Goal: Transaction & Acquisition: Purchase product/service

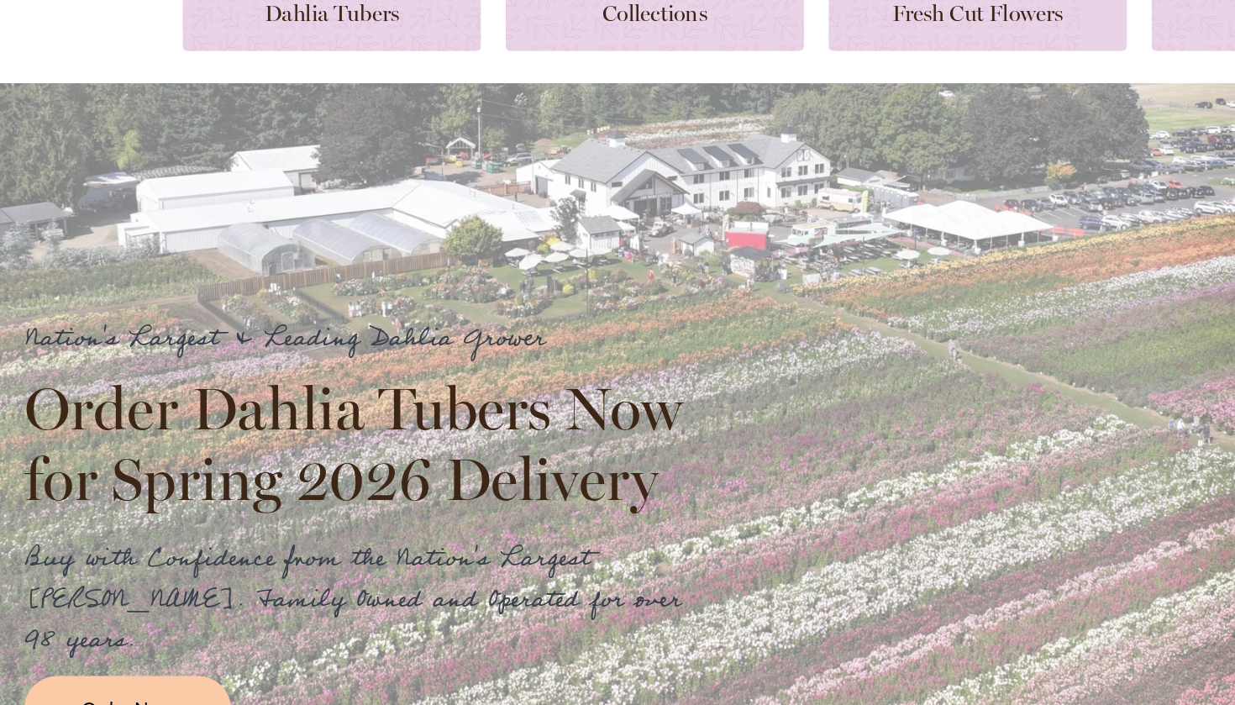
scroll to position [23, 0]
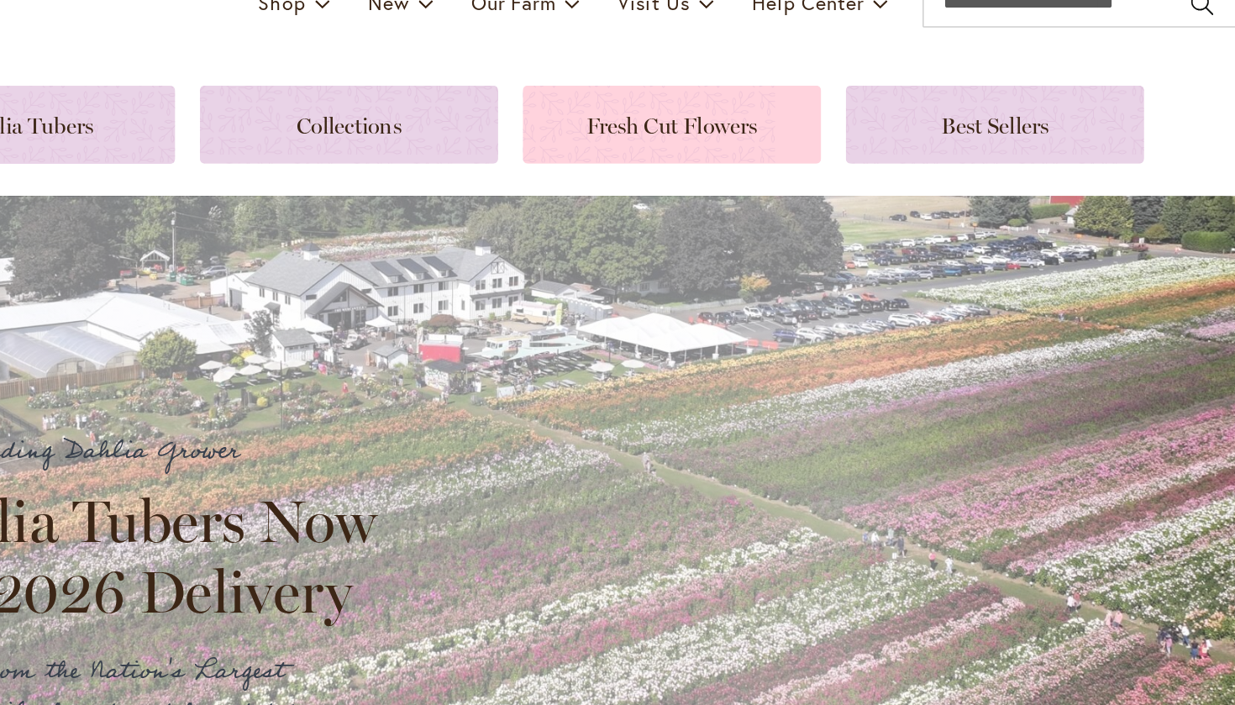
click at [626, 183] on link at bounding box center [727, 209] width 202 height 53
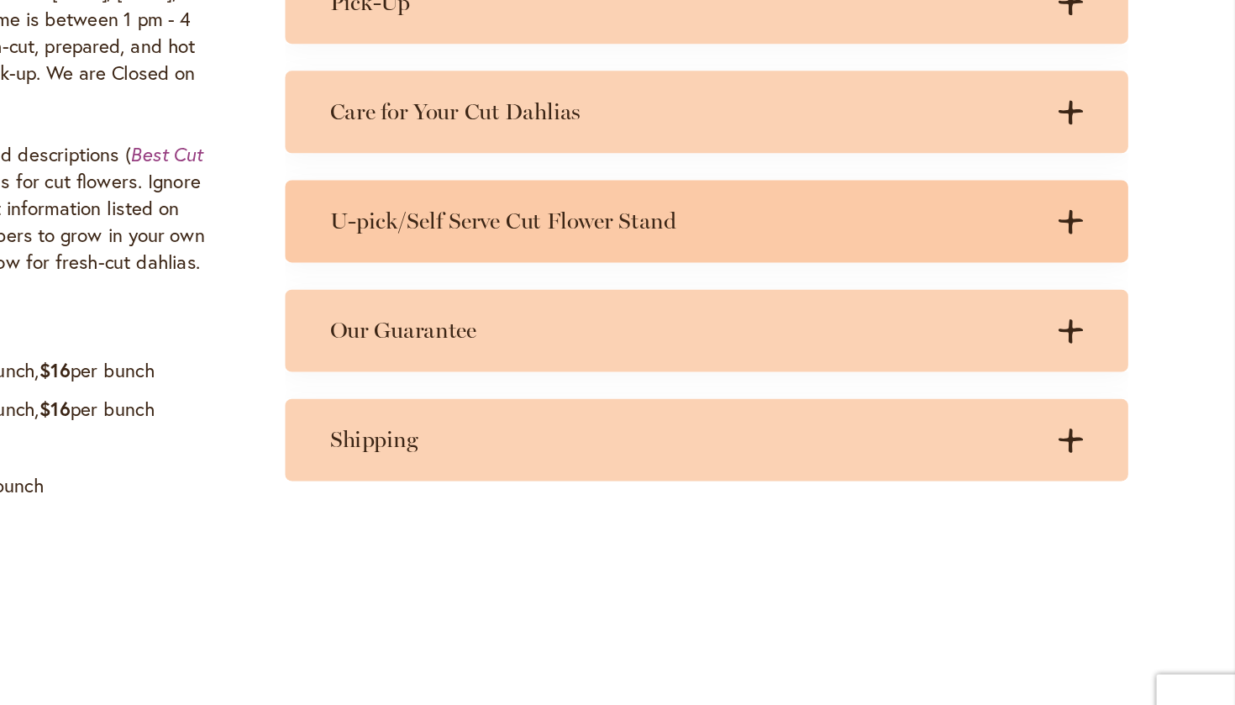
click at [560, 295] on h3 "U-pick/Self Serve Cut Flower Stand" at bounding box center [824, 305] width 528 height 21
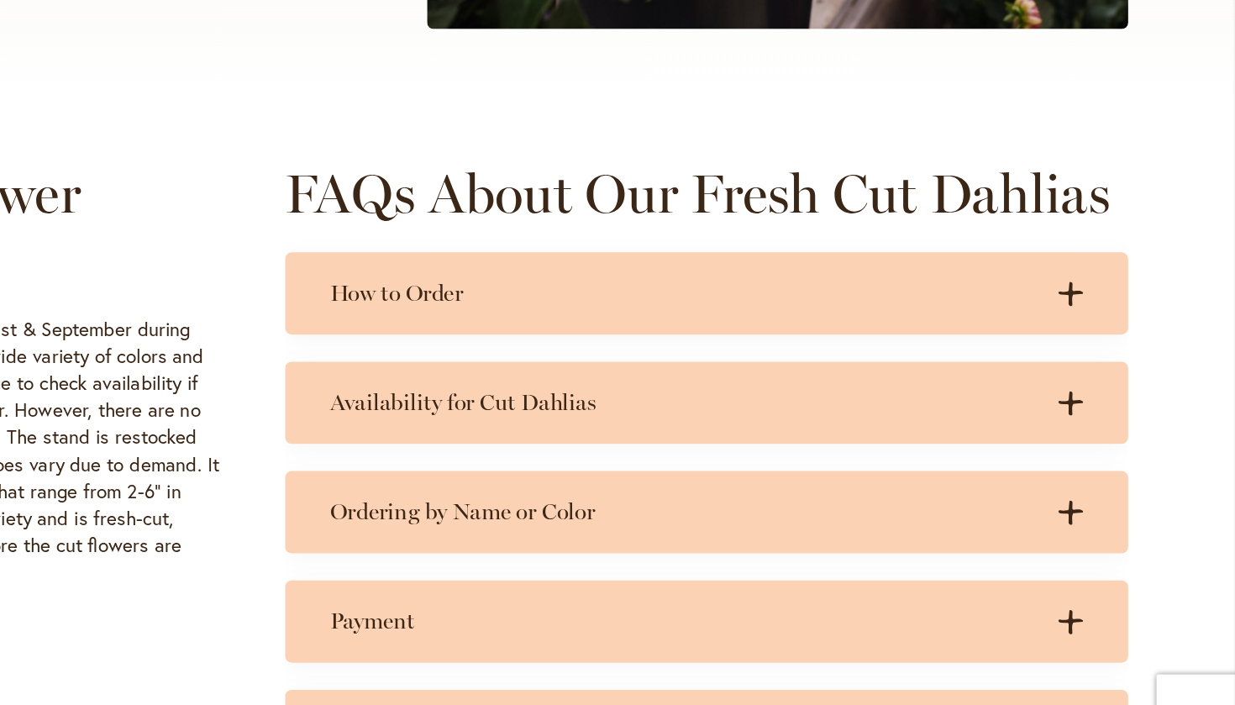
scroll to position [600, 0]
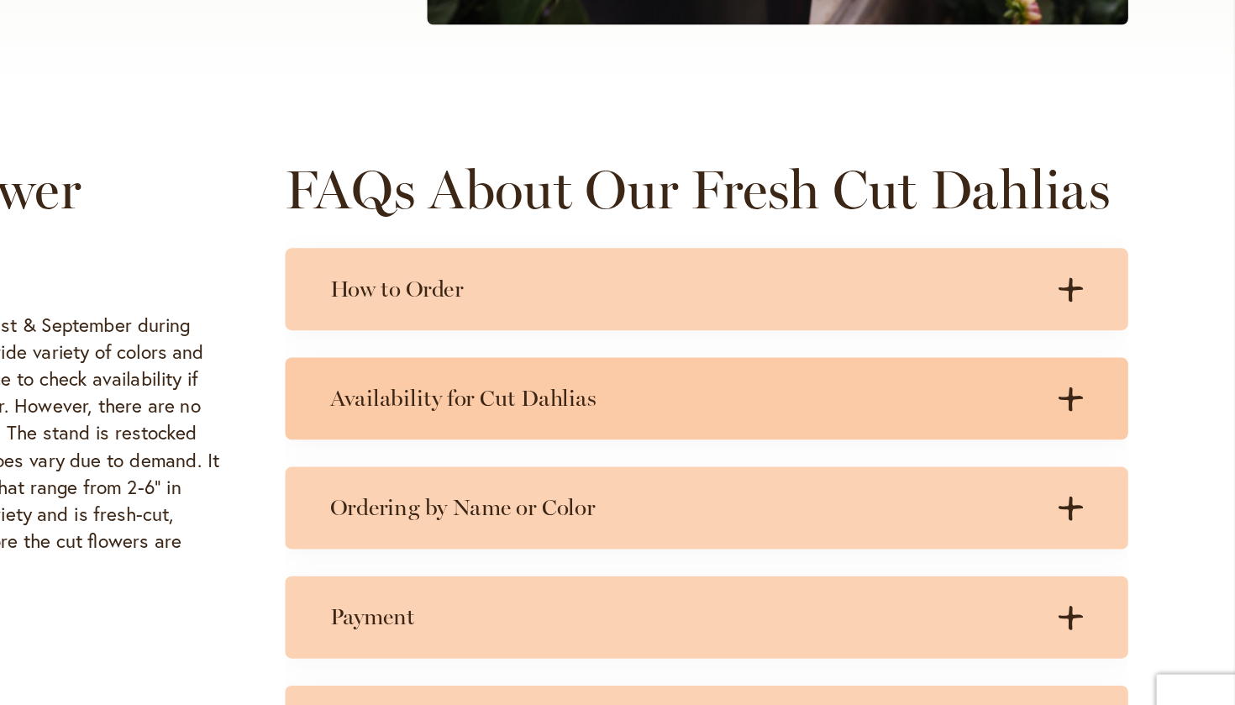
click at [560, 427] on h3 "Availability for Cut Dahlias" at bounding box center [824, 437] width 528 height 21
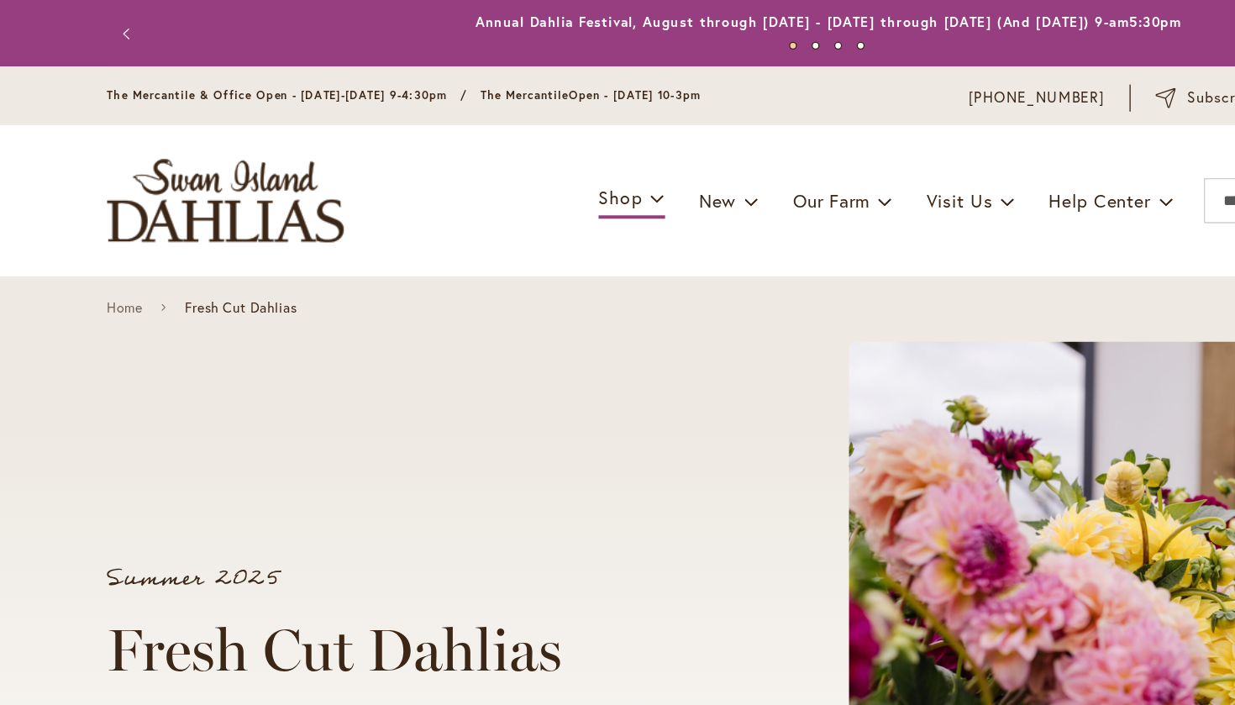
scroll to position [0, 0]
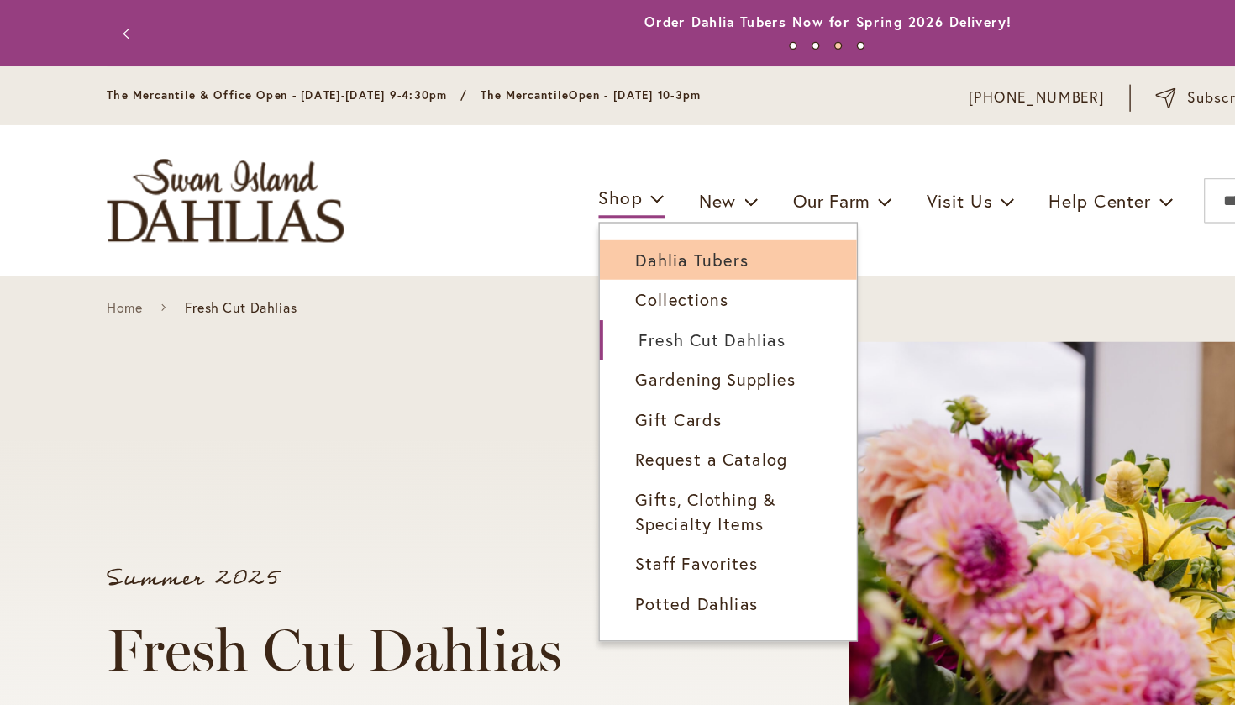
click at [484, 191] on span "Dahlia Tubers" at bounding box center [516, 193] width 84 height 17
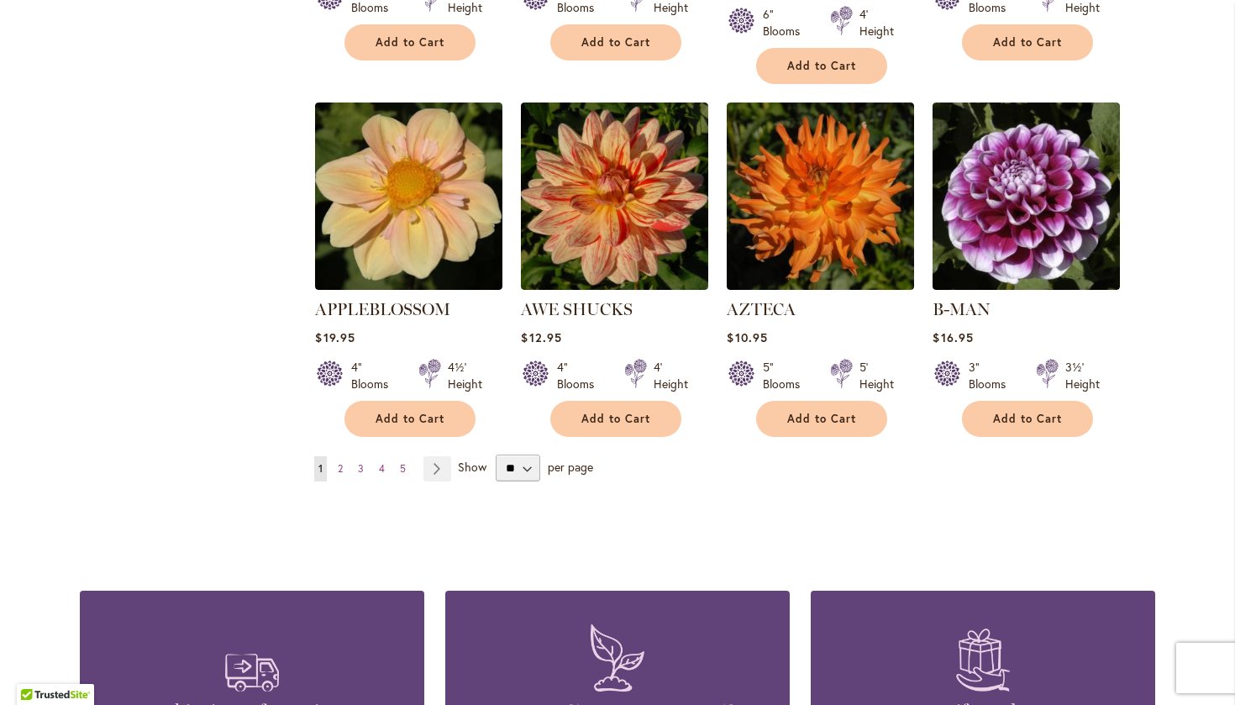
scroll to position [1405, 0]
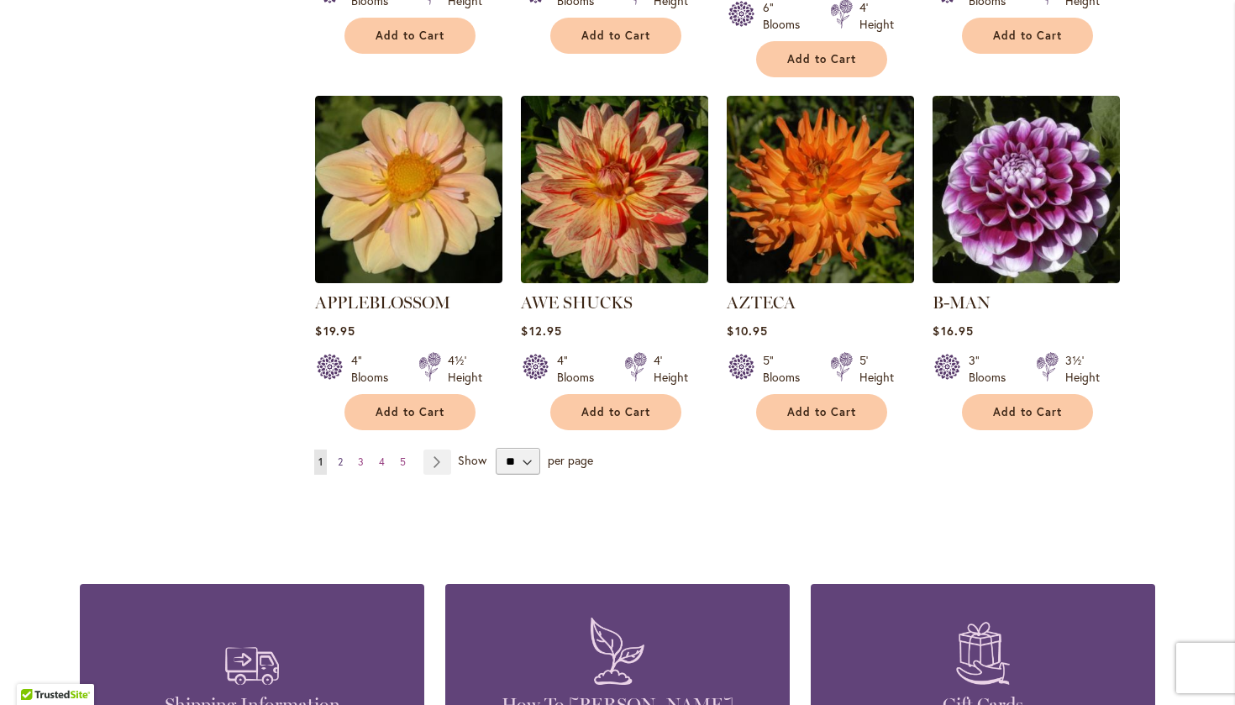
click at [344, 449] on link "Page 2" at bounding box center [339, 461] width 13 height 25
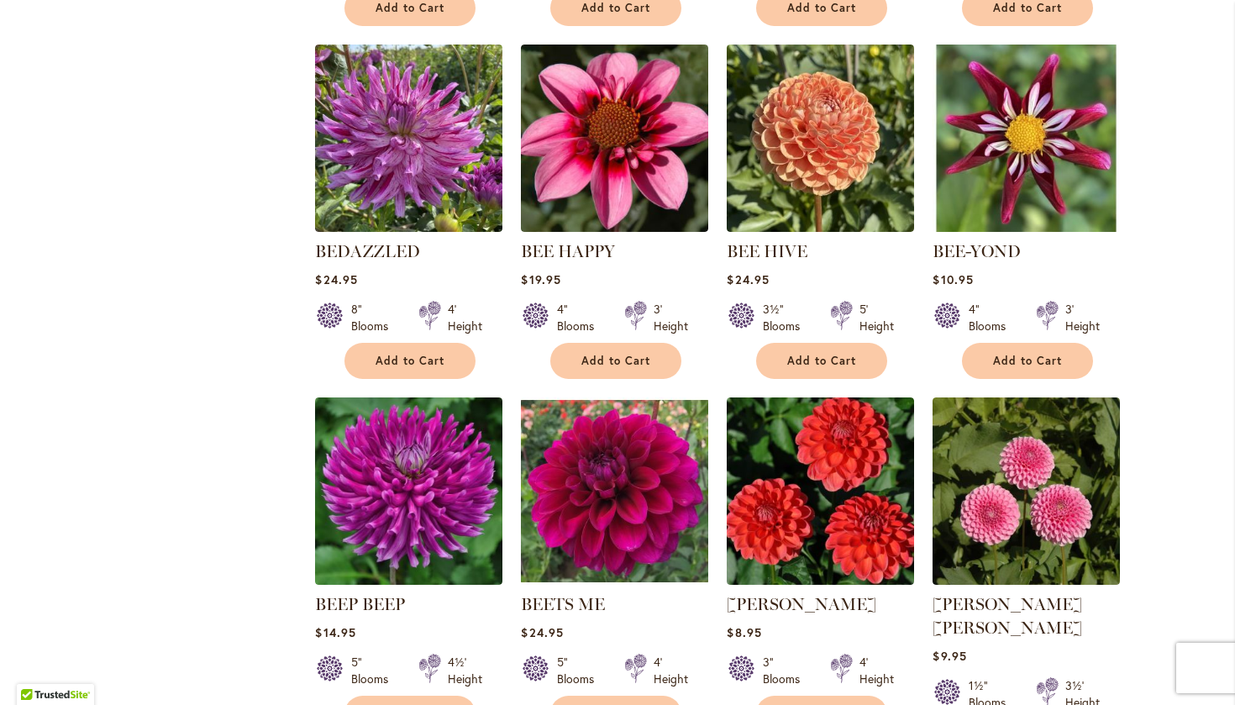
scroll to position [1189, 0]
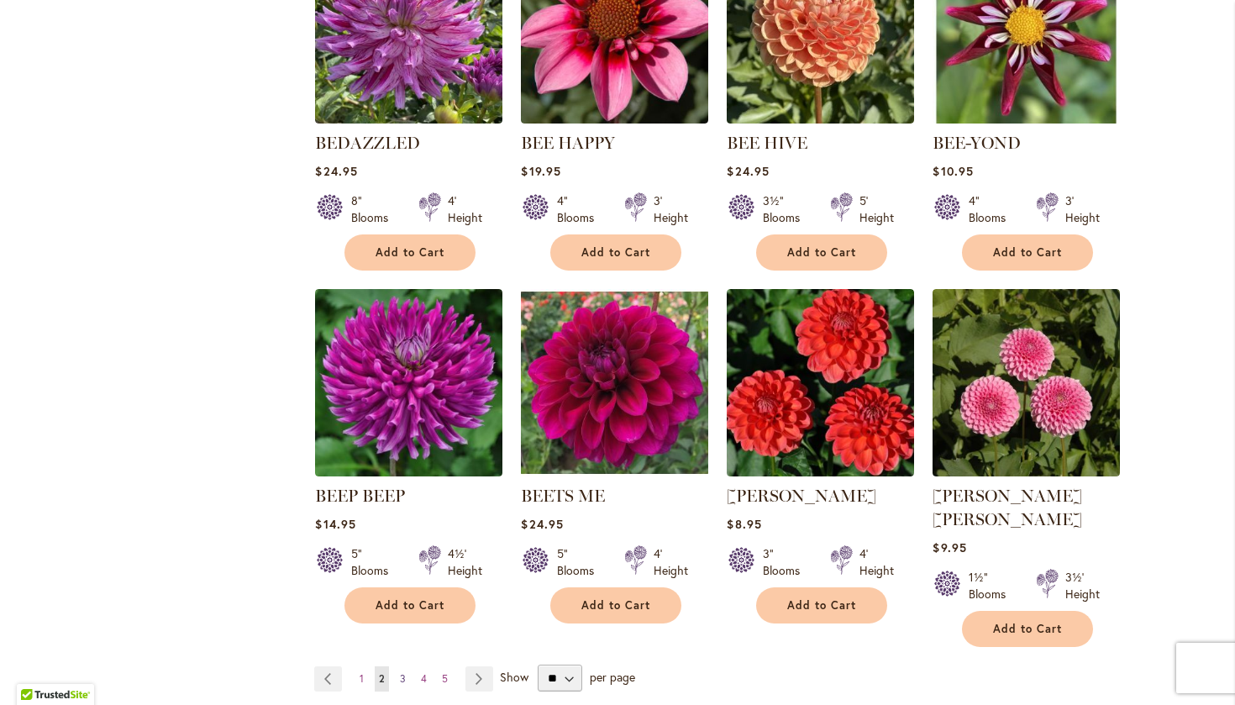
click at [402, 672] on span "3" at bounding box center [403, 678] width 6 height 13
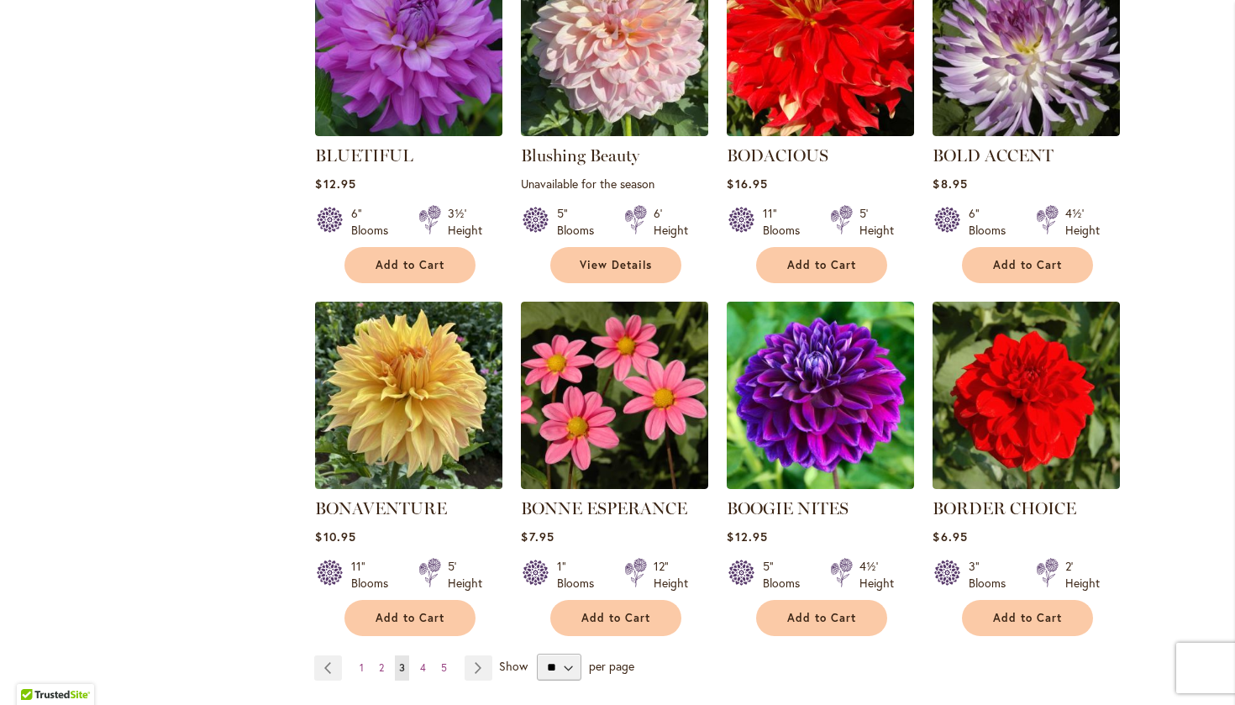
scroll to position [1360, 0]
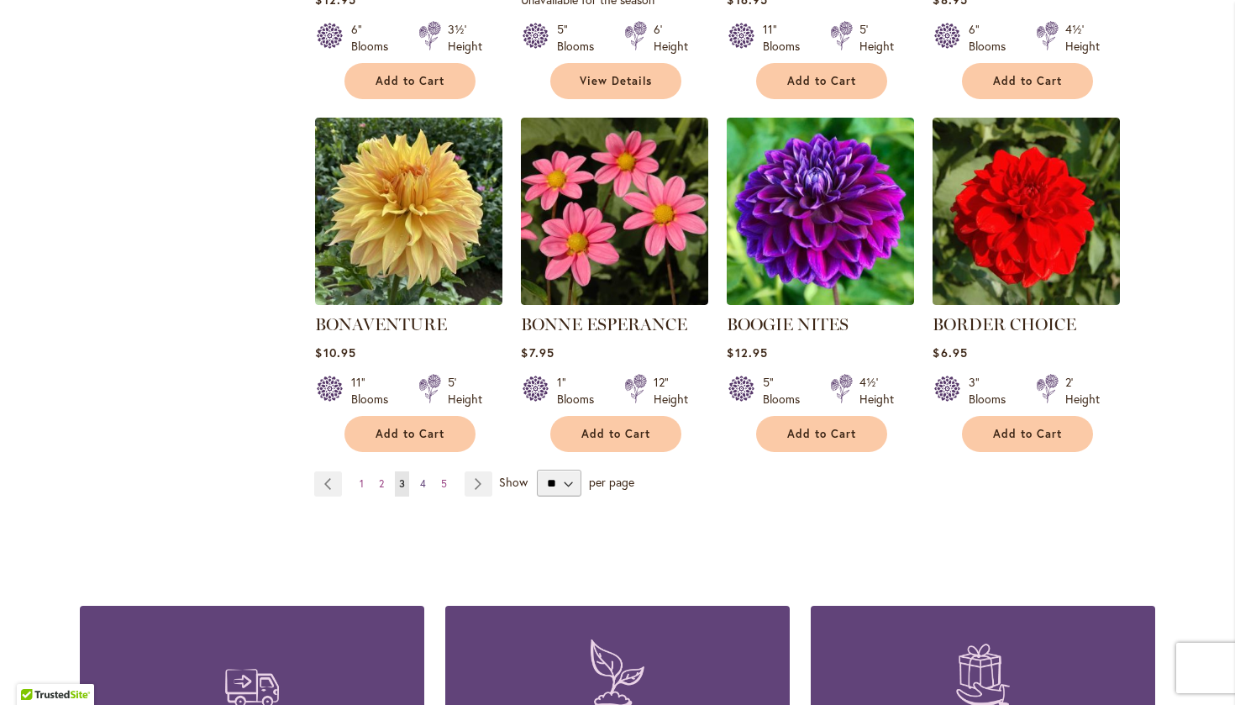
click at [426, 482] on span "4" at bounding box center [423, 483] width 6 height 13
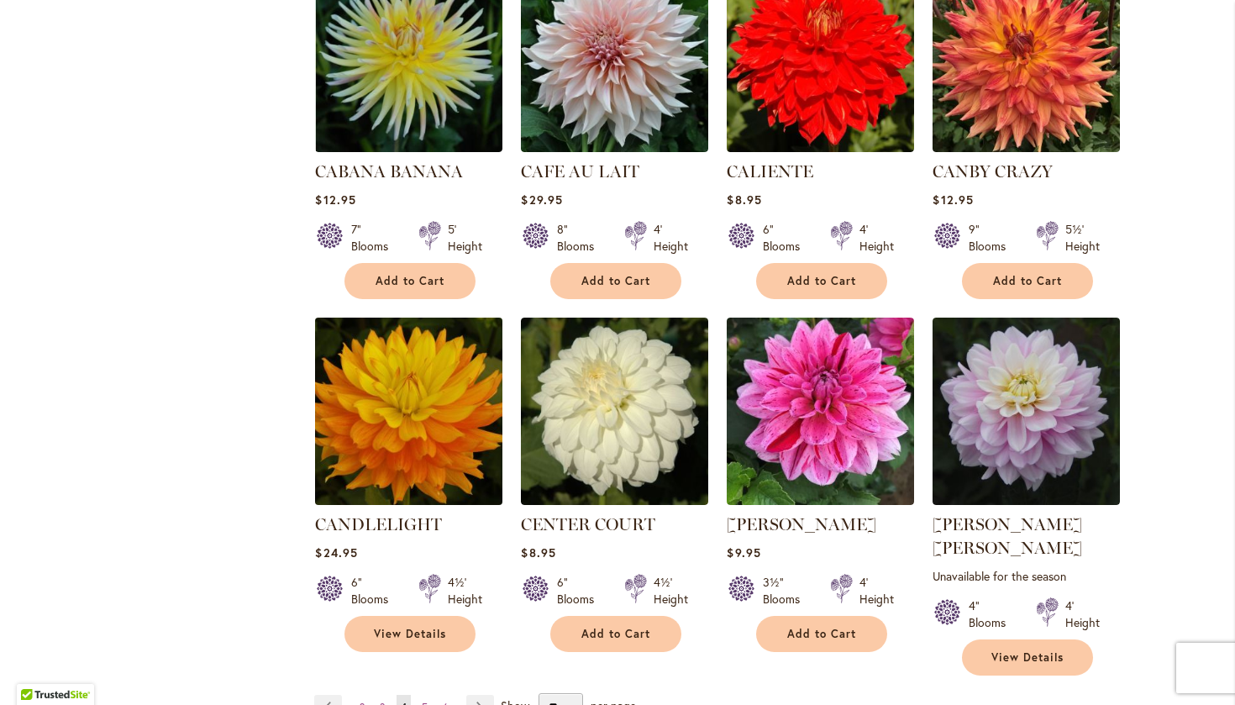
scroll to position [1294, 0]
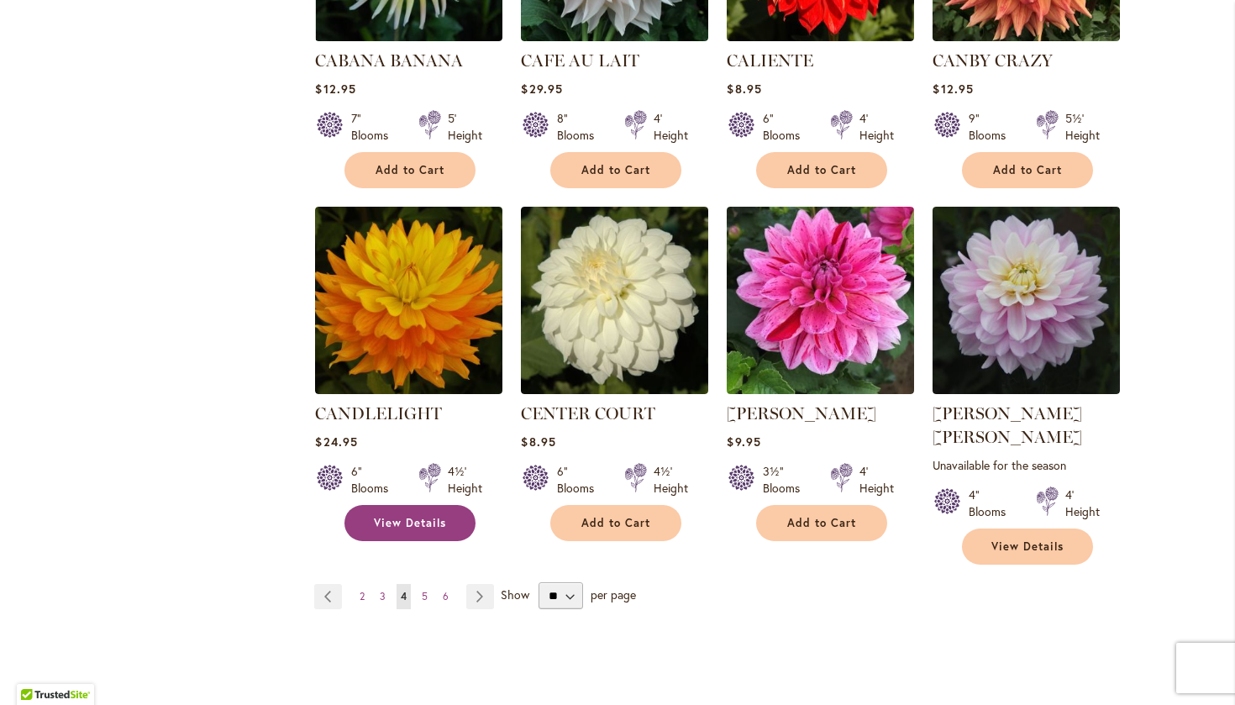
click at [392, 516] on span "View Details" at bounding box center [410, 523] width 72 height 14
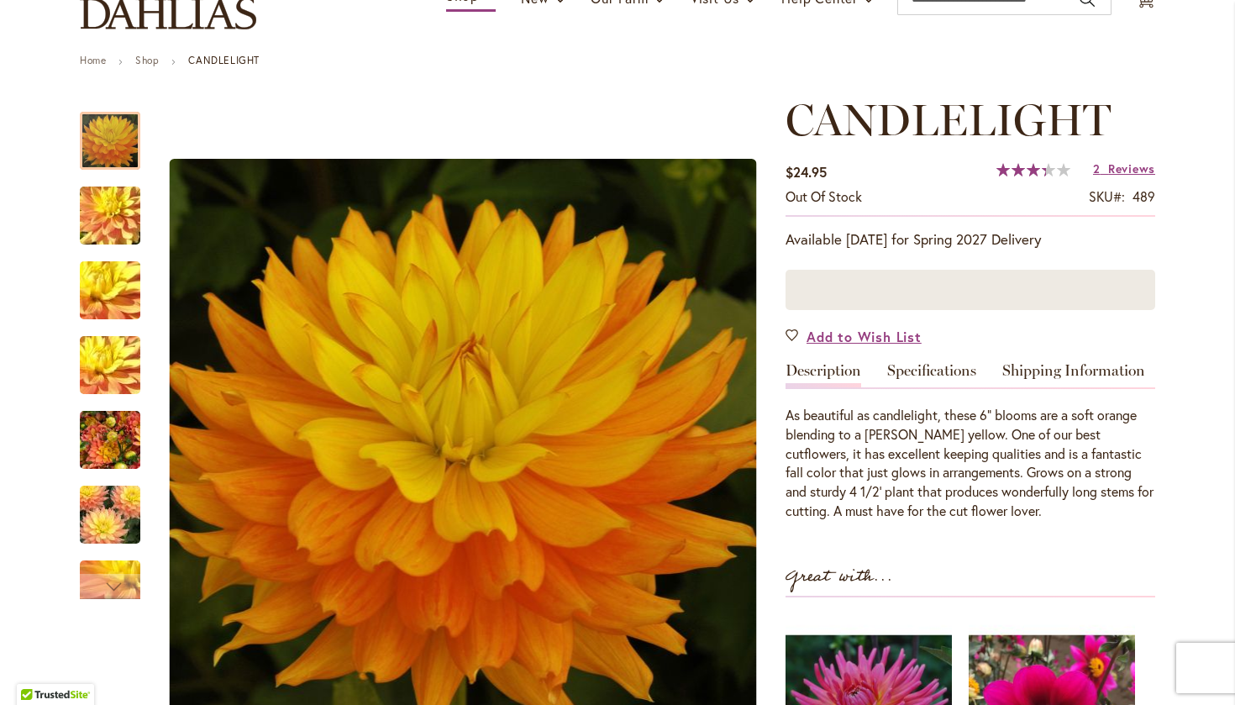
scroll to position [156, 0]
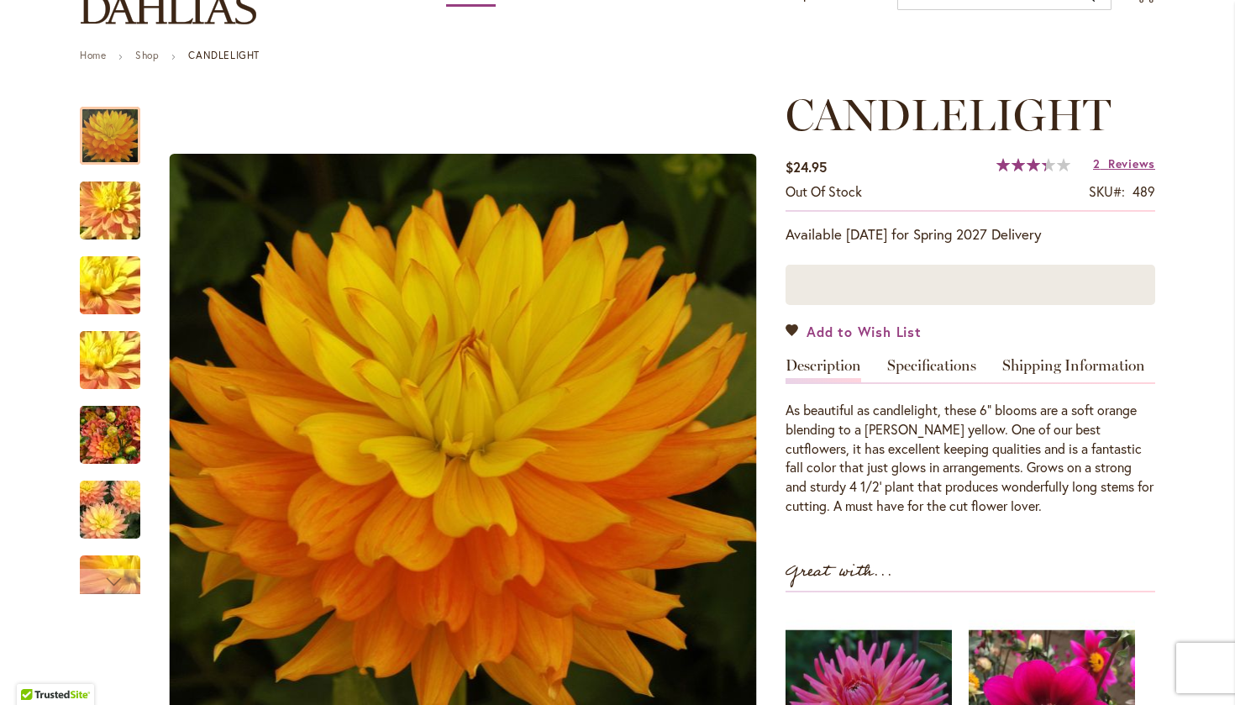
click at [894, 333] on span "Add to Wish List" at bounding box center [863, 331] width 115 height 19
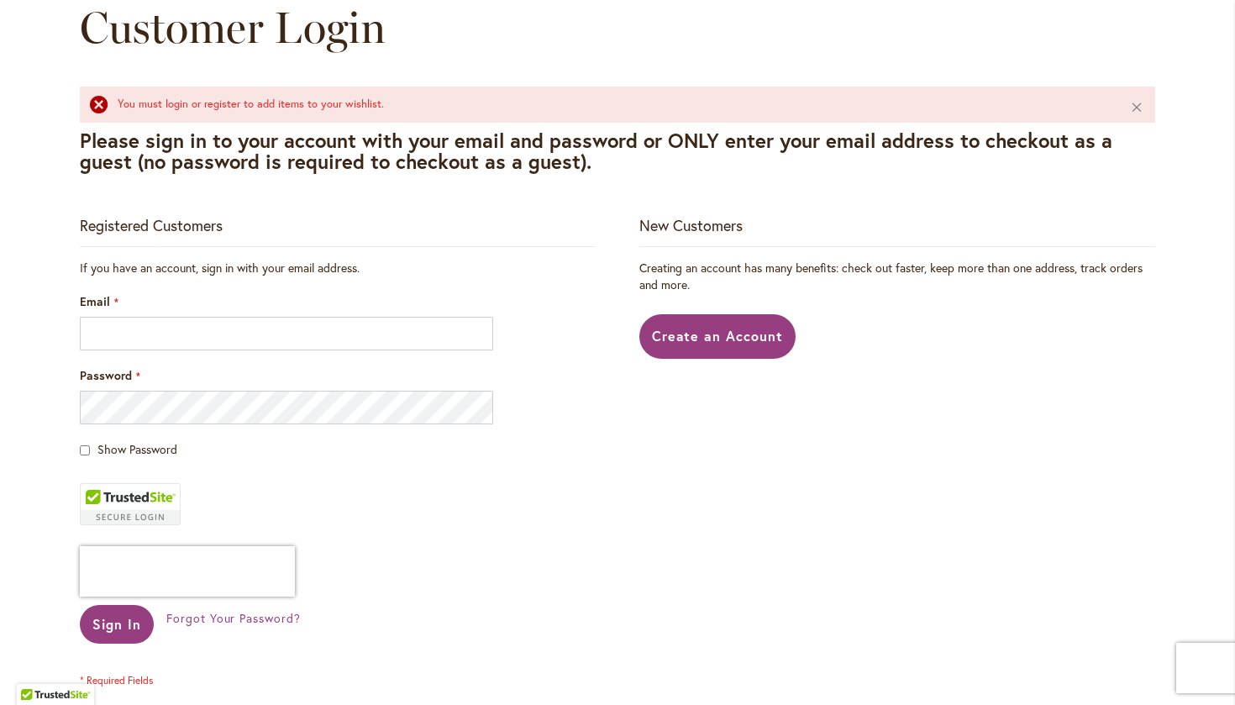
scroll to position [204, 0]
click at [708, 336] on span "Create an Account" at bounding box center [718, 335] width 132 height 18
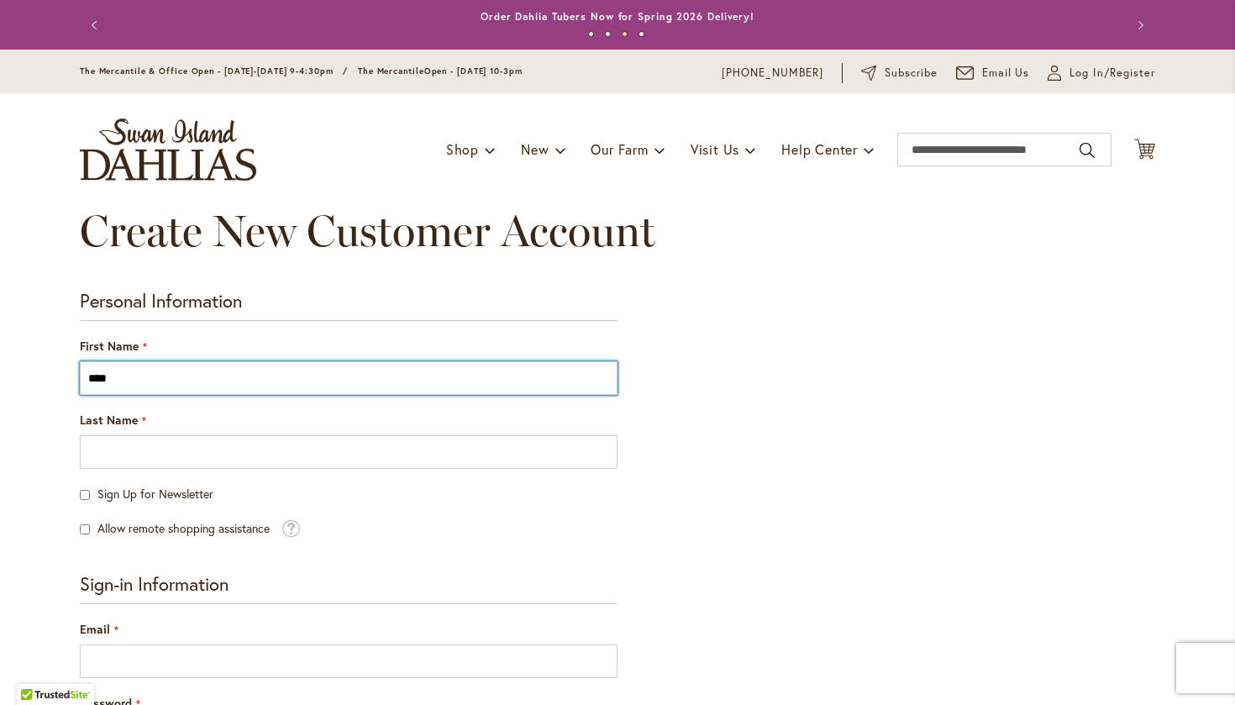
type input "******"
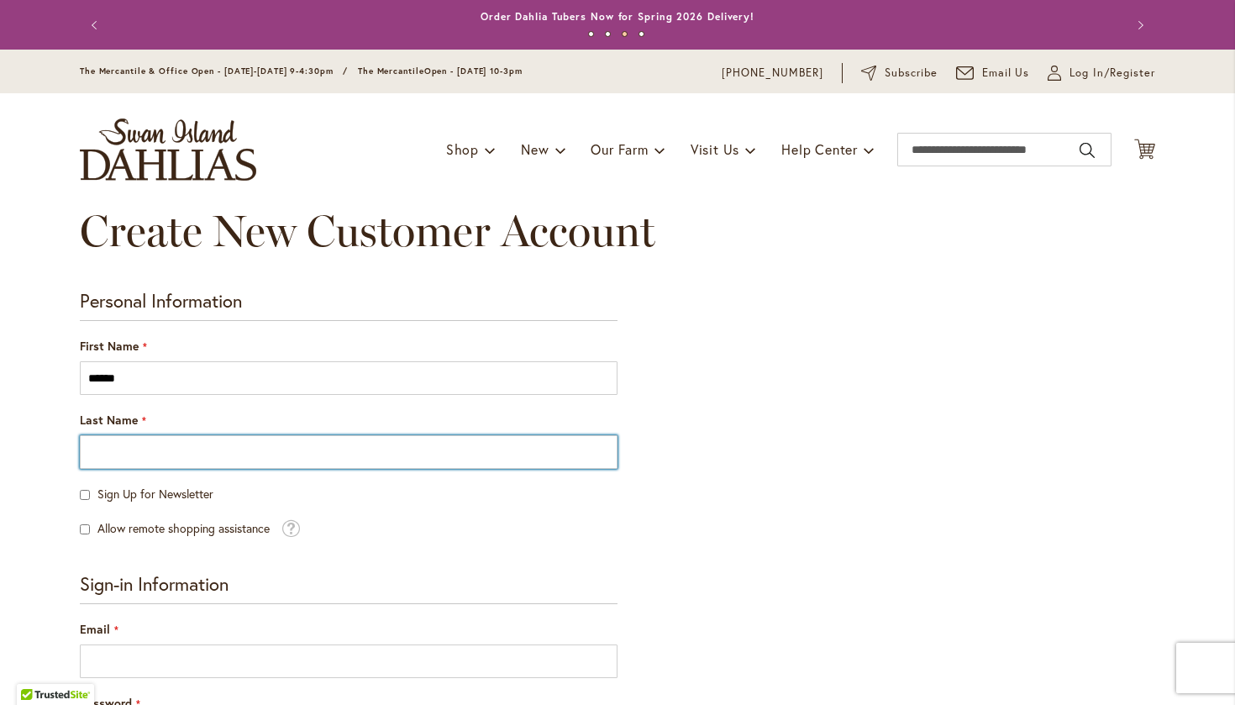
type input "******"
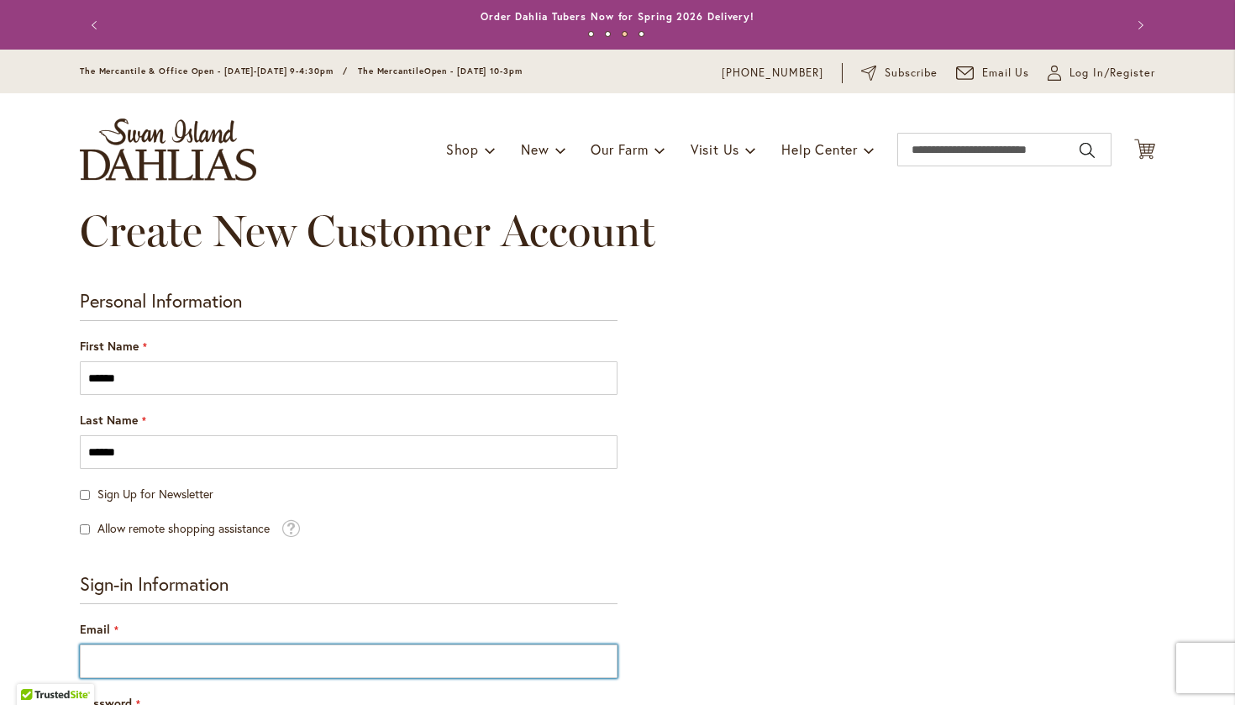
type input "**********"
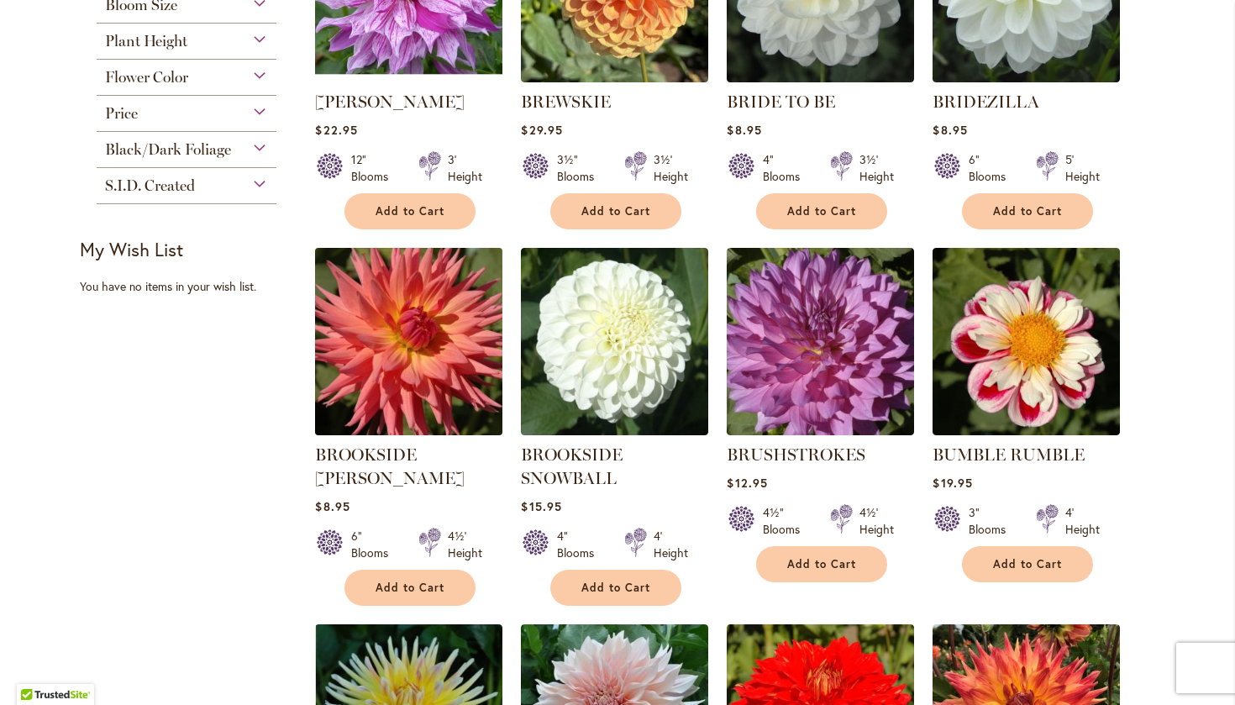
scroll to position [540, 0]
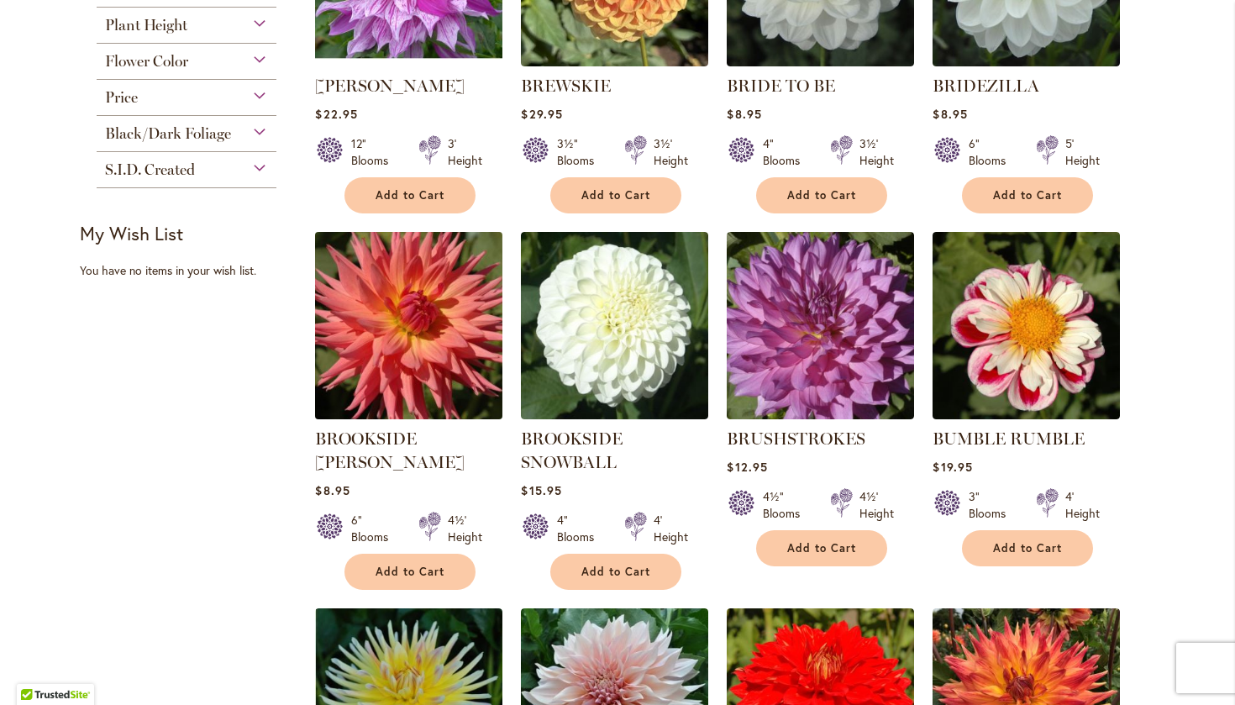
click at [423, 318] on img at bounding box center [409, 326] width 197 height 197
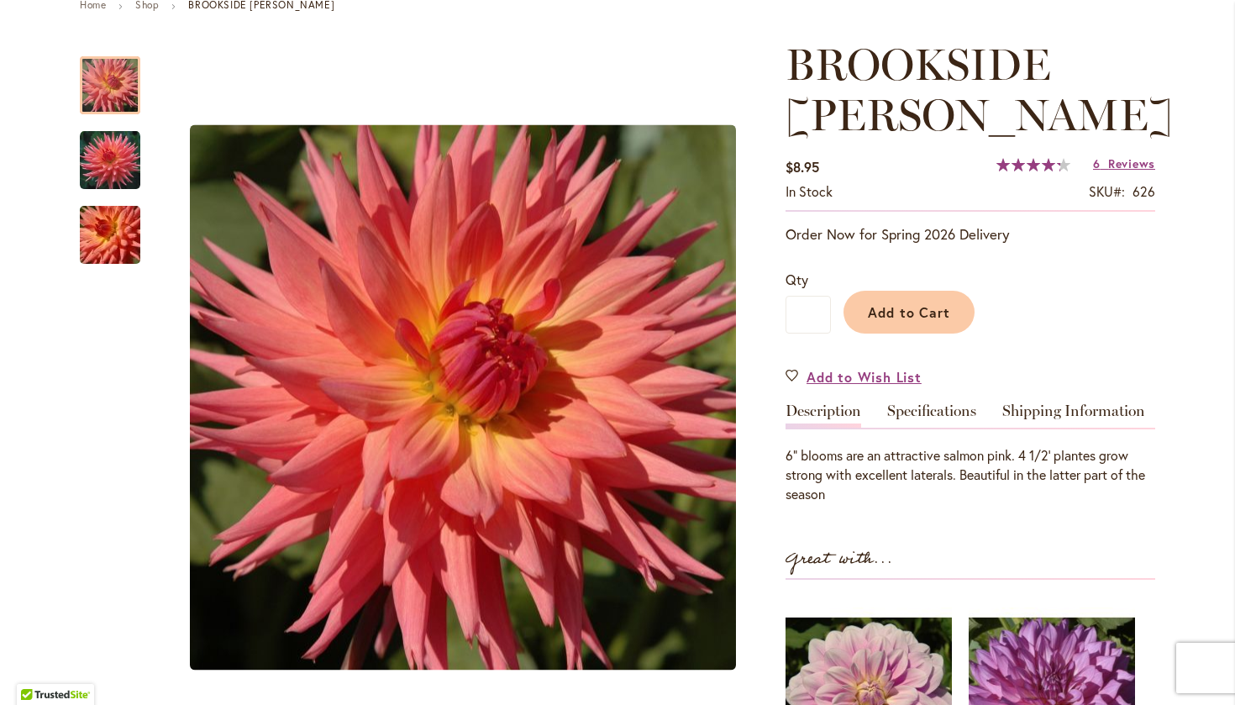
scroll to position [209, 0]
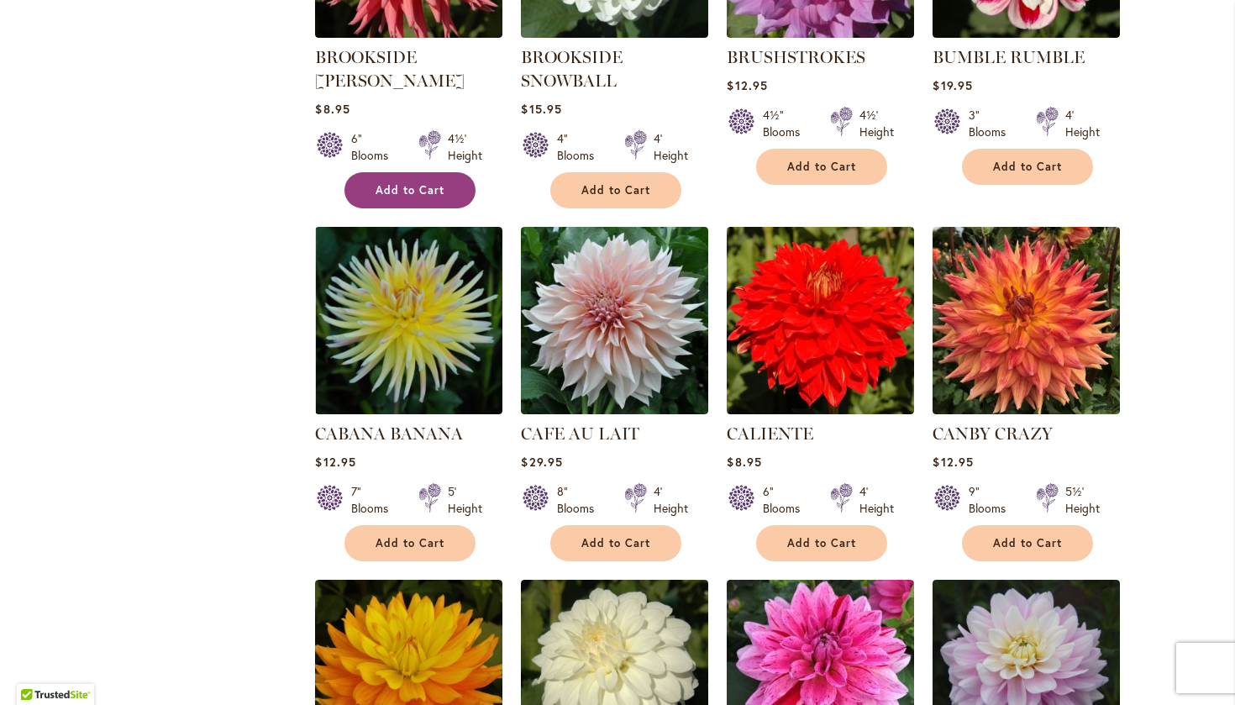
scroll to position [1006, 0]
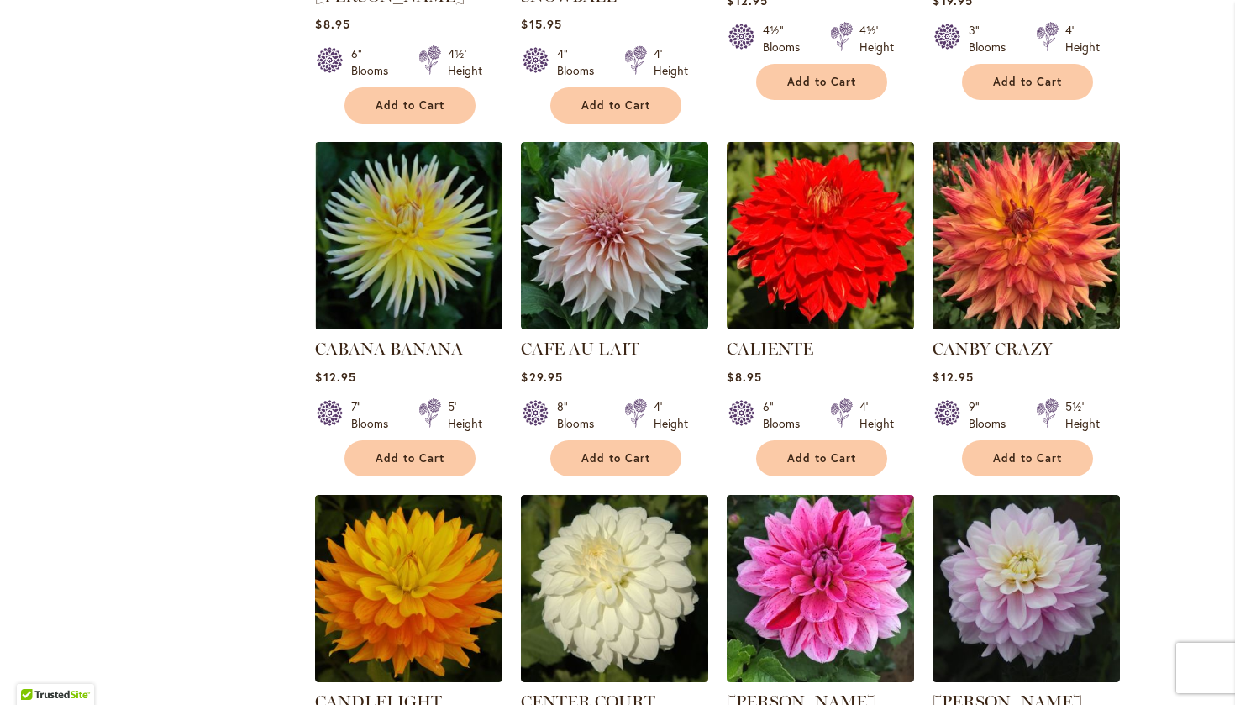
click at [984, 233] on img at bounding box center [1026, 236] width 197 height 197
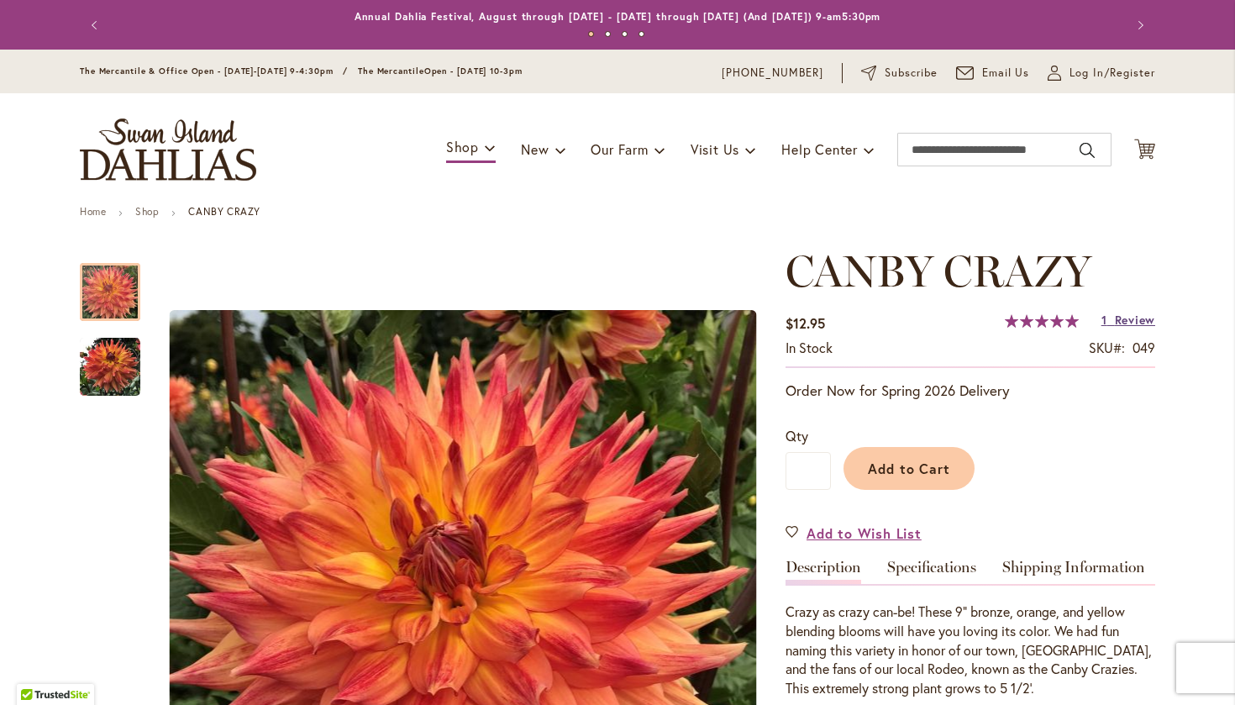
click at [1124, 321] on span "Review" at bounding box center [1135, 320] width 40 height 16
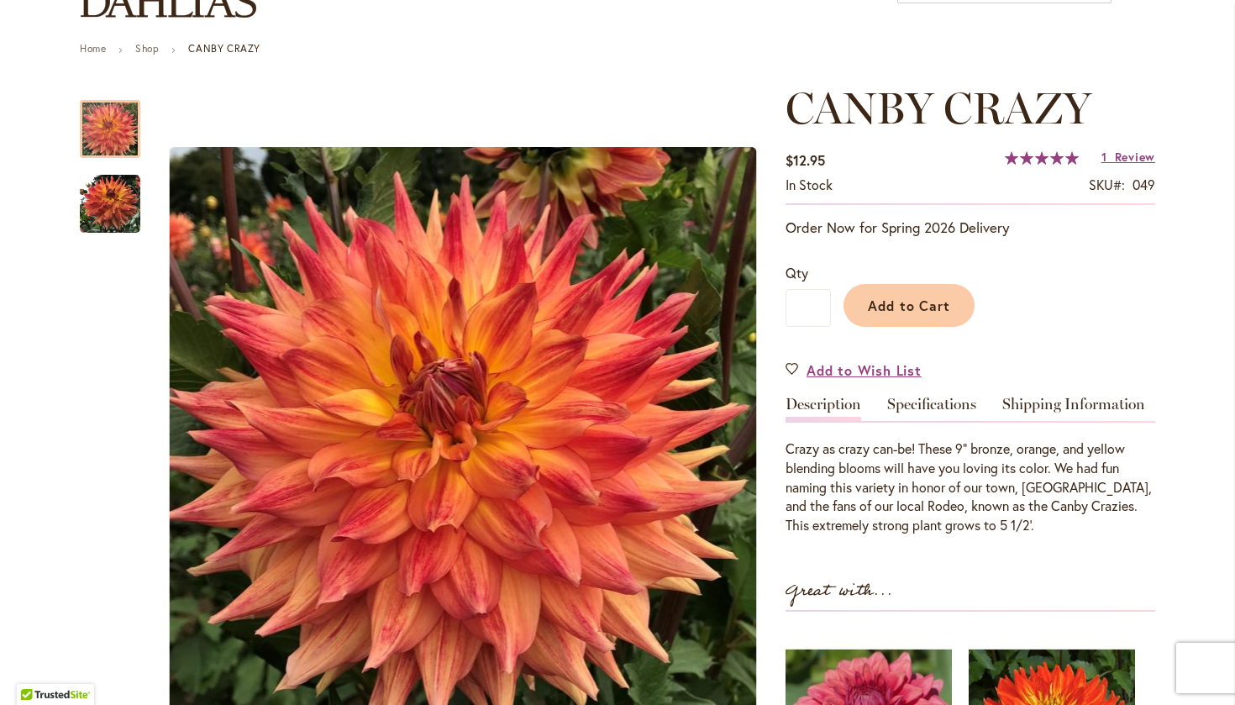
scroll to position [161, 0]
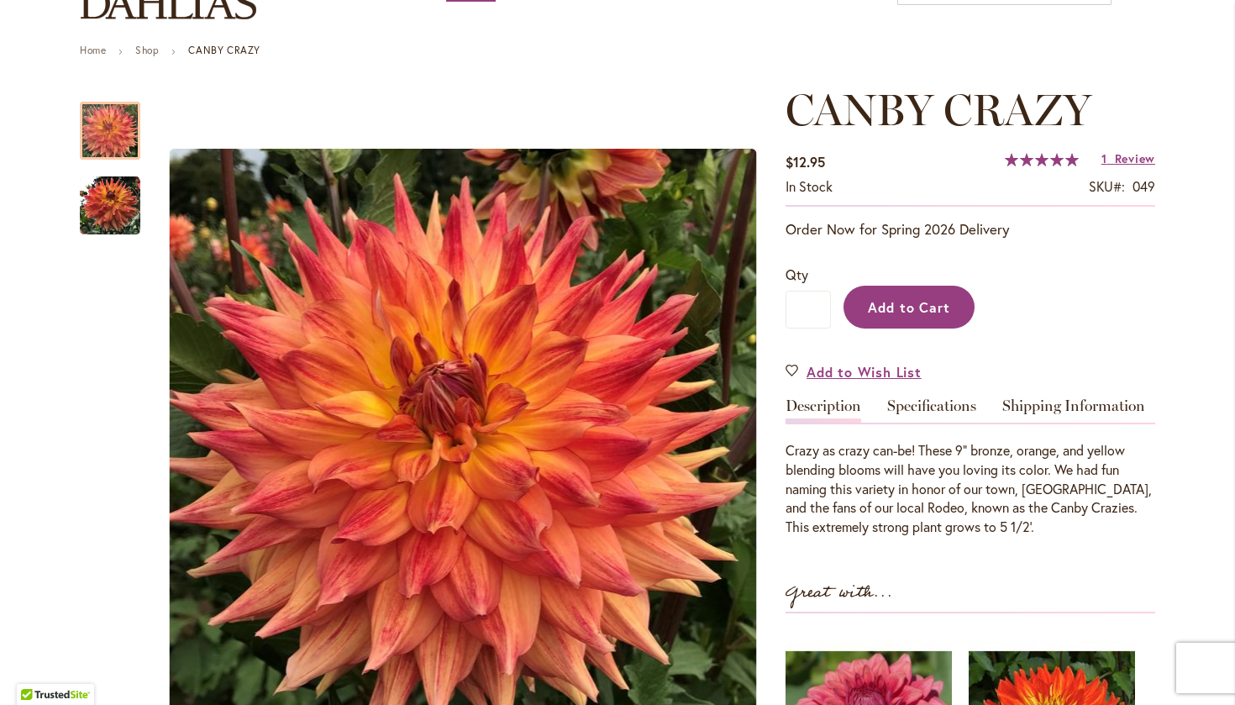
click at [933, 311] on span "Add to Cart" at bounding box center [909, 307] width 83 height 18
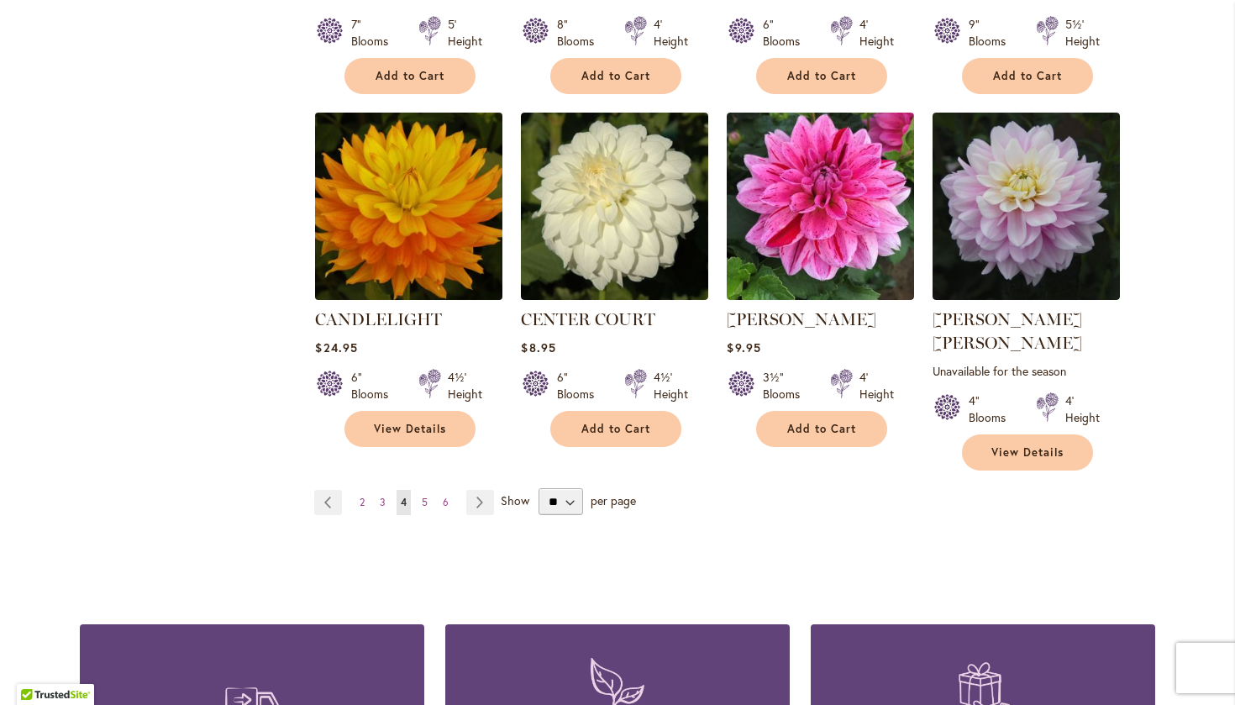
scroll to position [1401, 0]
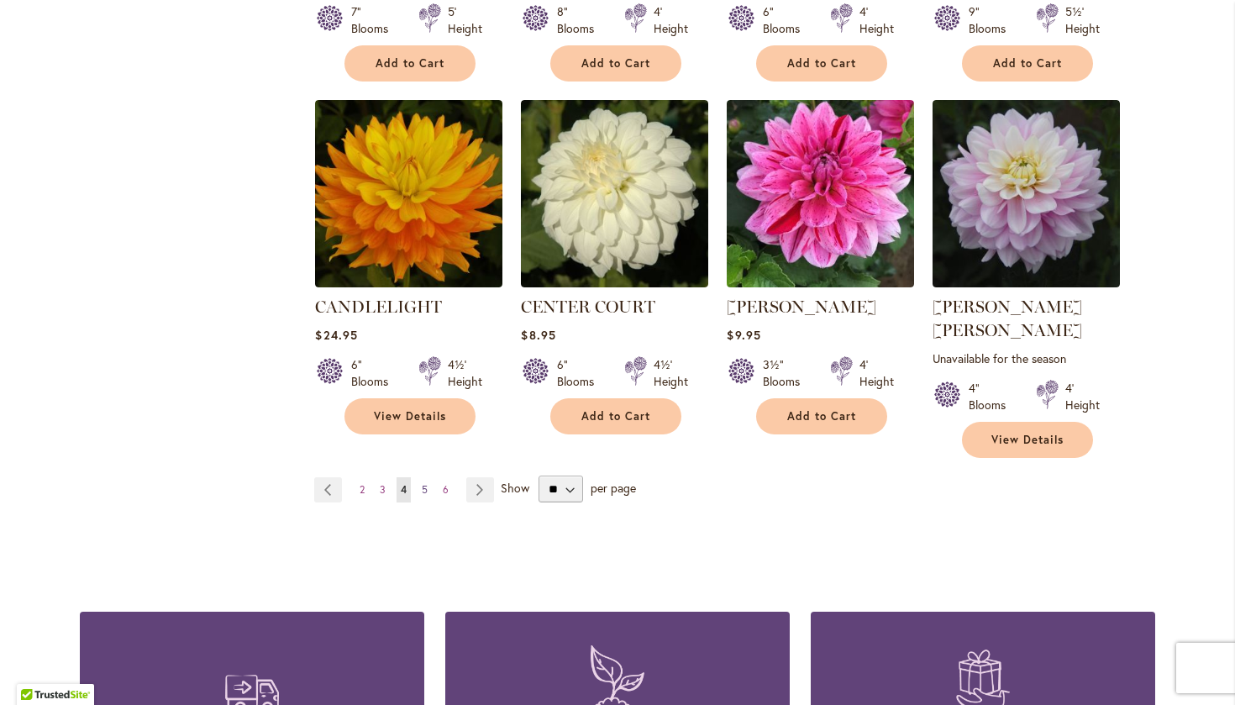
click at [422, 483] on span "5" at bounding box center [425, 489] width 6 height 13
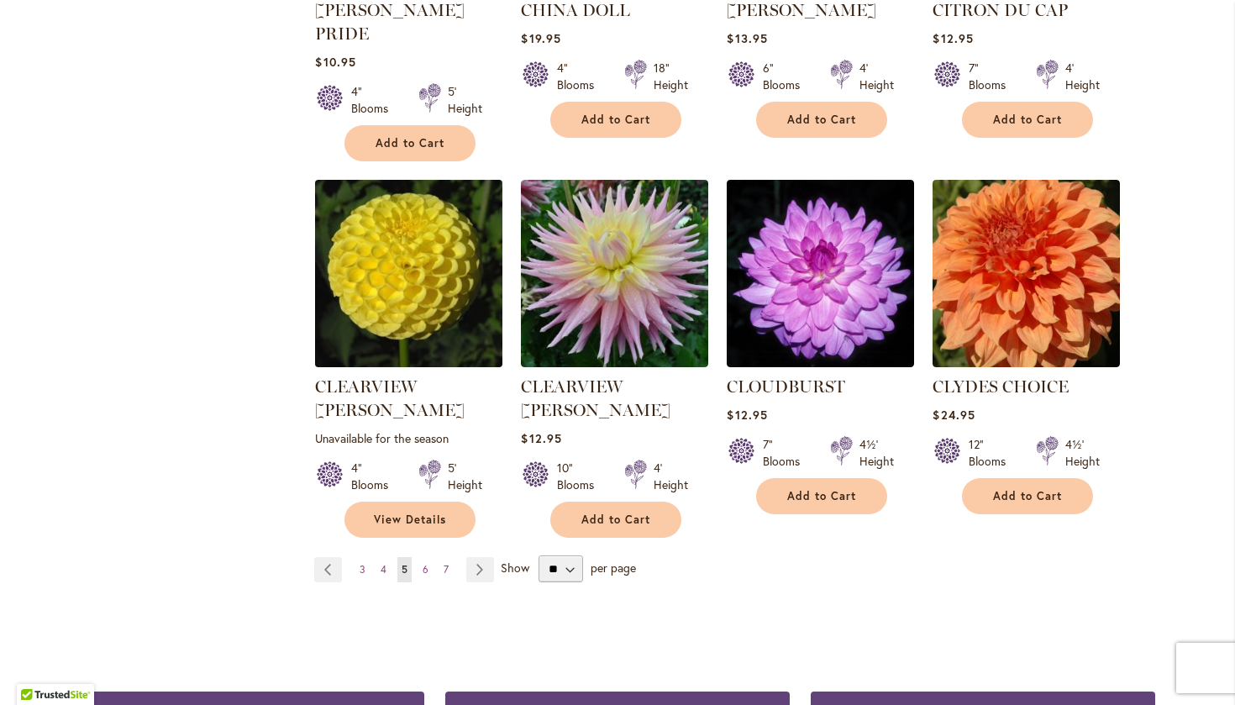
scroll to position [1373, 0]
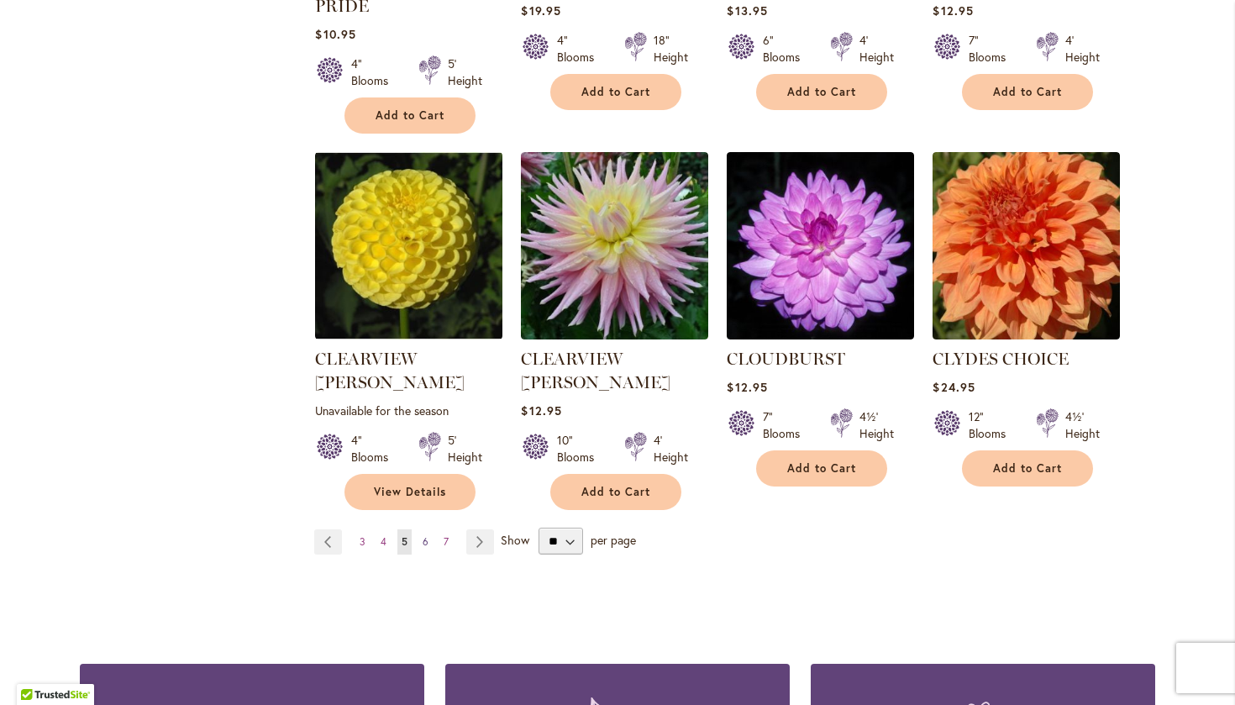
click at [428, 529] on link "Page 6" at bounding box center [425, 541] width 14 height 25
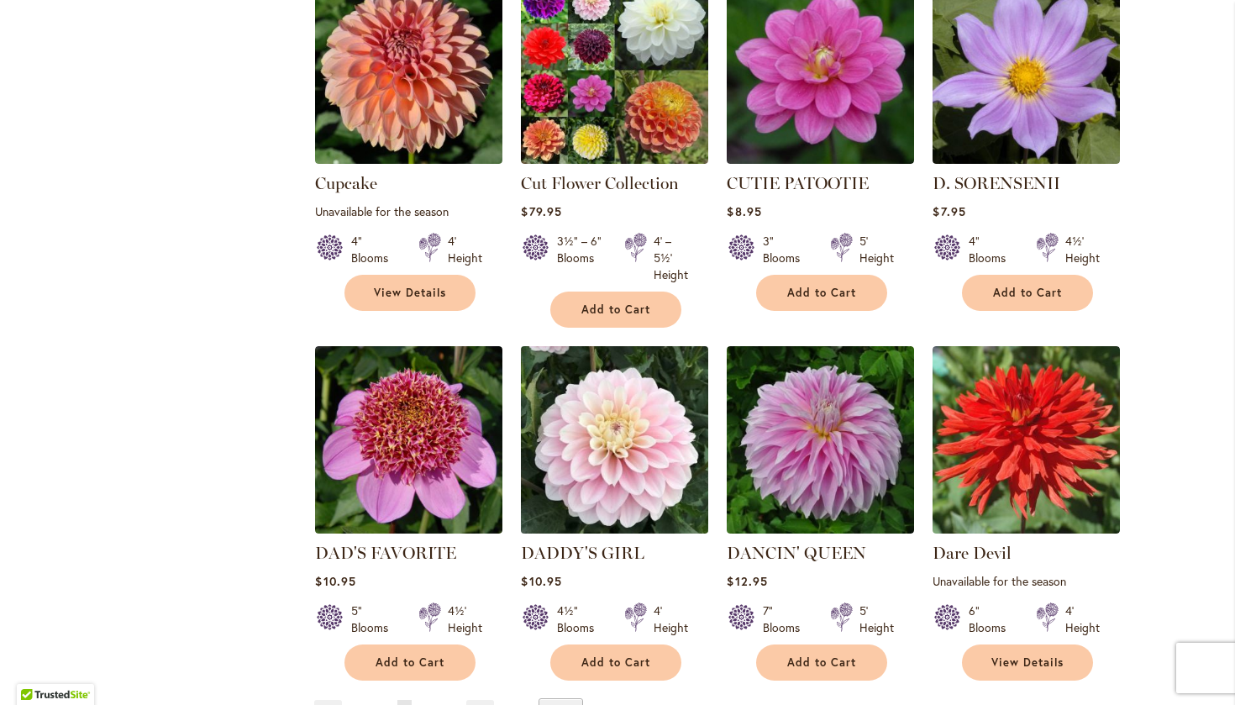
scroll to position [1299, 0]
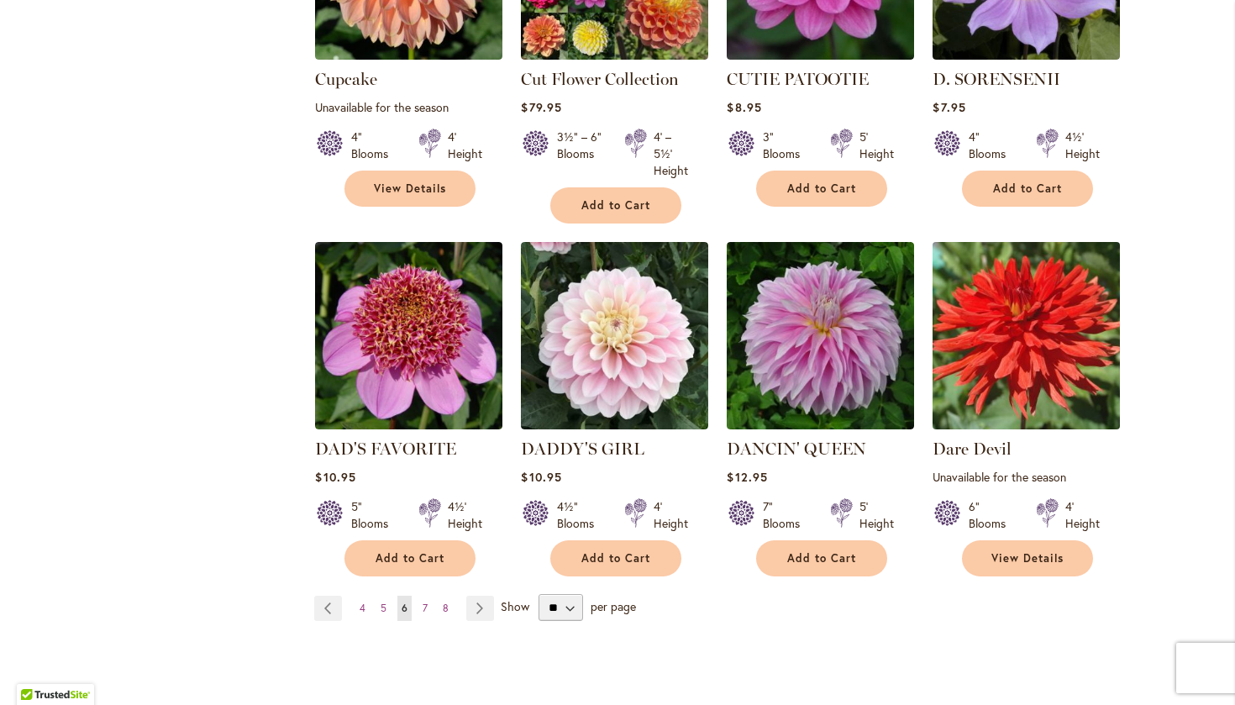
click at [994, 306] on img at bounding box center [1026, 336] width 197 height 197
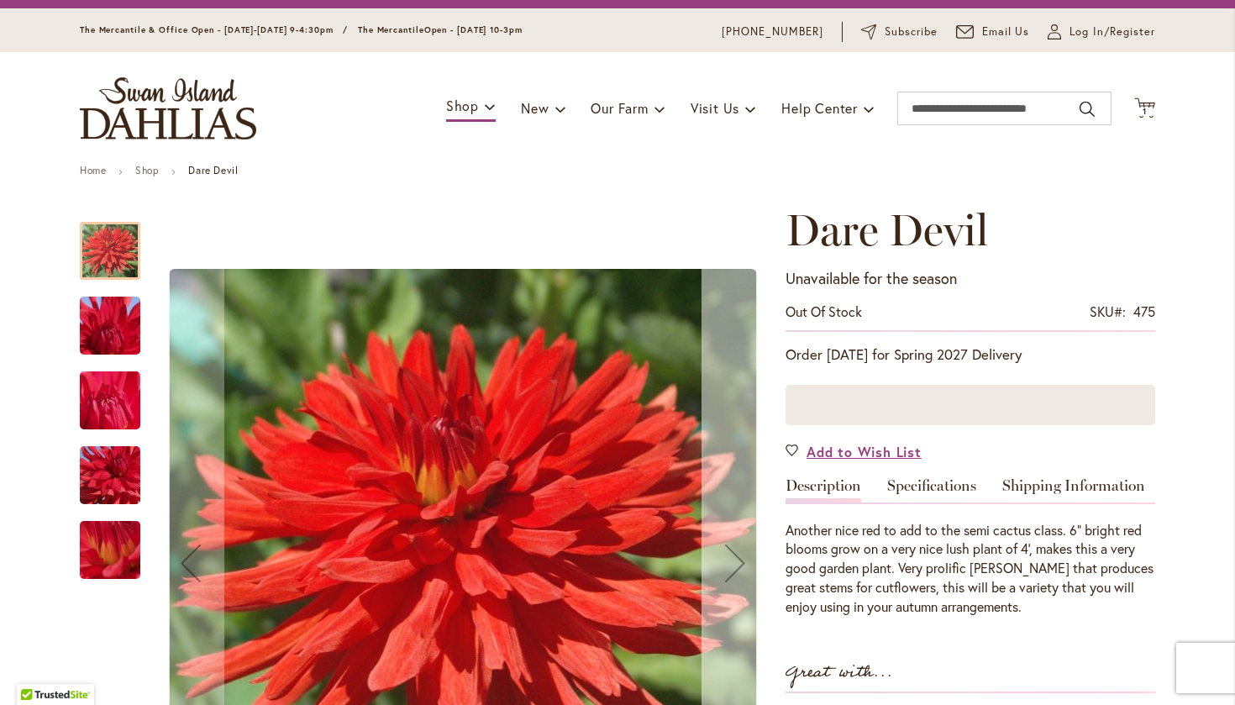
scroll to position [42, 0]
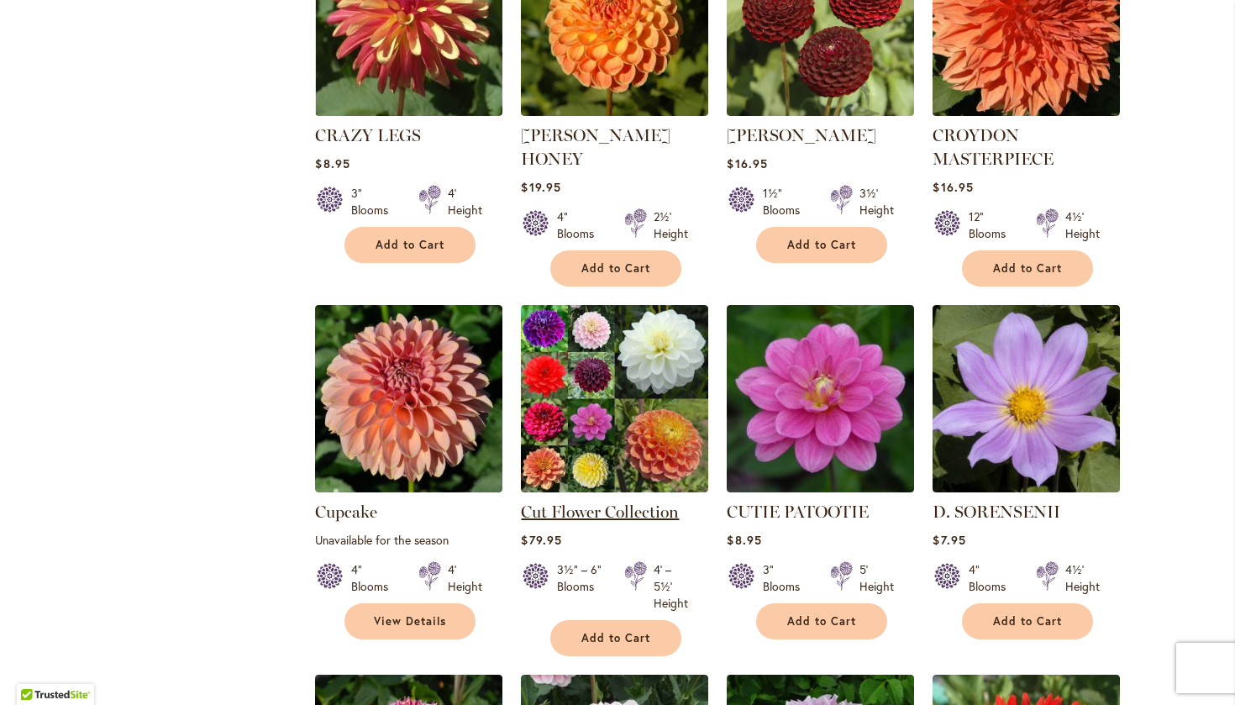
scroll to position [976, 0]
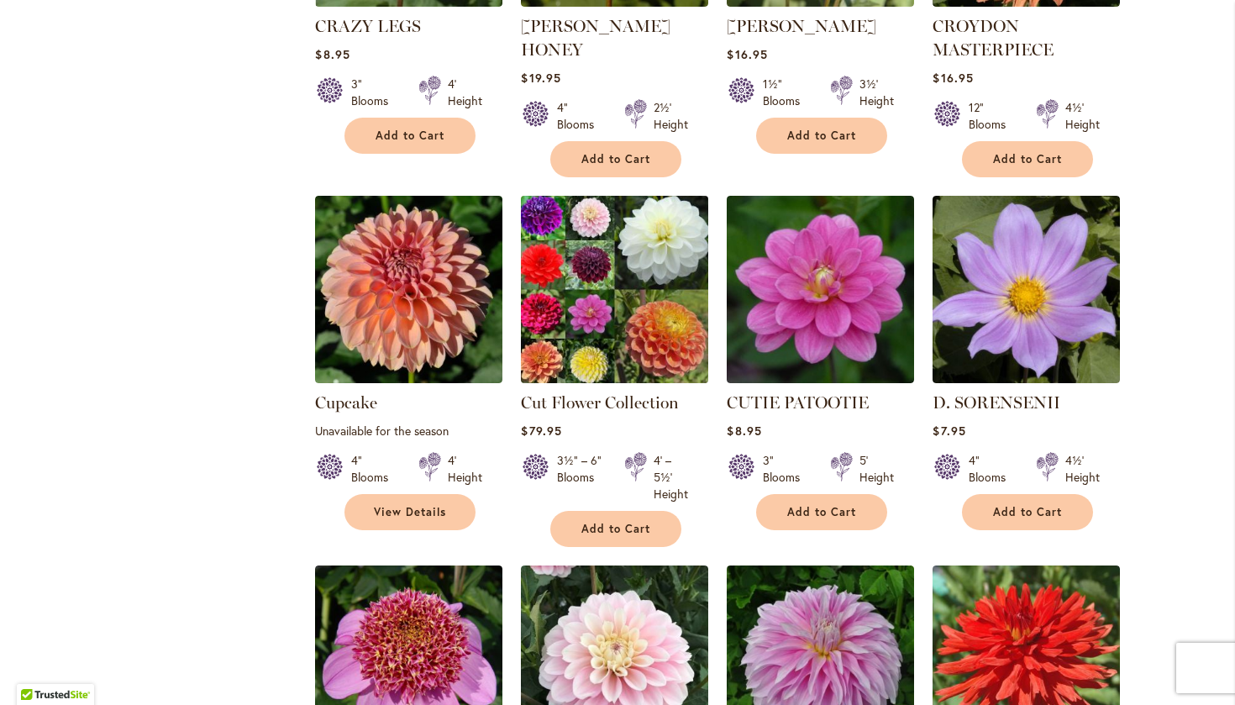
click at [620, 307] on img at bounding box center [615, 290] width 197 height 197
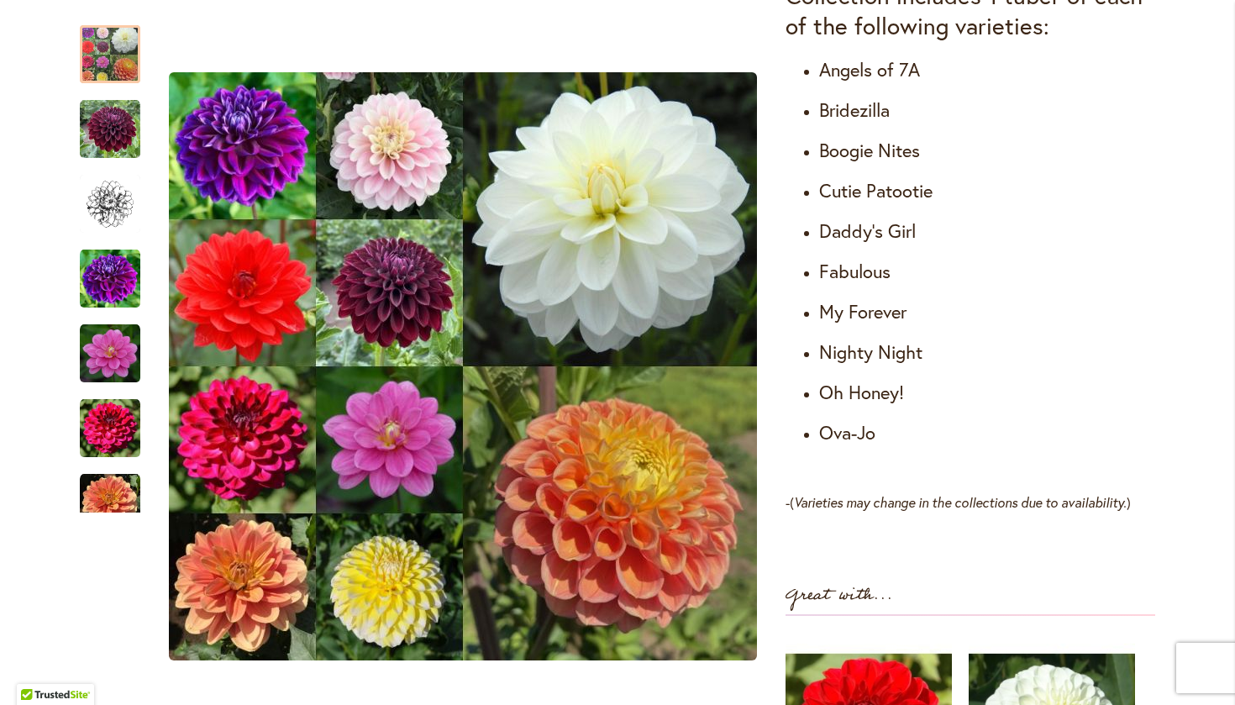
scroll to position [1078, 0]
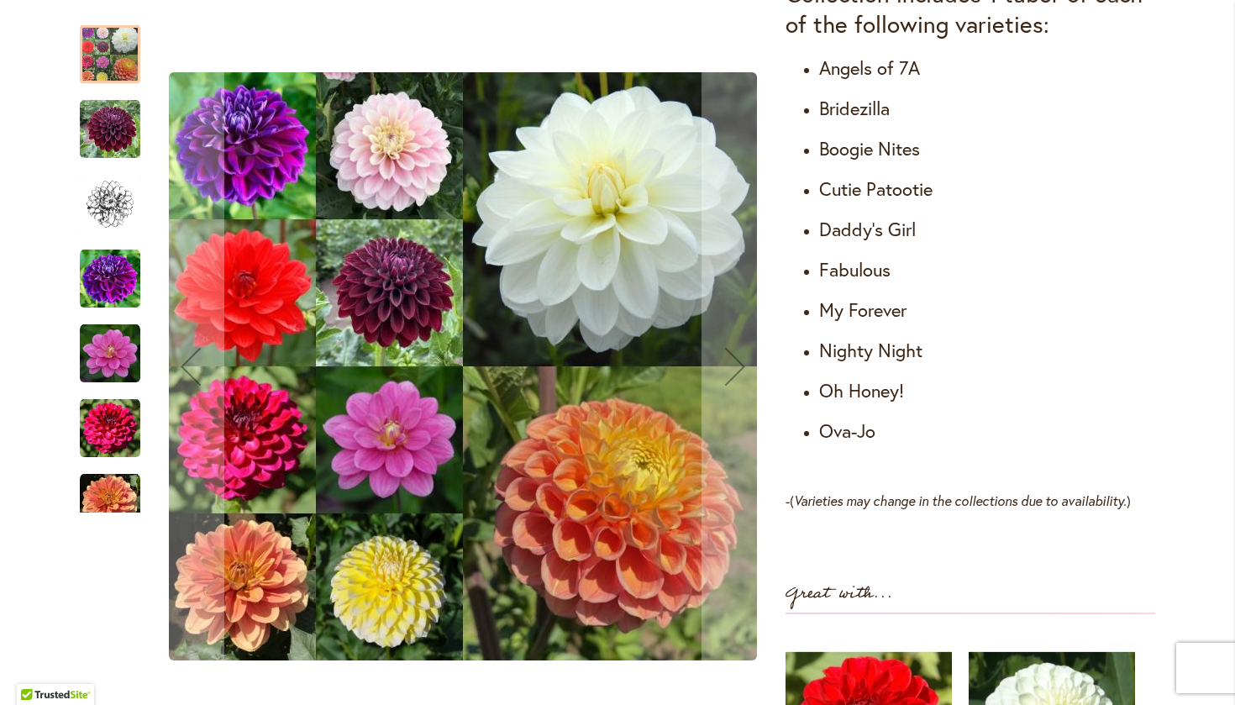
click at [110, 285] on img "Cut Flower Collection" at bounding box center [110, 279] width 60 height 60
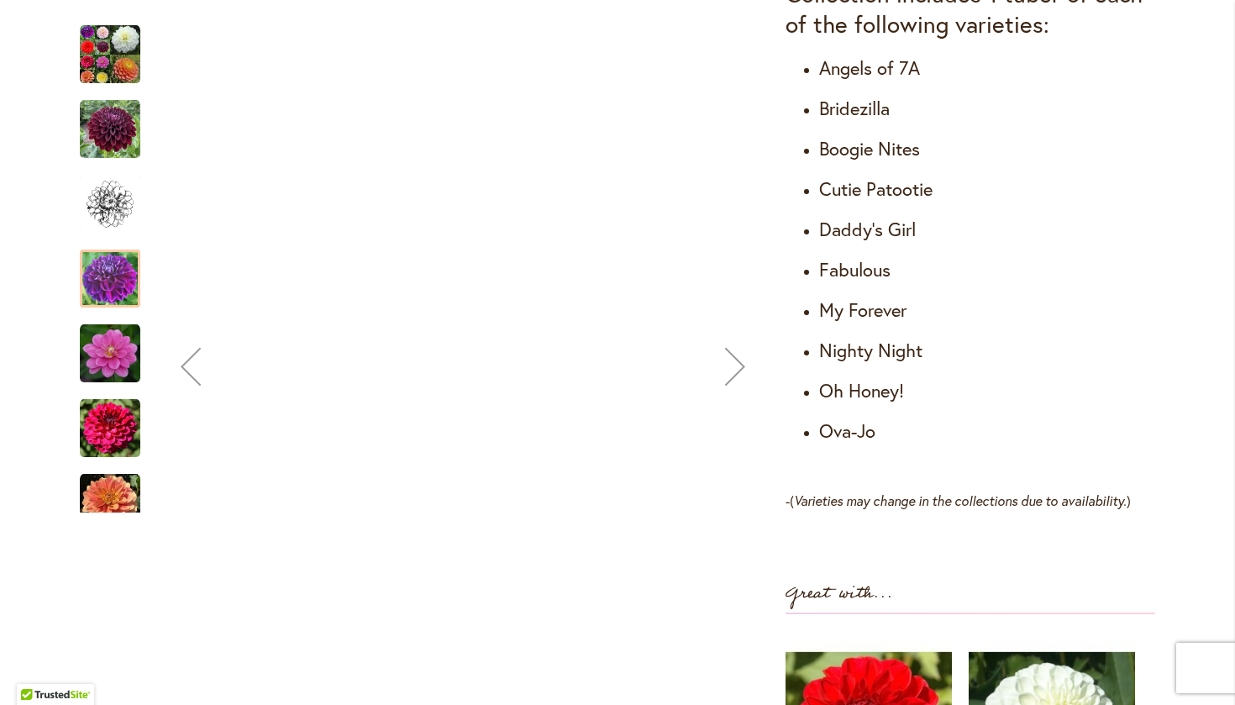
click at [110, 285] on img "Cut Flower Collection" at bounding box center [110, 279] width 60 height 60
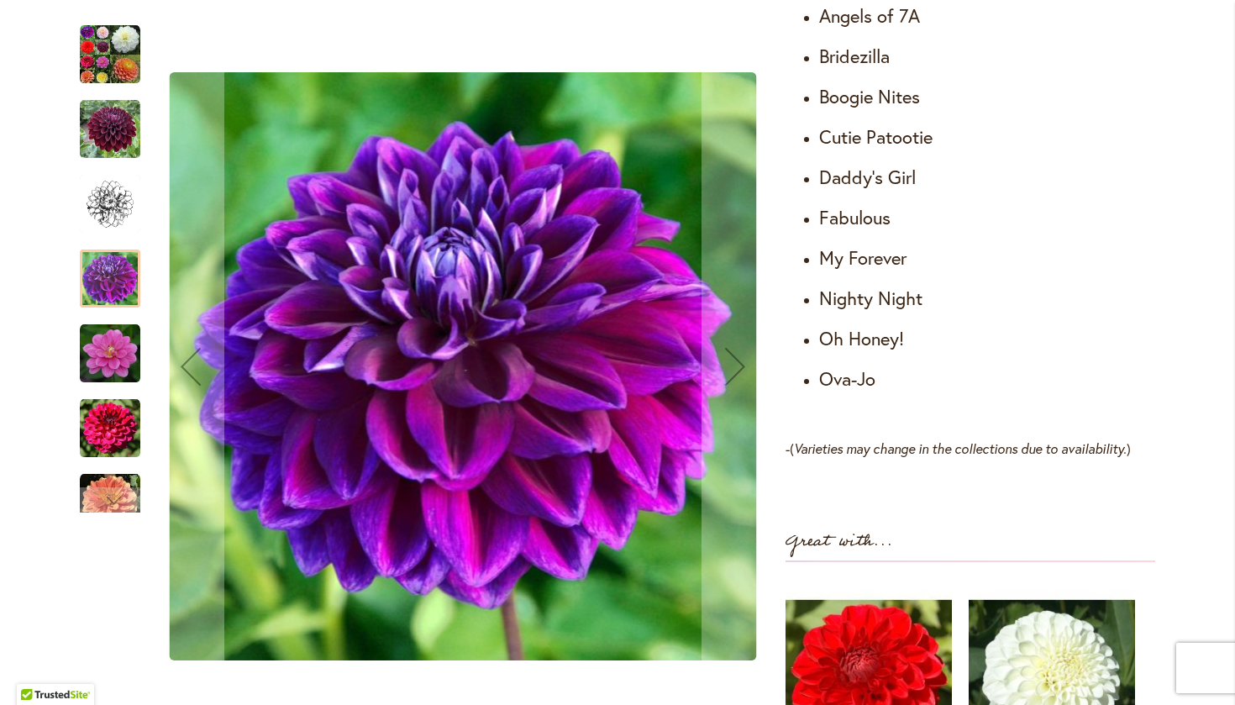
scroll to position [1141, 0]
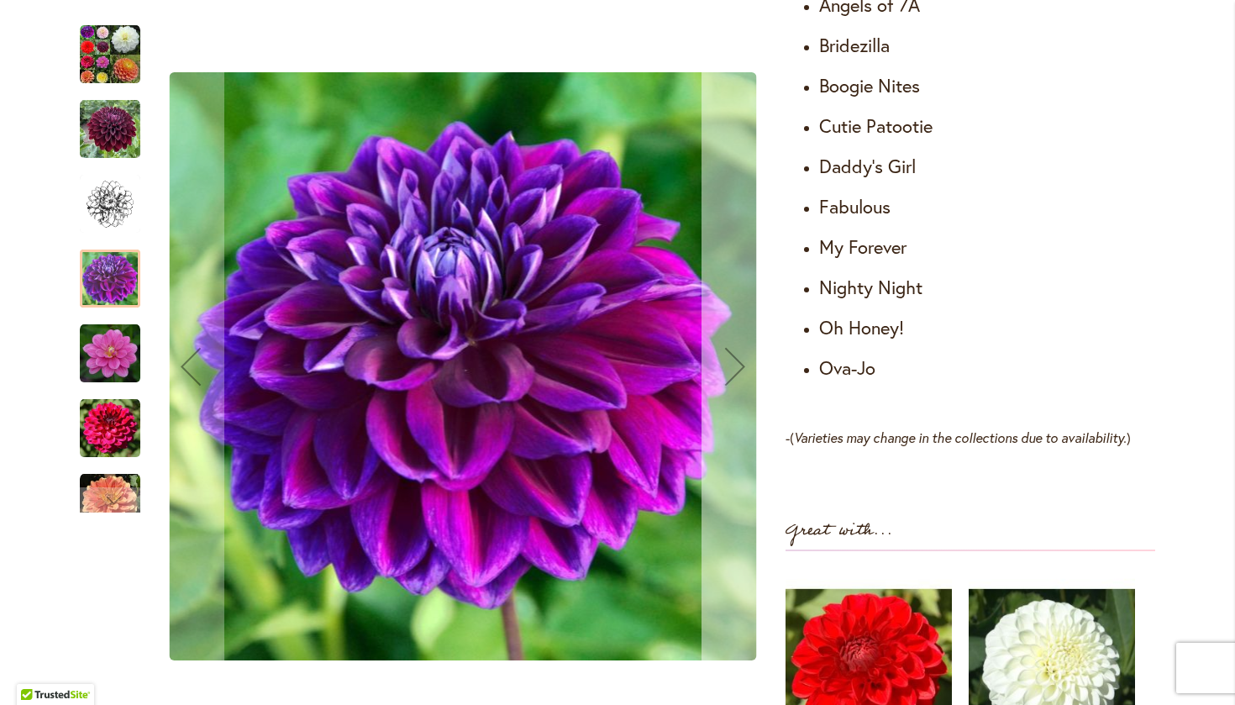
click at [736, 370] on div "Next" at bounding box center [734, 366] width 67 height 67
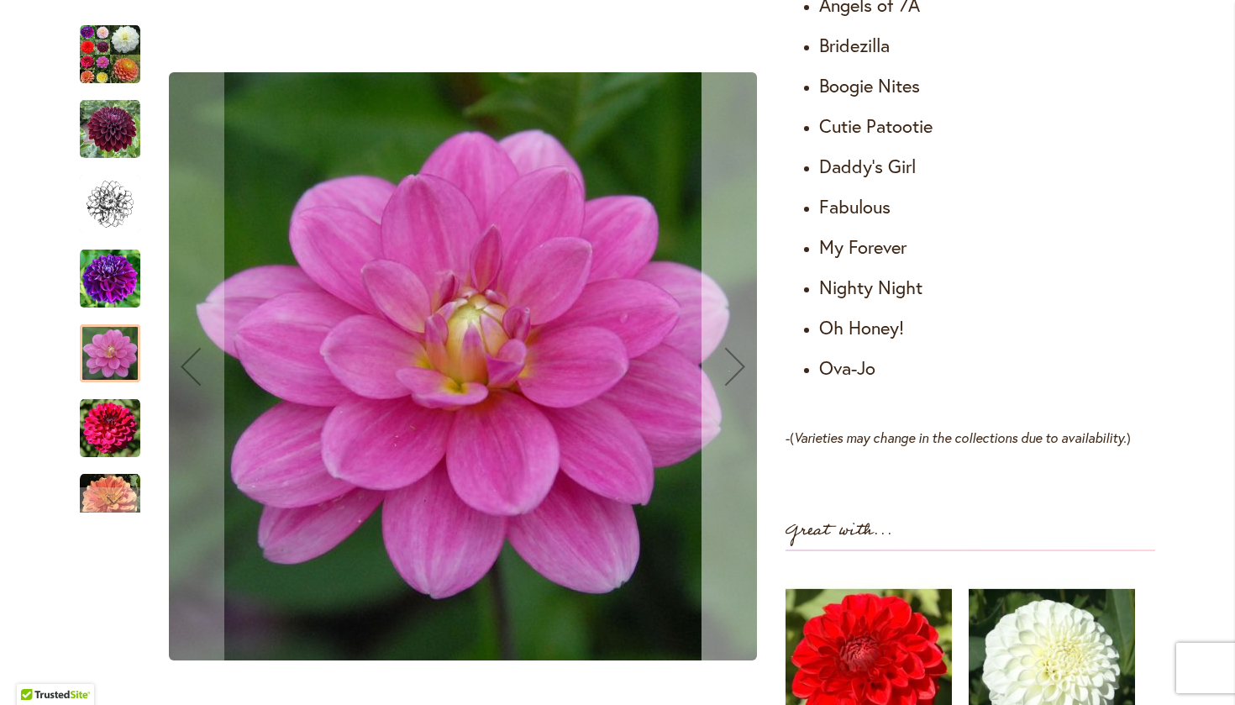
click at [736, 372] on div "Next" at bounding box center [734, 366] width 67 height 67
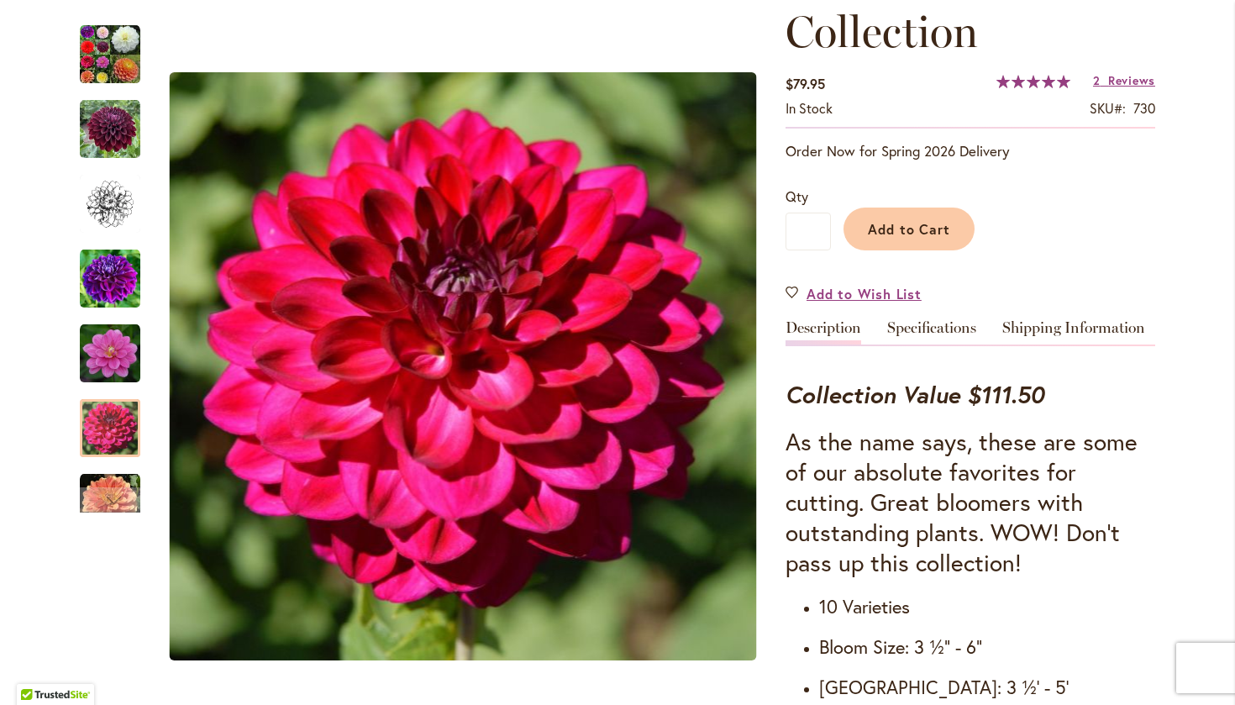
scroll to position [291, 0]
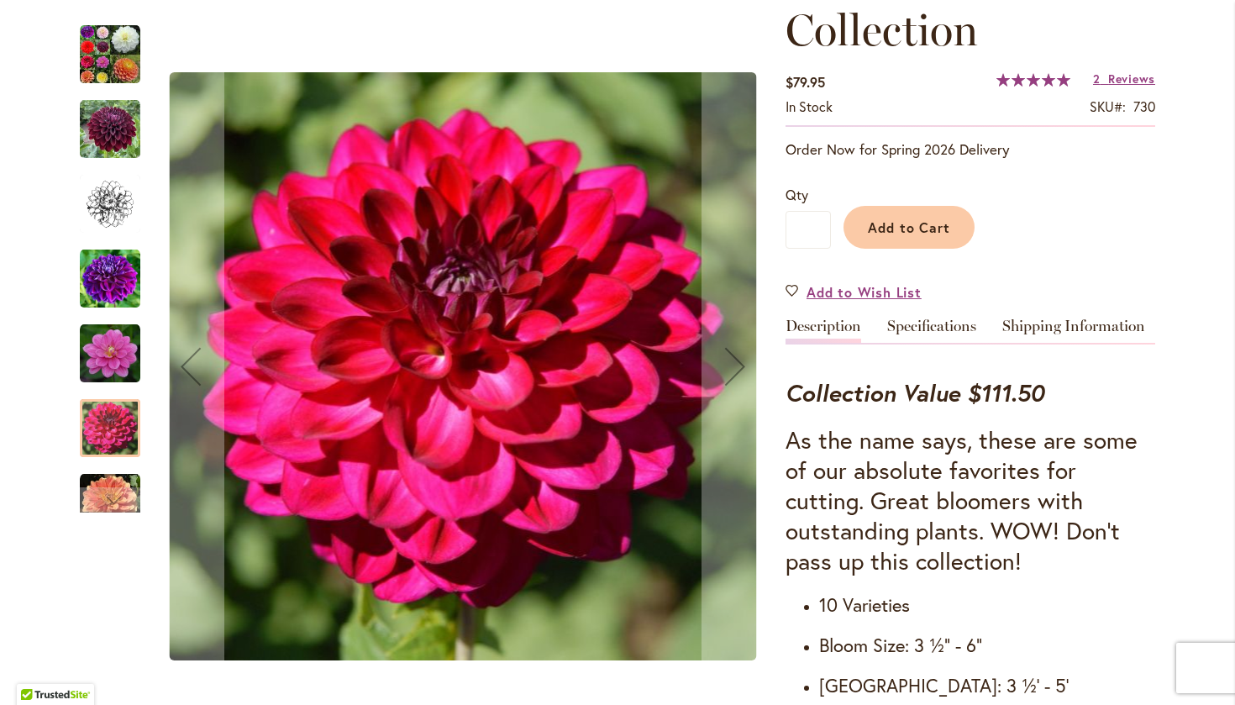
click at [96, 437] on div at bounding box center [110, 428] width 60 height 58
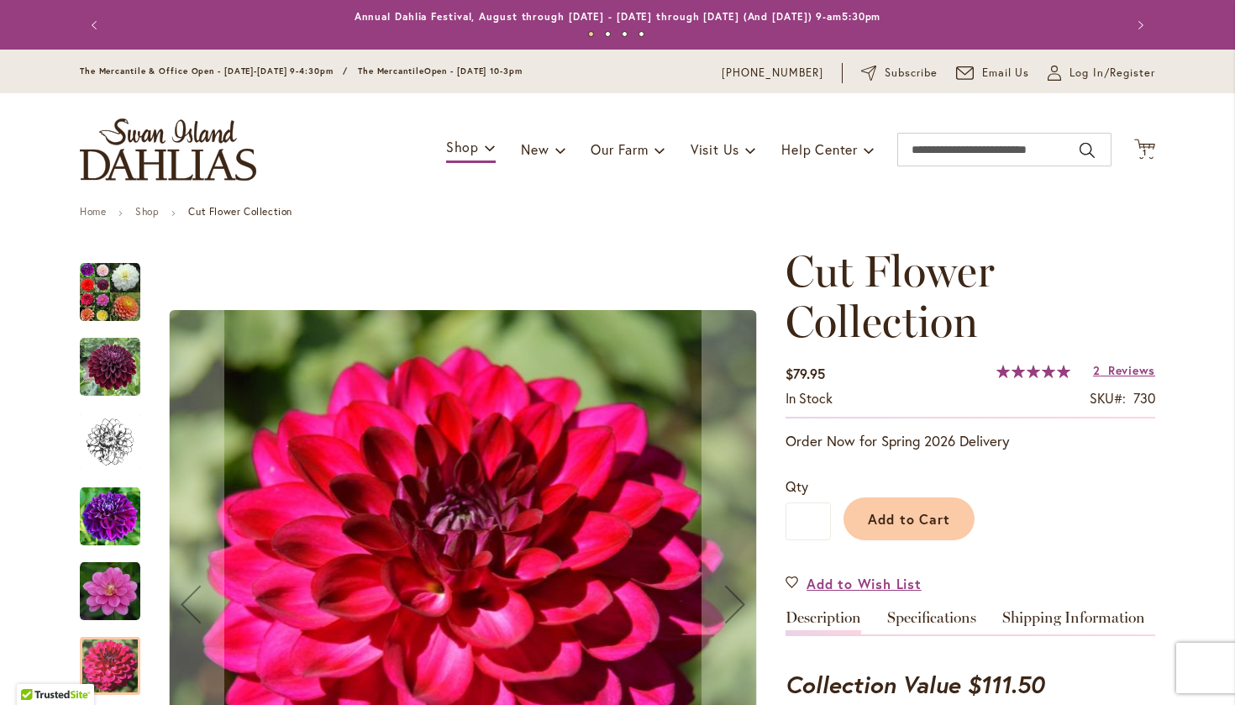
scroll to position [0, 0]
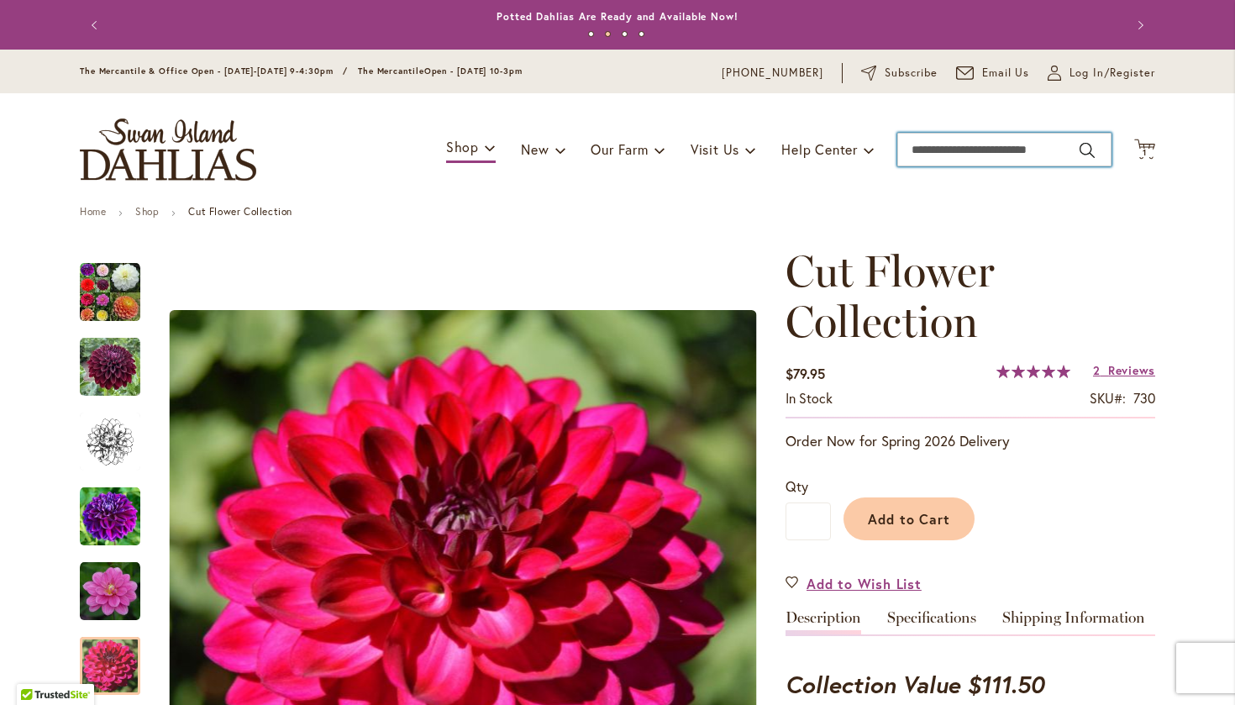
click at [1053, 152] on input "Search" at bounding box center [1004, 150] width 214 height 34
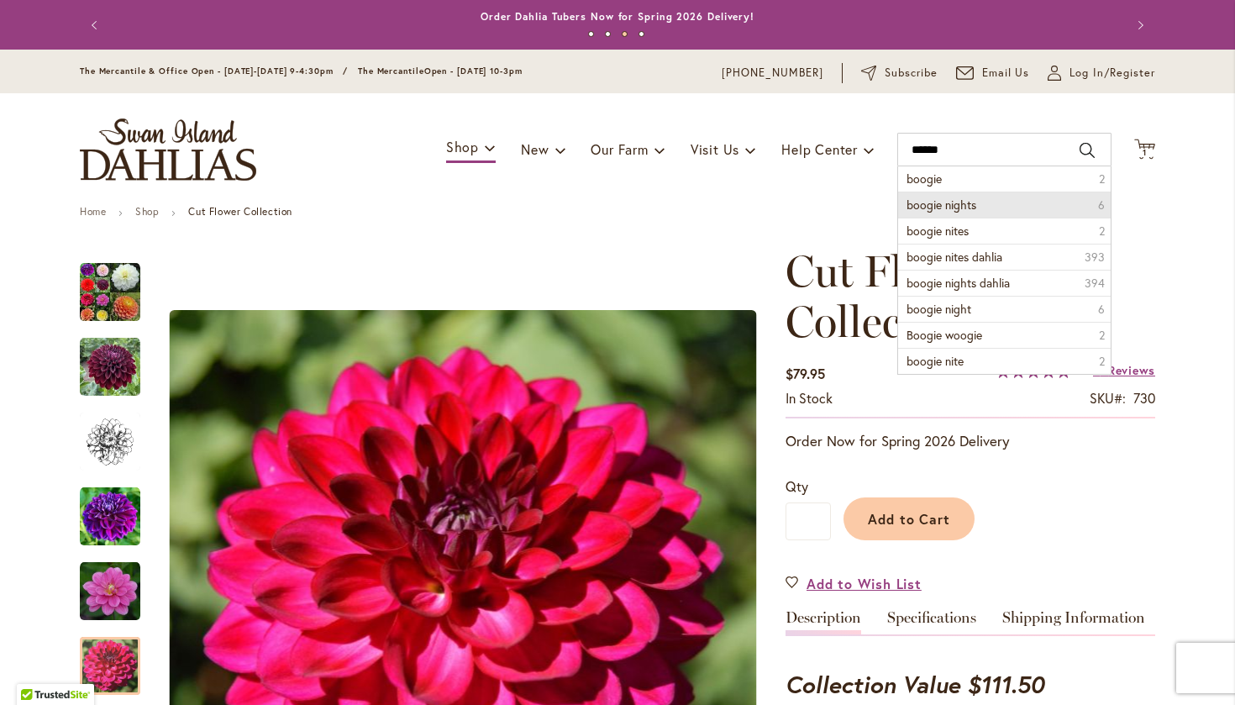
click at [1008, 202] on li "boogie nights 6" at bounding box center [1004, 205] width 213 height 26
type input "**********"
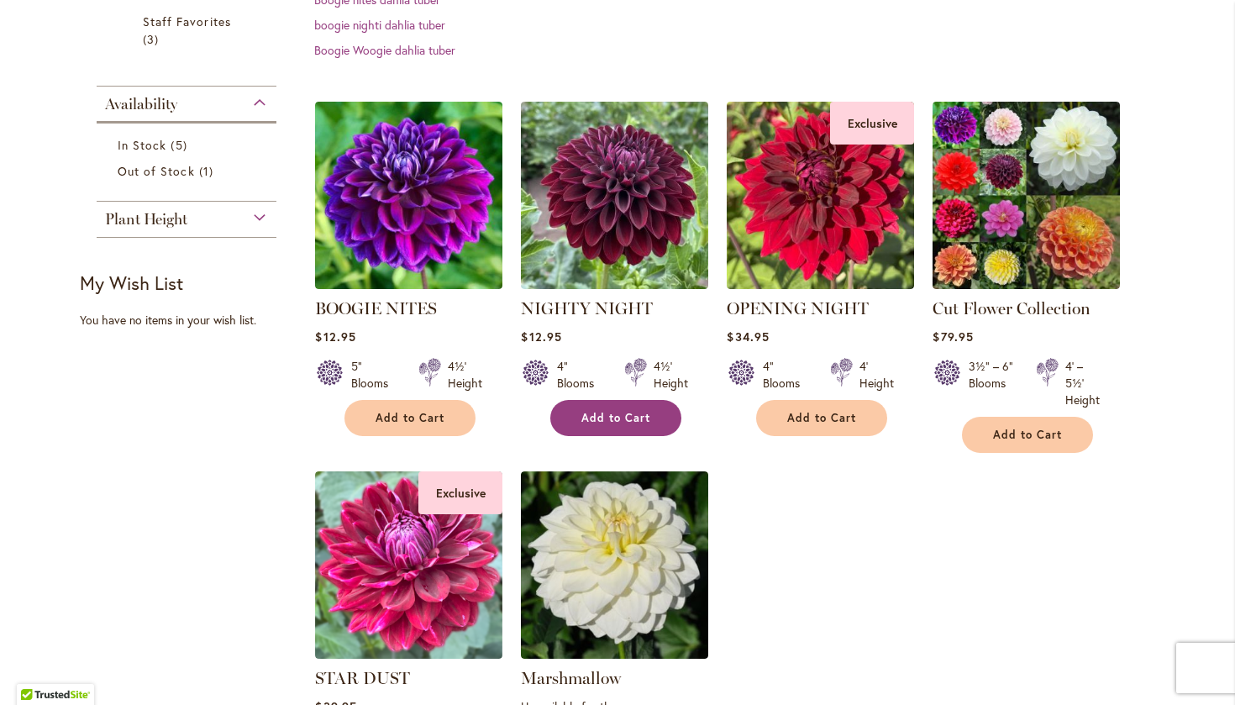
scroll to position [533, 0]
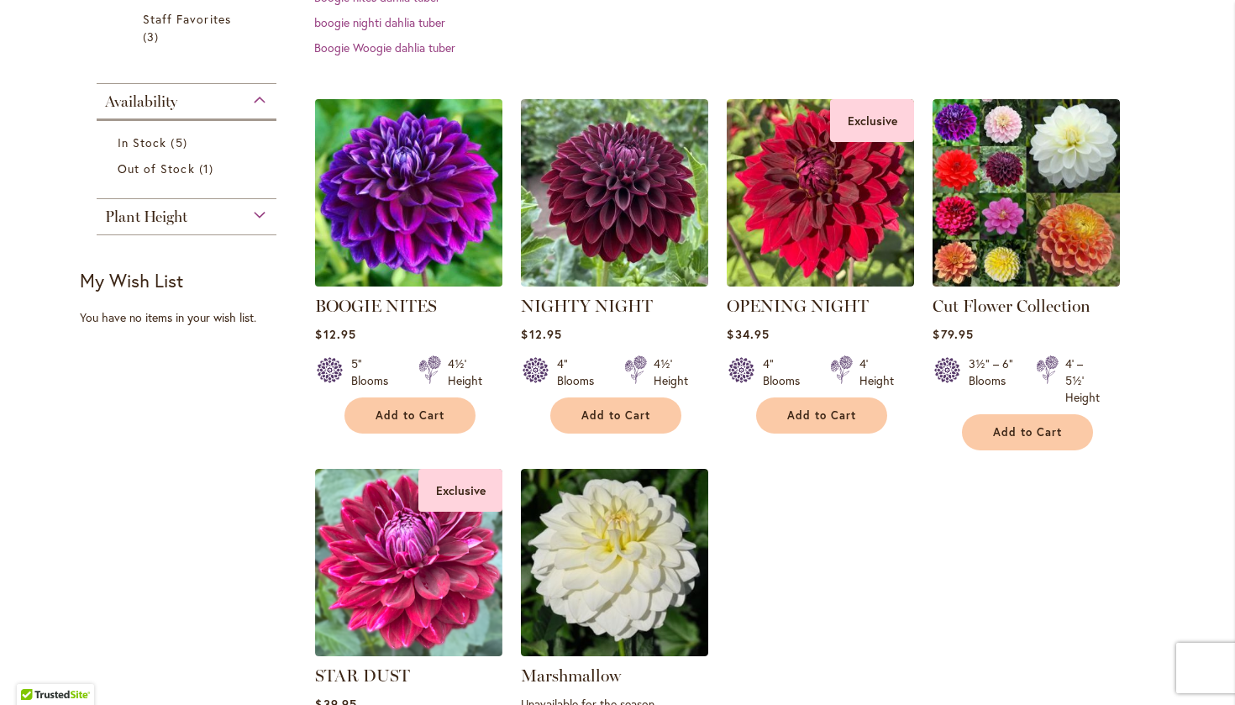
click at [447, 235] on img at bounding box center [409, 192] width 197 height 197
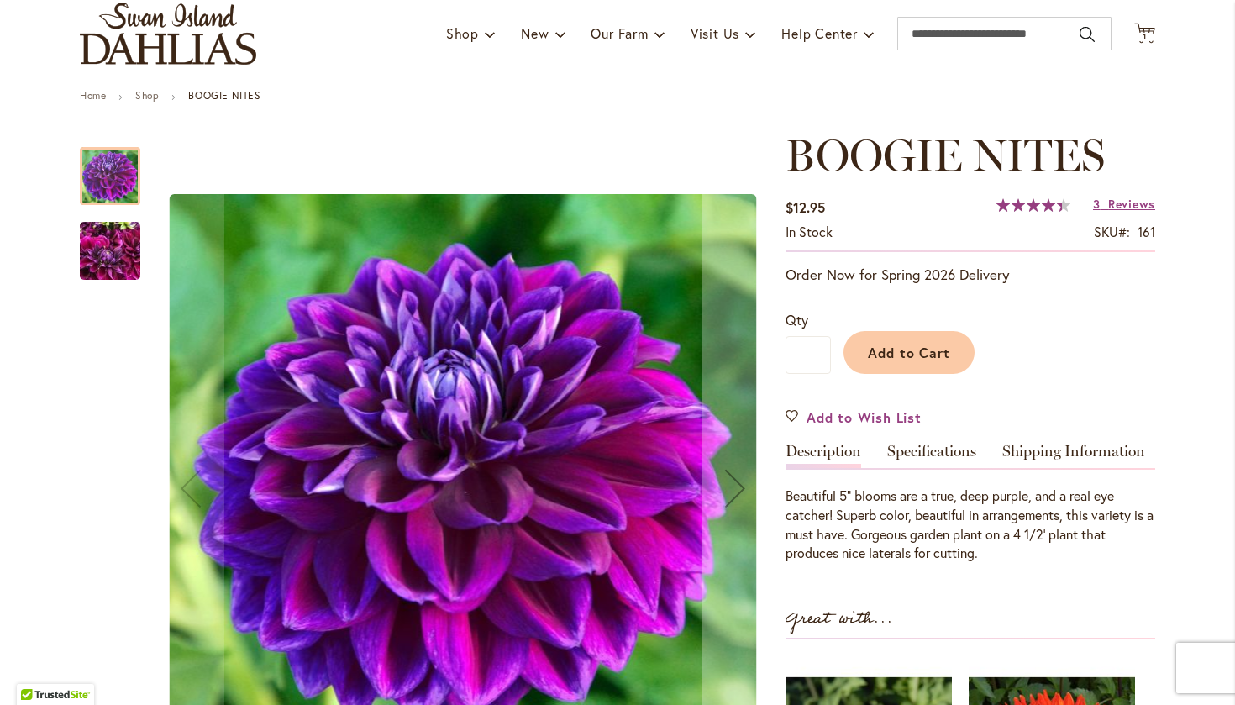
scroll to position [131, 0]
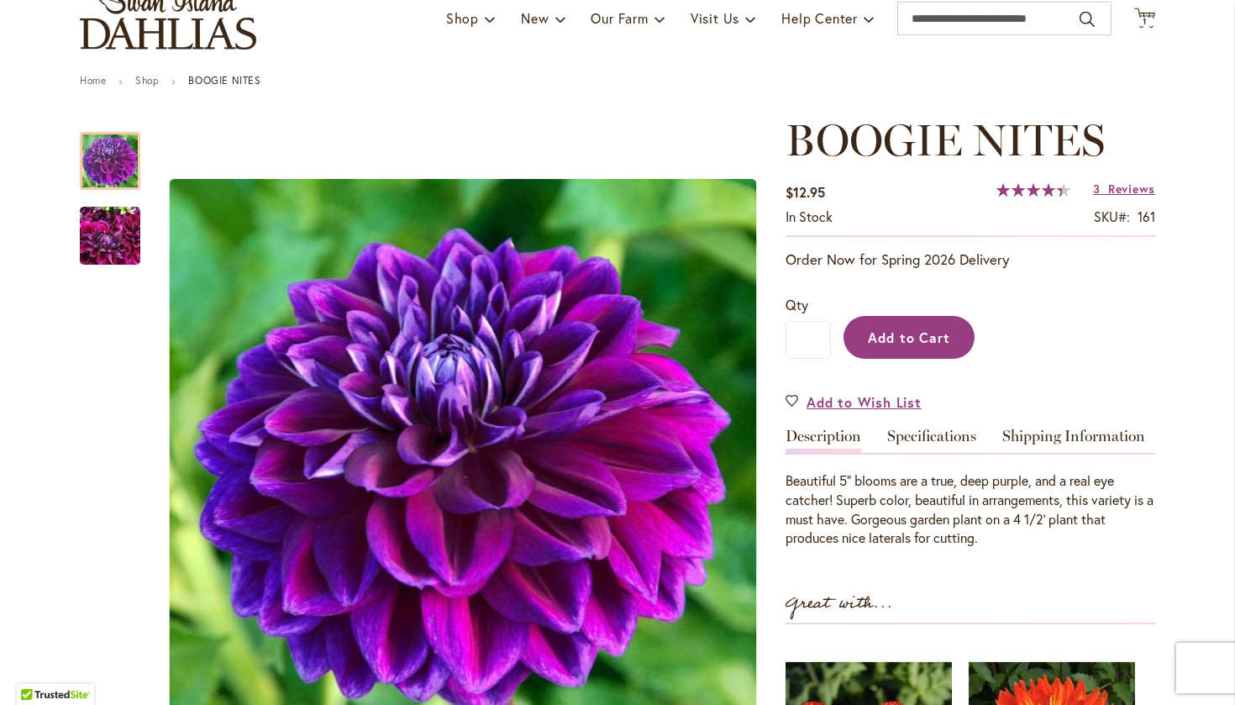
click at [904, 343] on span "Add to Cart" at bounding box center [909, 337] width 83 height 18
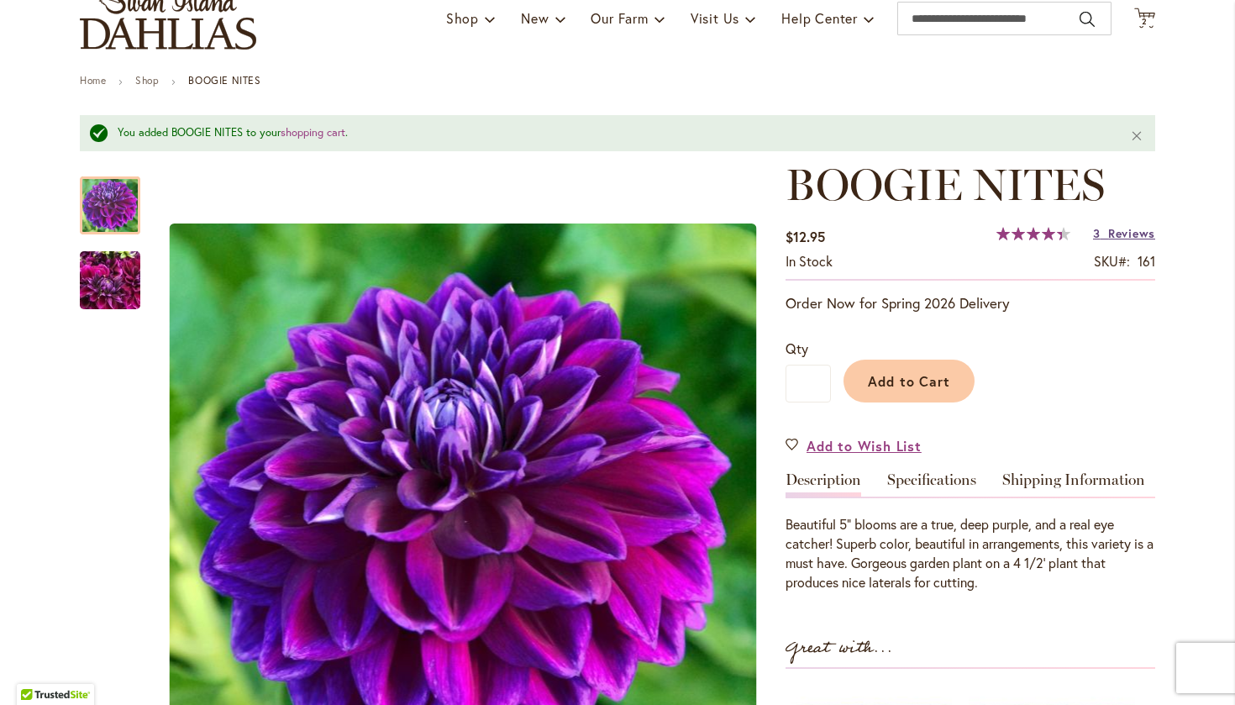
click at [1116, 233] on span "Reviews" at bounding box center [1131, 233] width 47 height 16
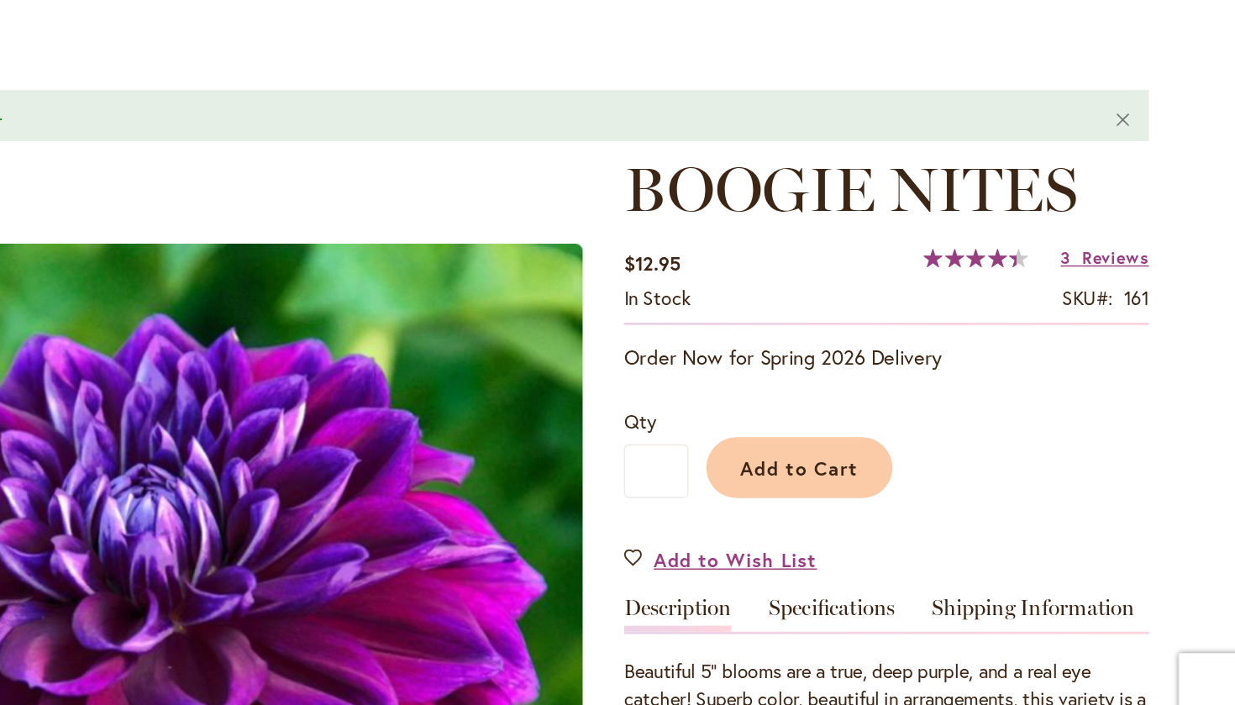
scroll to position [0, 0]
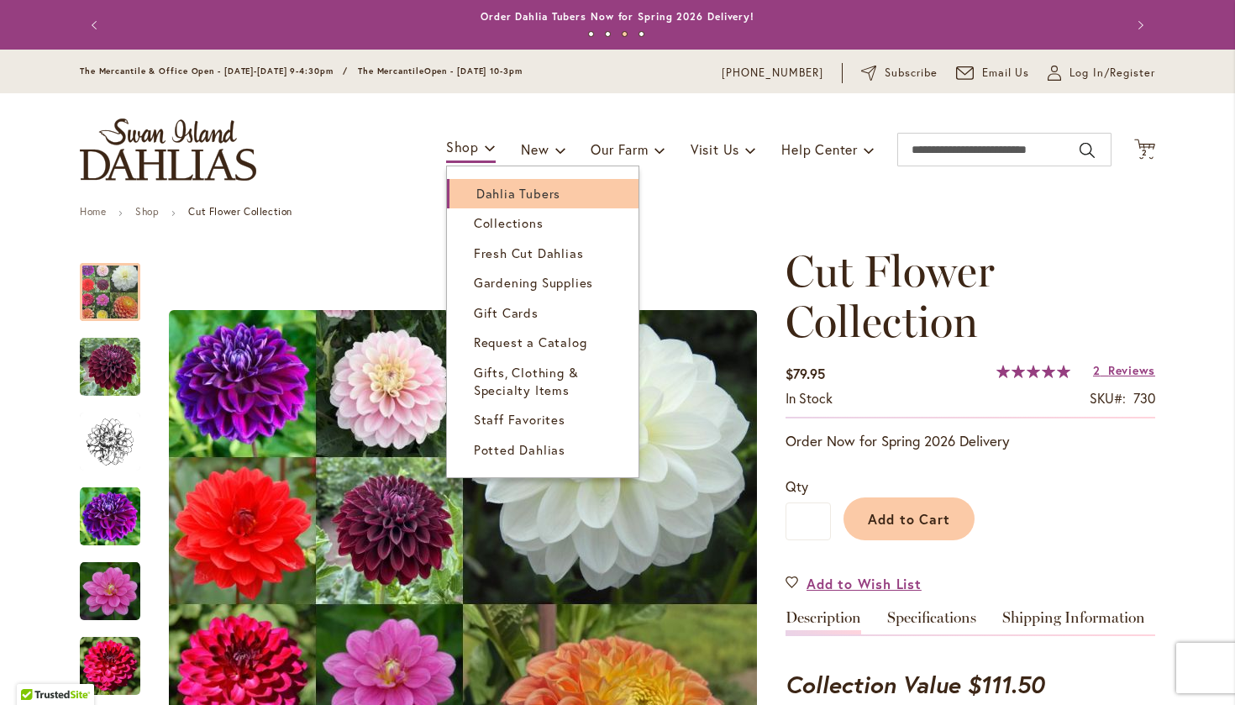
click at [488, 192] on span "Dahlia Tubers" at bounding box center [518, 193] width 84 height 17
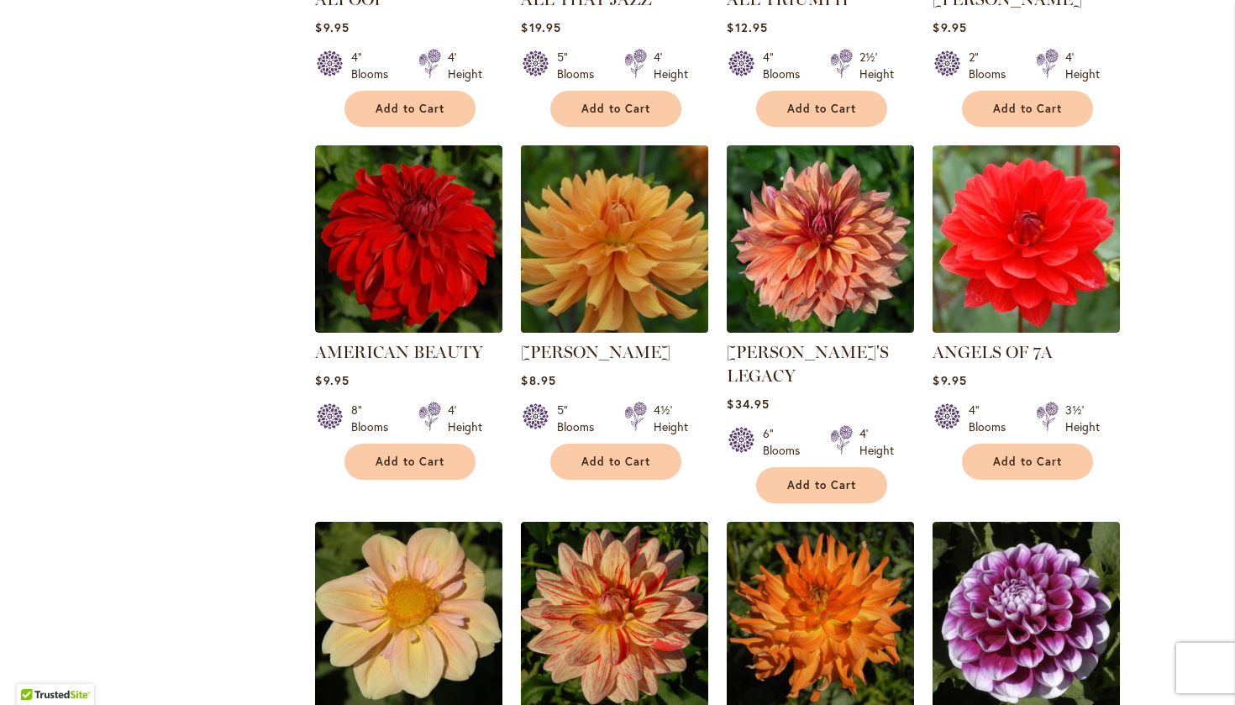
scroll to position [1030, 0]
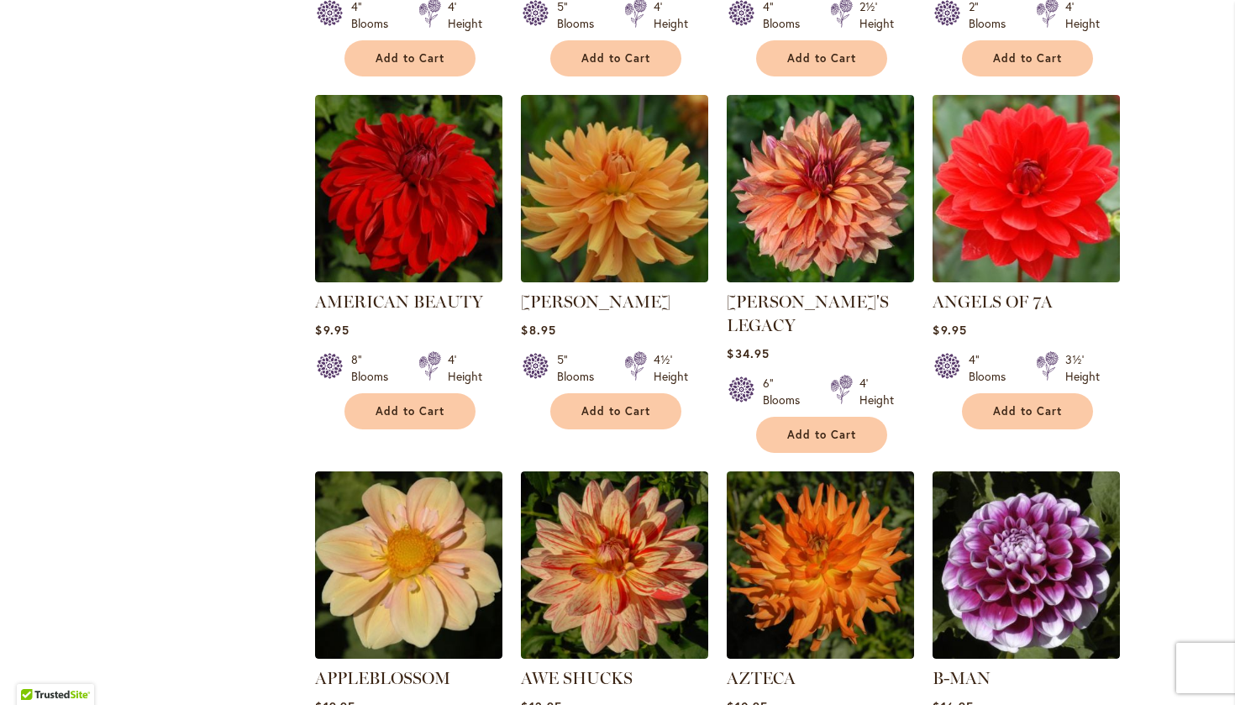
click at [1028, 210] on img at bounding box center [1026, 189] width 197 height 197
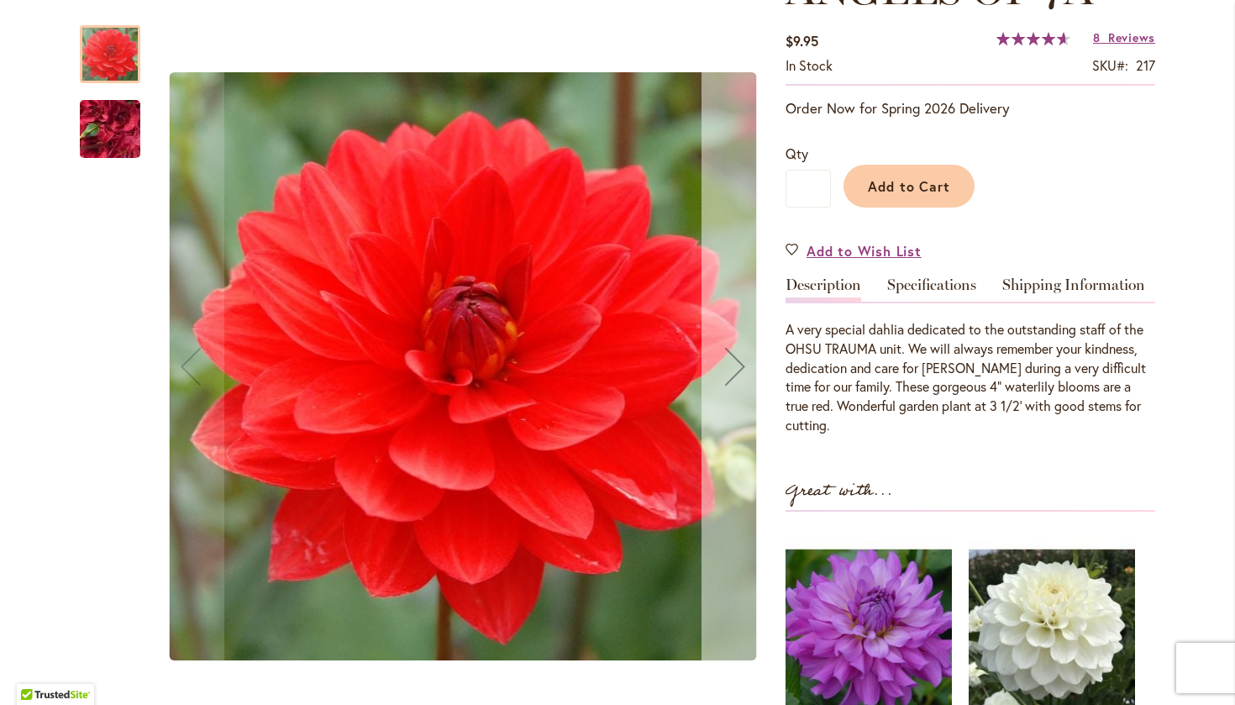
scroll to position [283, 0]
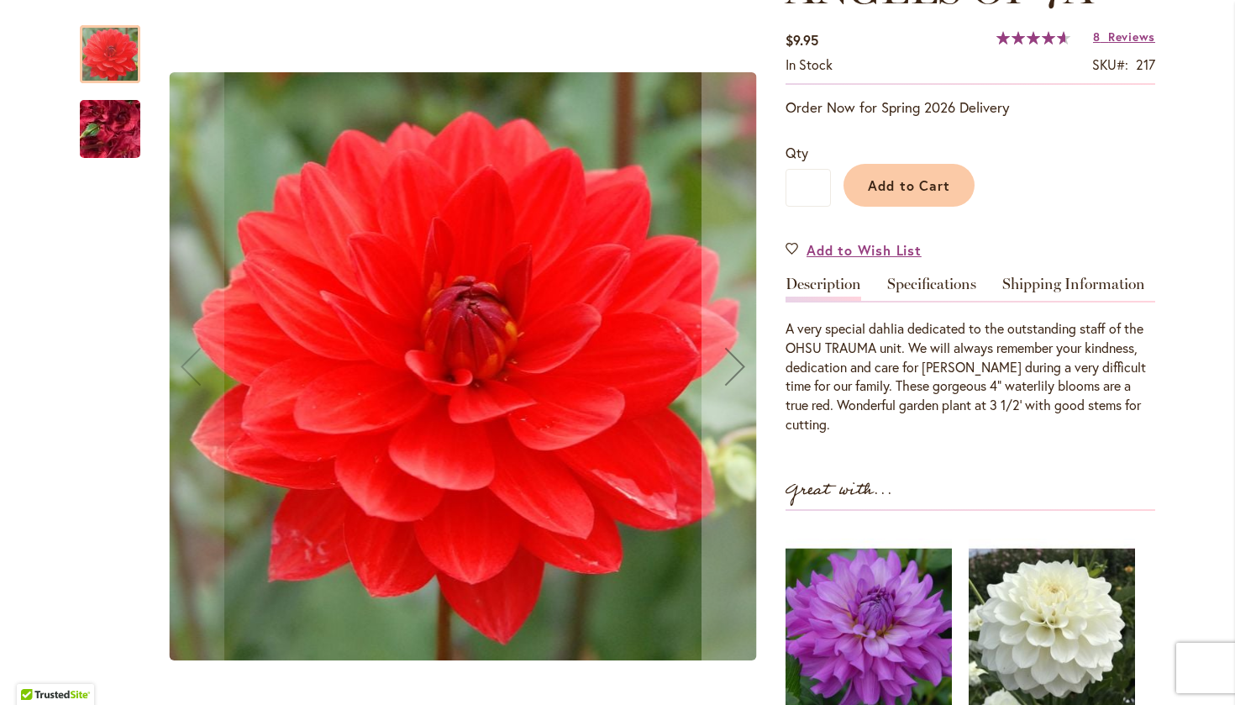
click at [129, 139] on img "ANGELS OF 7A" at bounding box center [110, 129] width 121 height 91
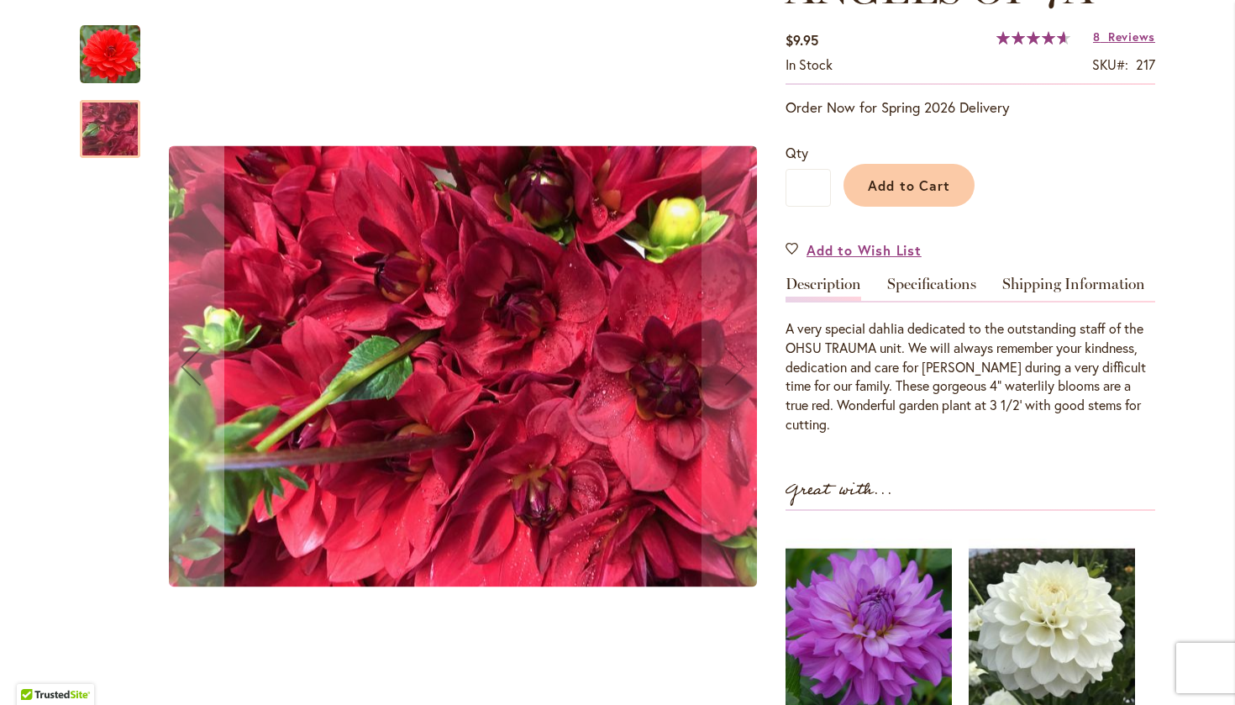
click at [110, 50] on img "ANGELS OF 7A" at bounding box center [110, 54] width 60 height 60
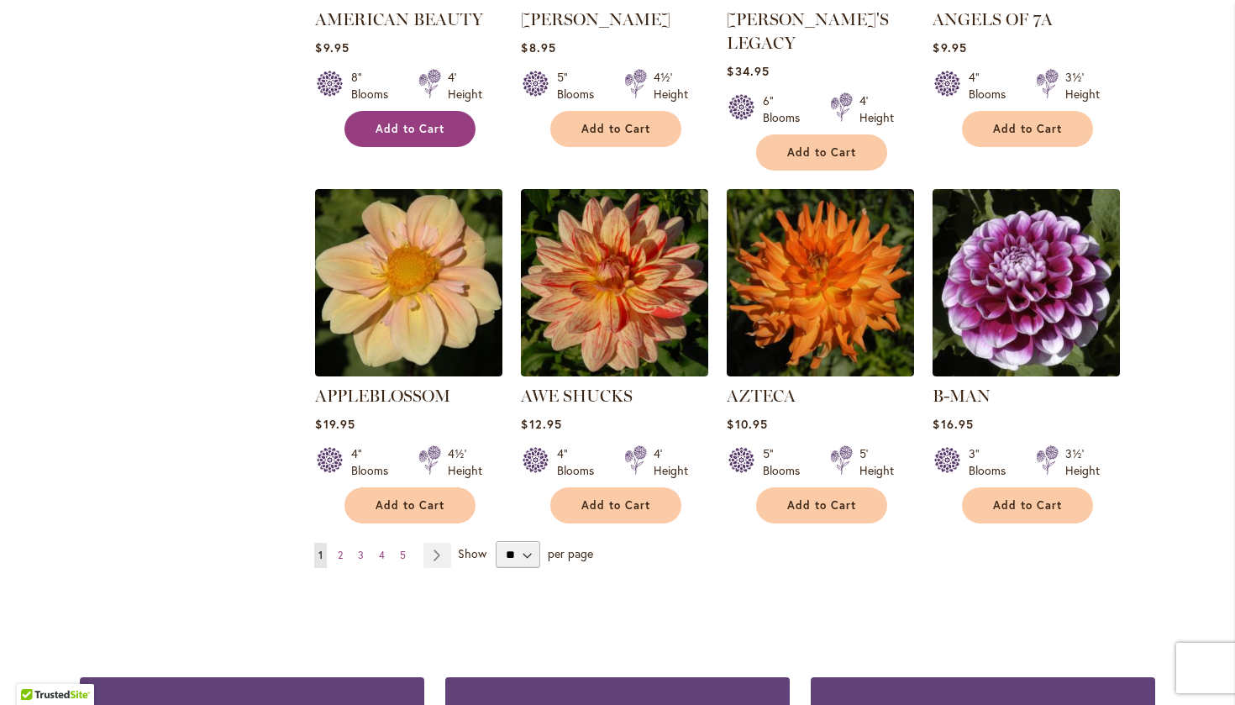
scroll to position [1349, 0]
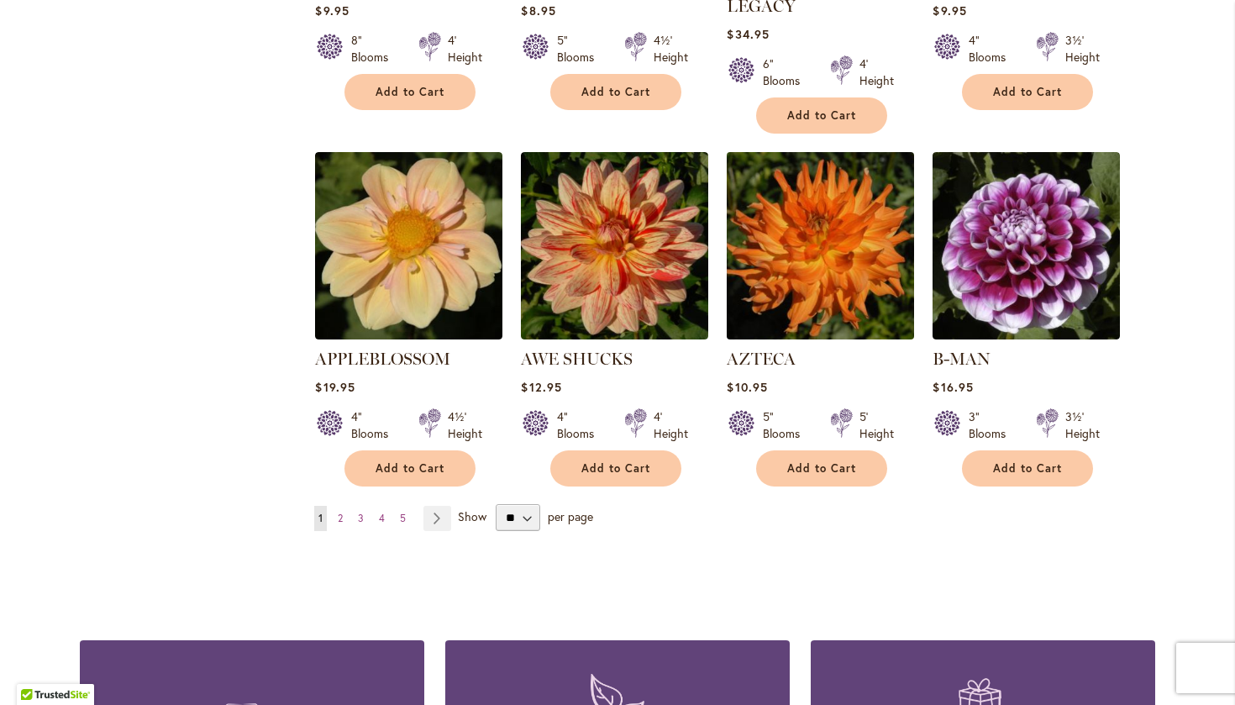
click at [801, 222] on img at bounding box center [820, 246] width 197 height 197
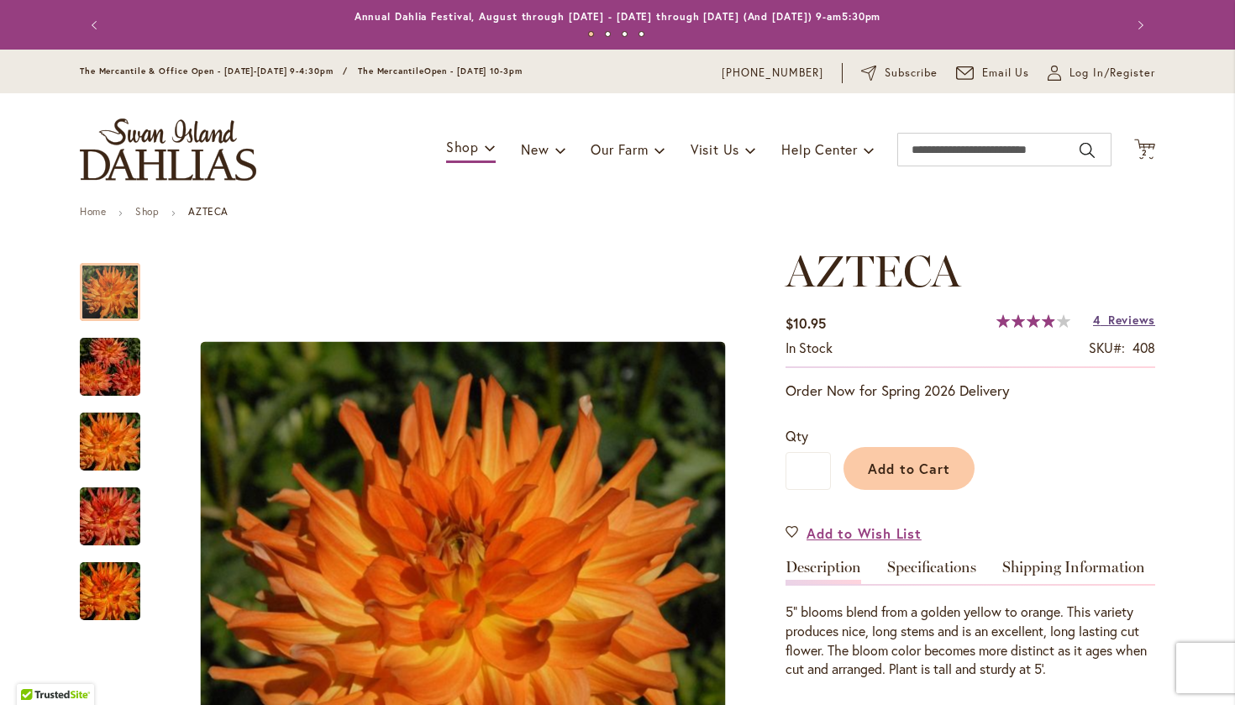
click at [1120, 321] on span "Reviews" at bounding box center [1131, 320] width 47 height 16
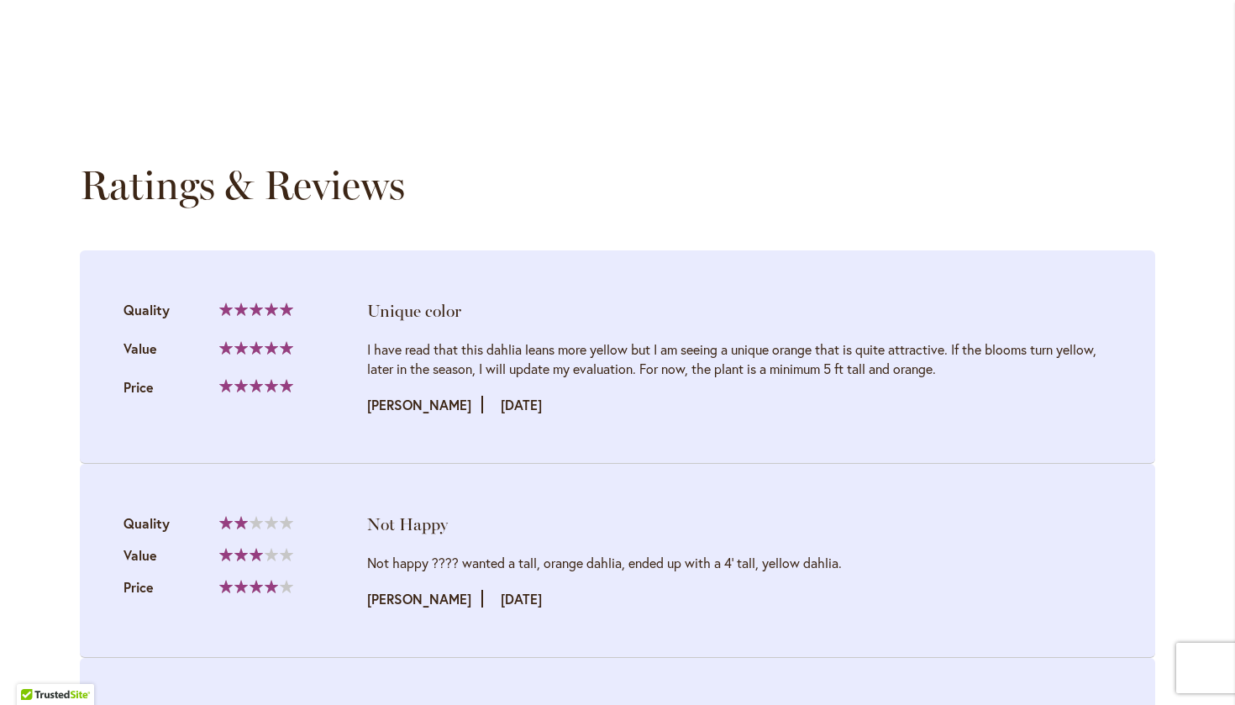
scroll to position [1696, 0]
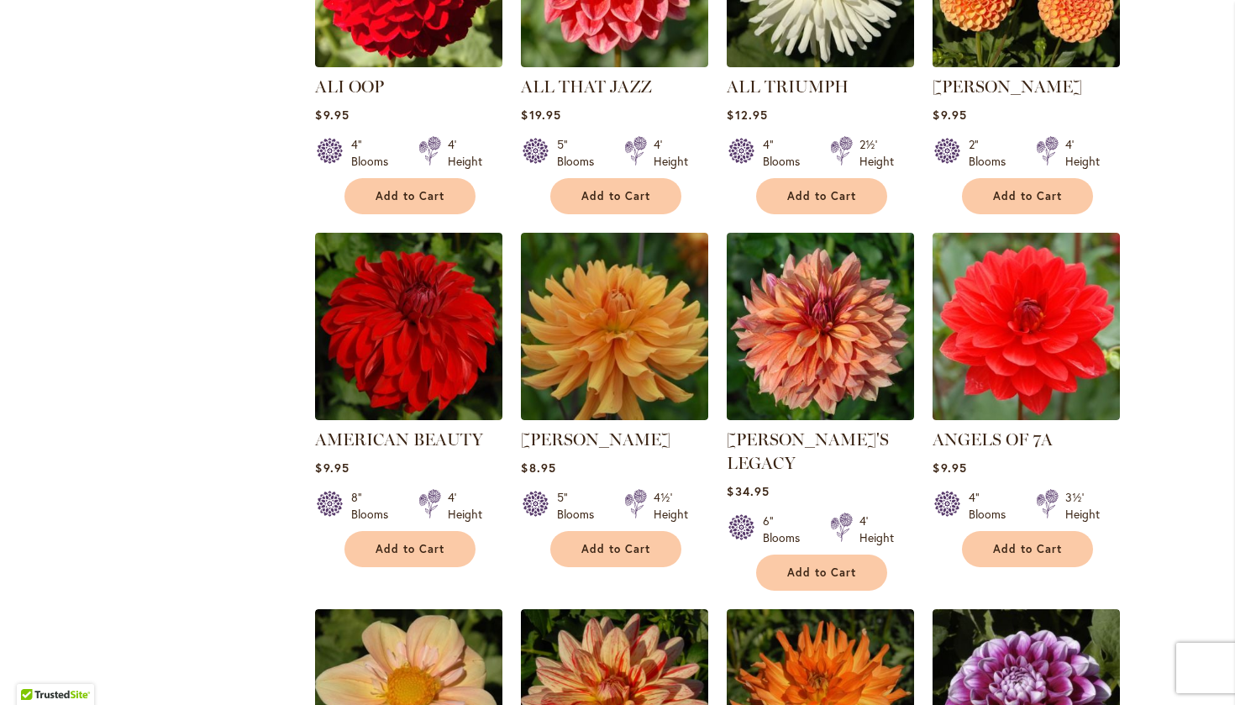
scroll to position [1246, 0]
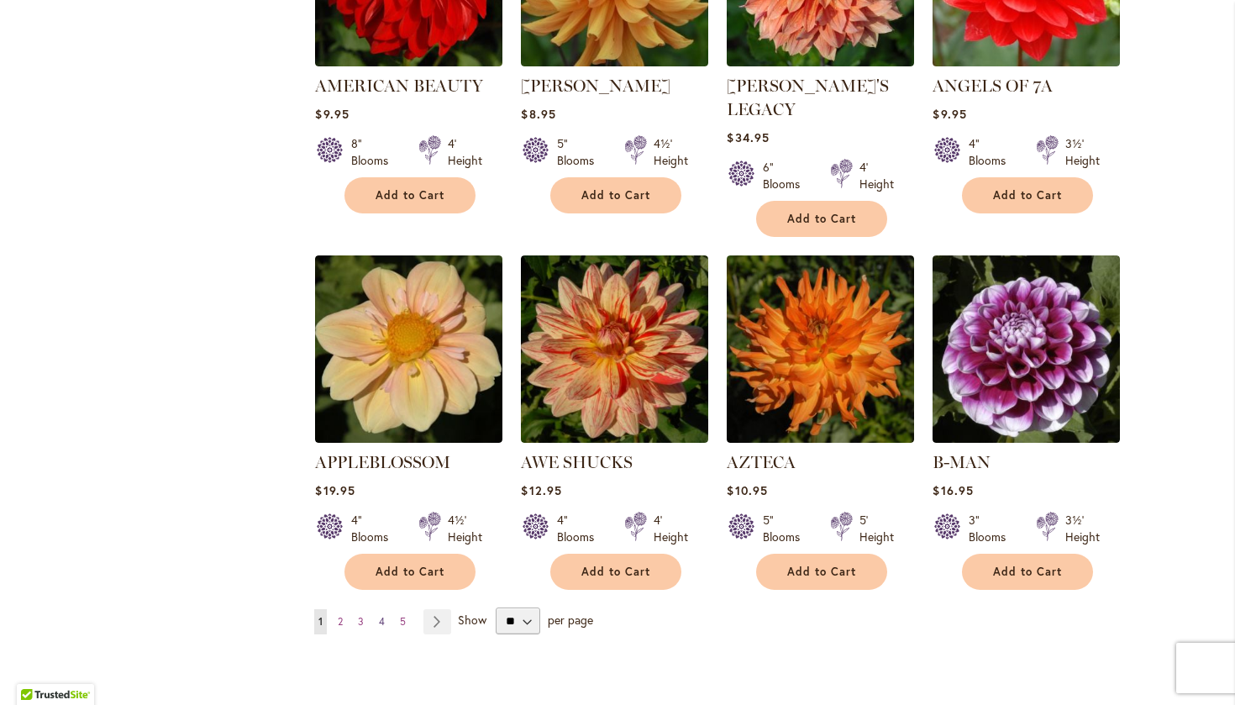
click at [383, 615] on span "4" at bounding box center [382, 621] width 6 height 13
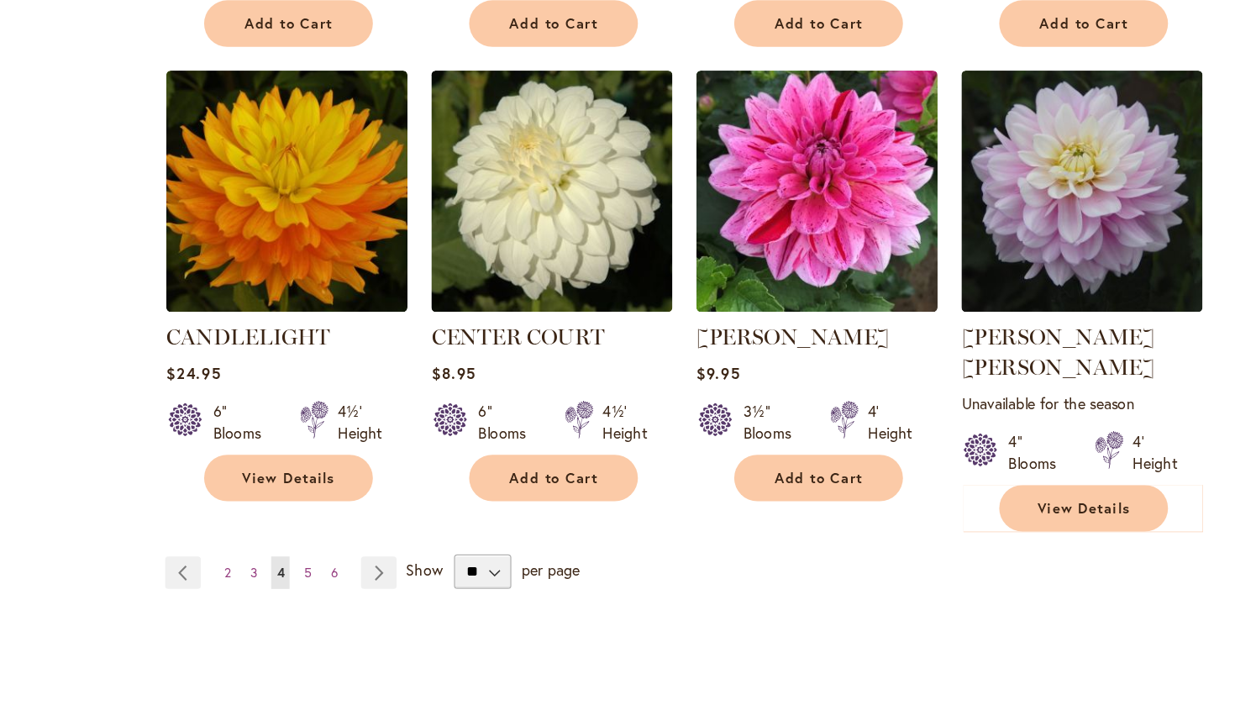
scroll to position [1414, 0]
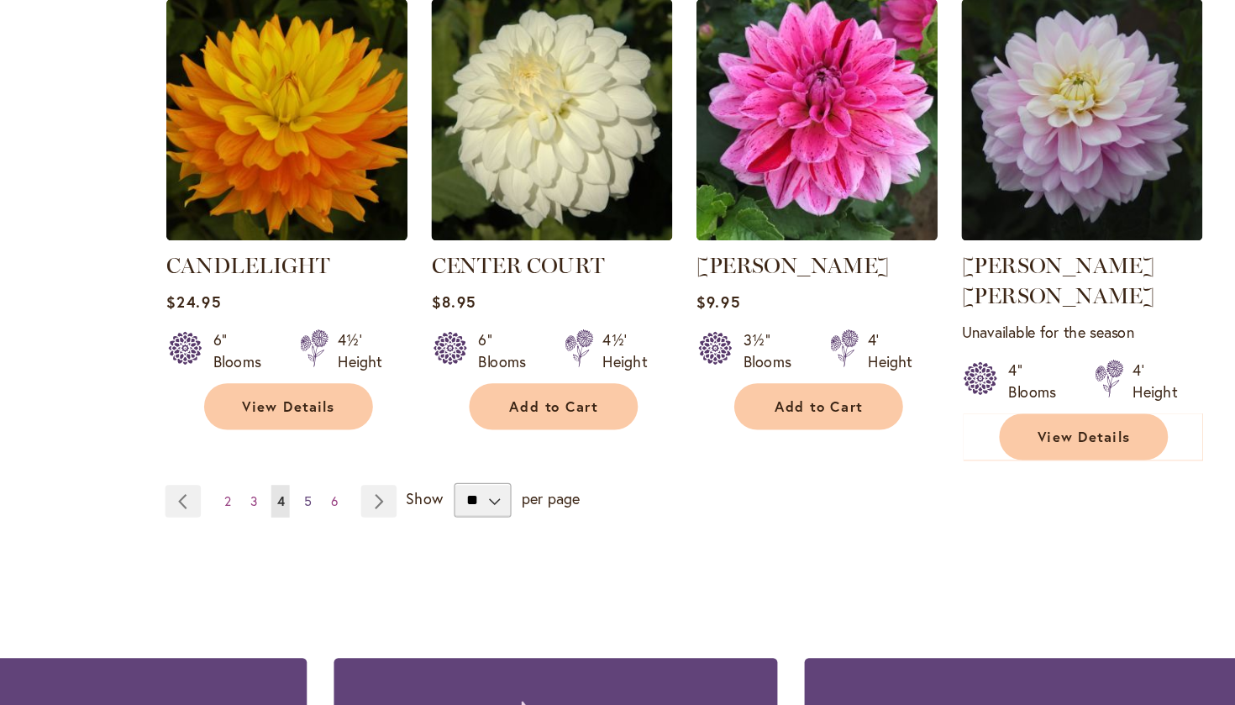
click at [422, 470] on span "5" at bounding box center [425, 476] width 6 height 13
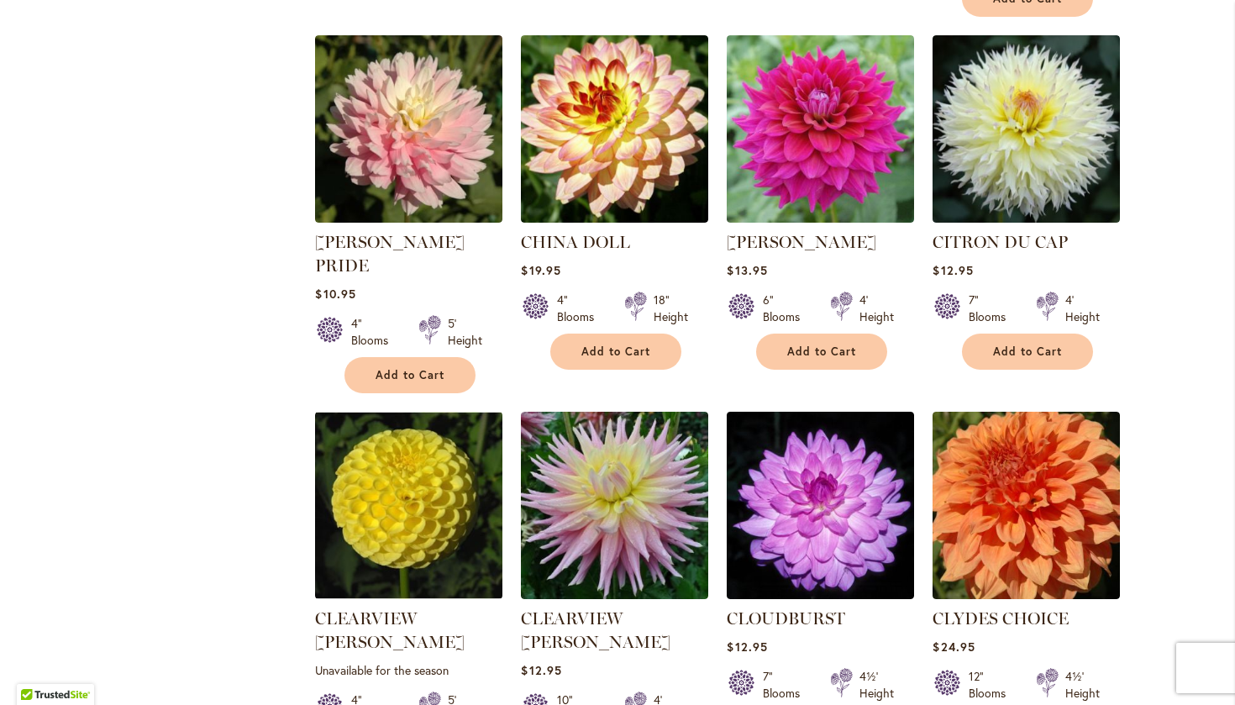
scroll to position [1106, 0]
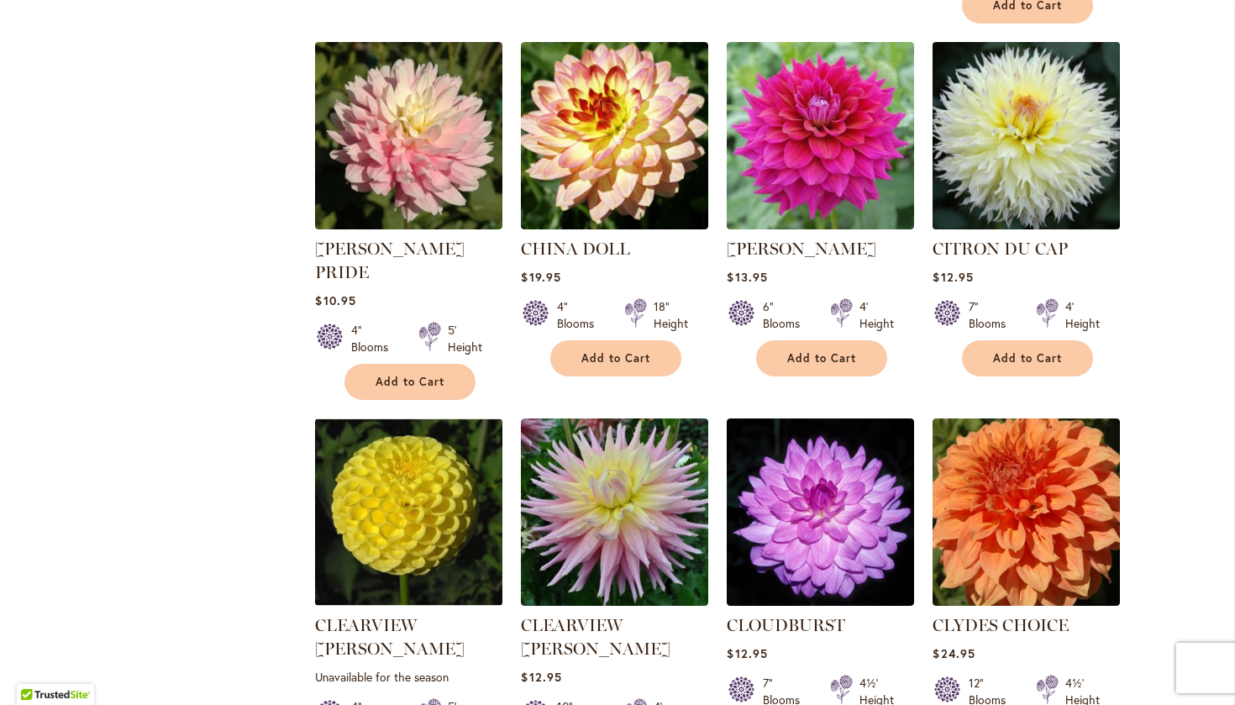
click at [1030, 121] on img at bounding box center [1026, 136] width 197 height 197
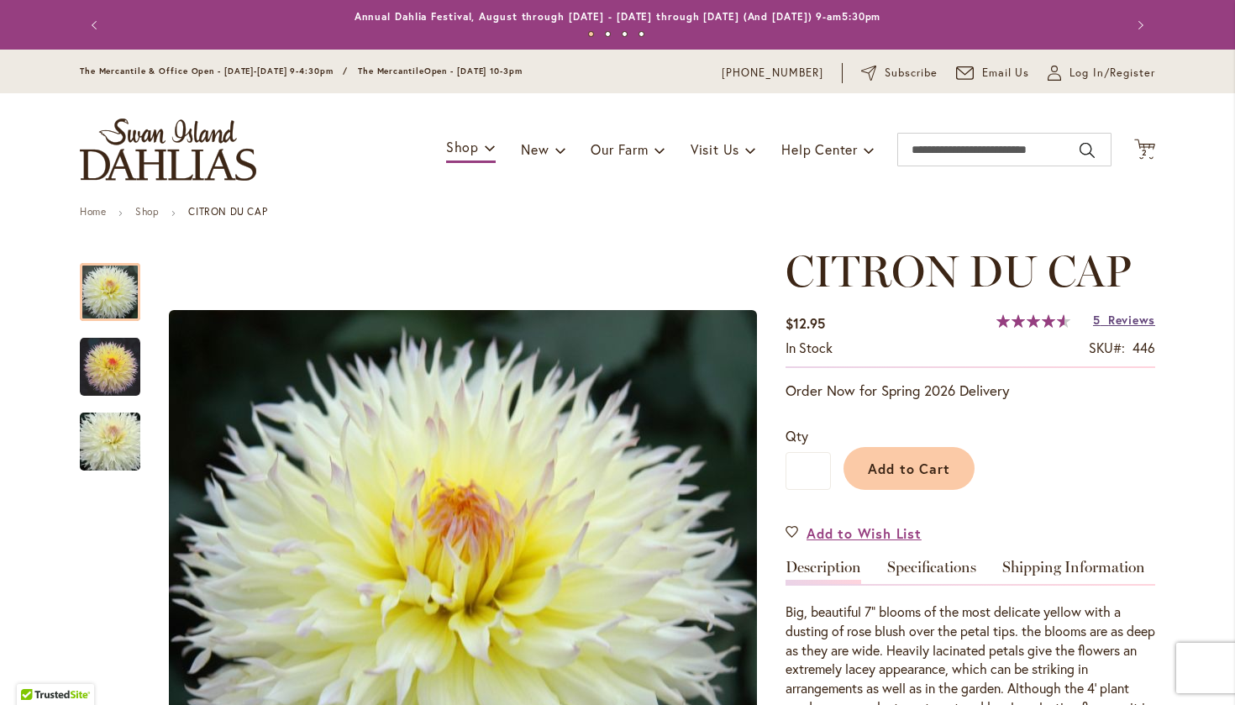
click at [1131, 320] on span "Reviews" at bounding box center [1131, 320] width 47 height 16
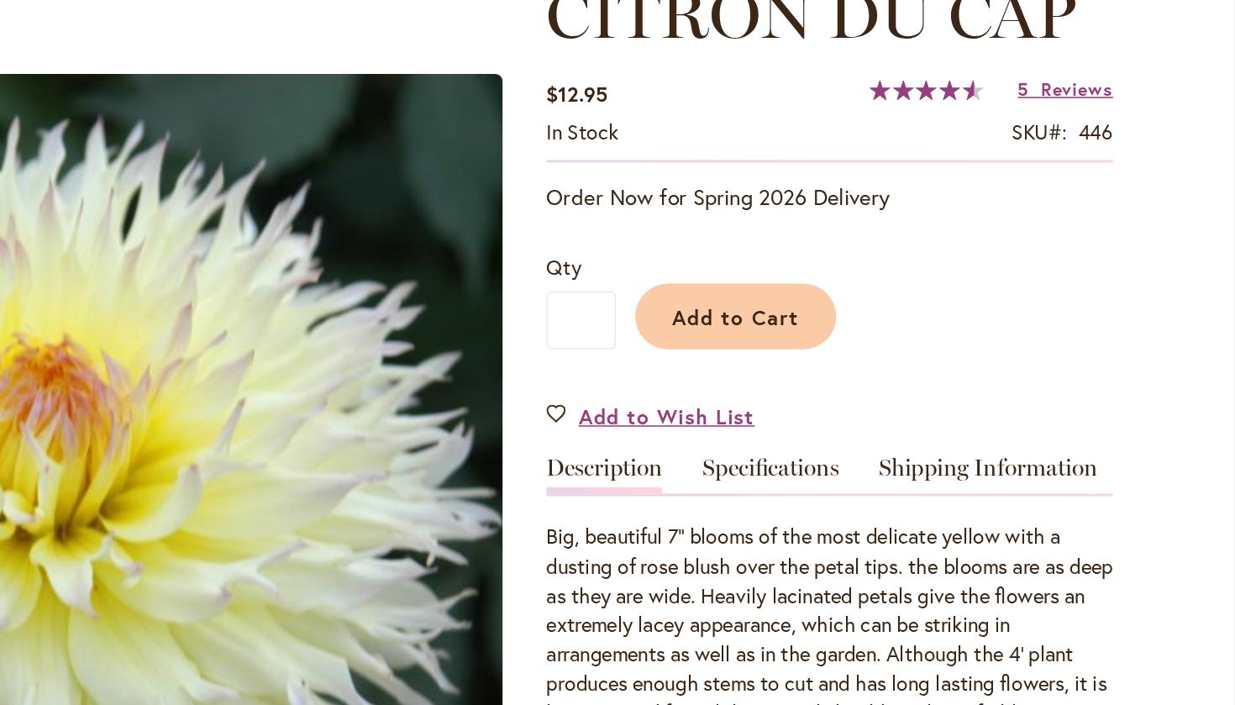
scroll to position [125, 0]
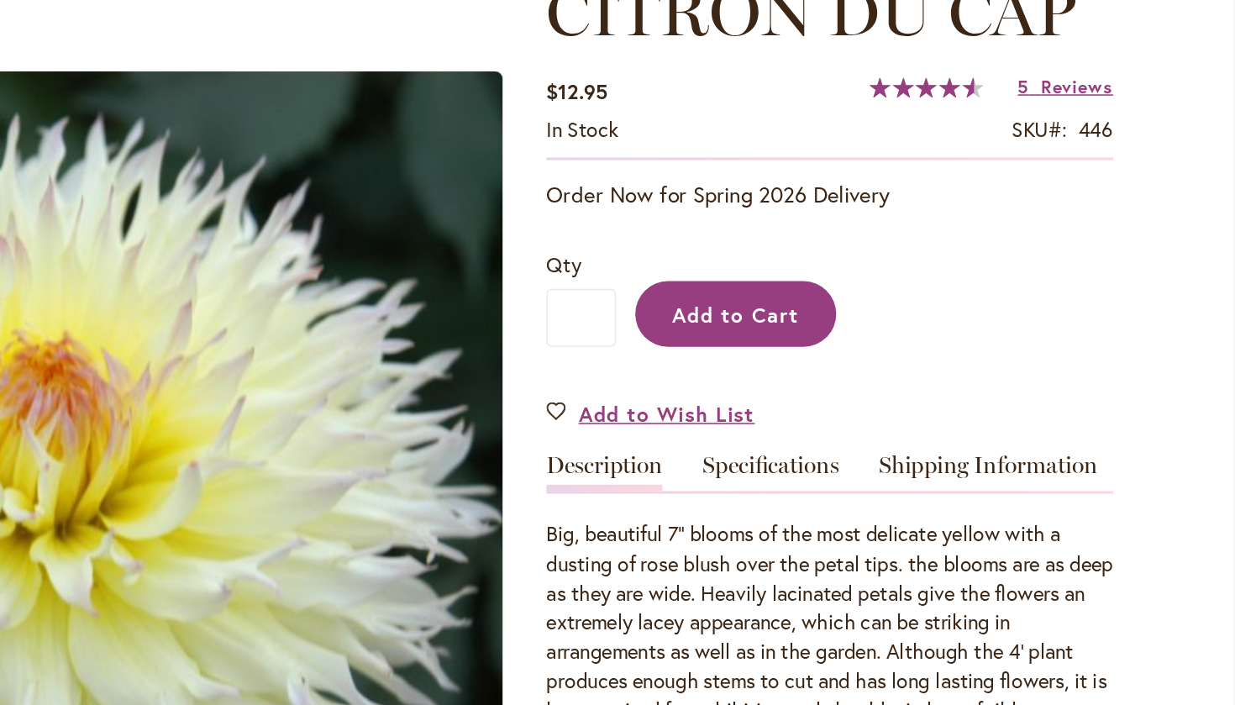
click at [868, 334] on span "Add to Cart" at bounding box center [909, 343] width 83 height 18
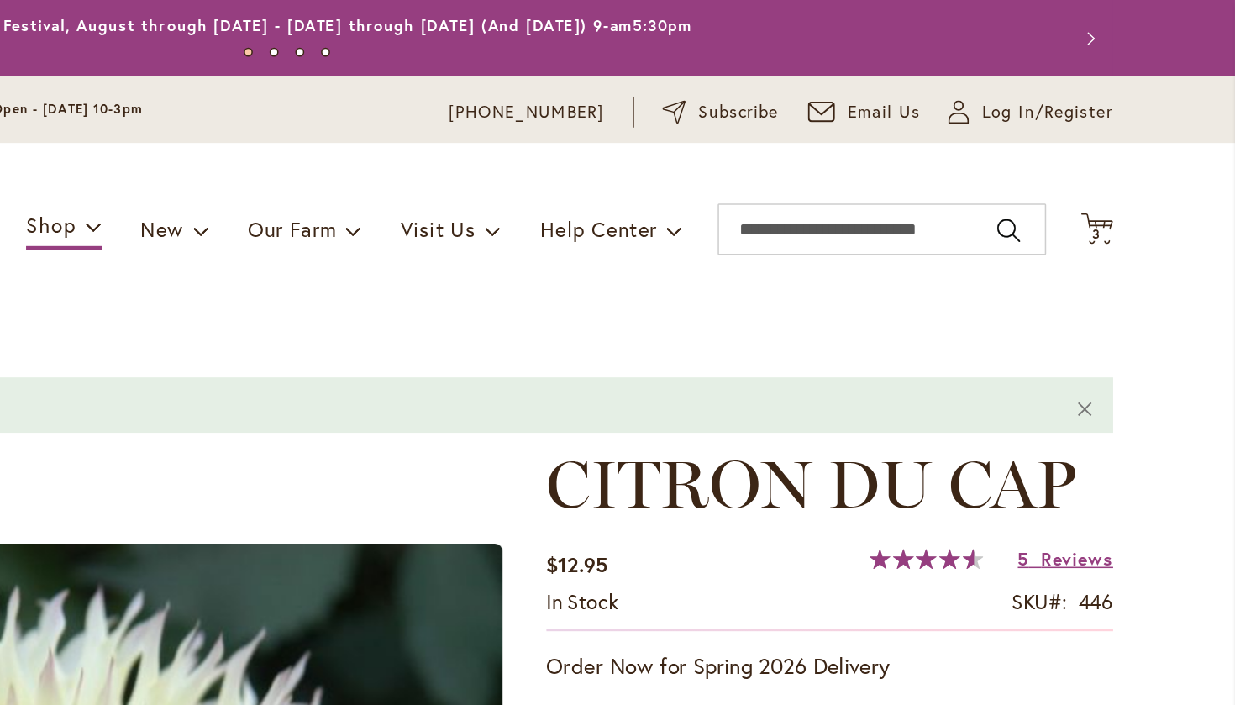
scroll to position [0, 0]
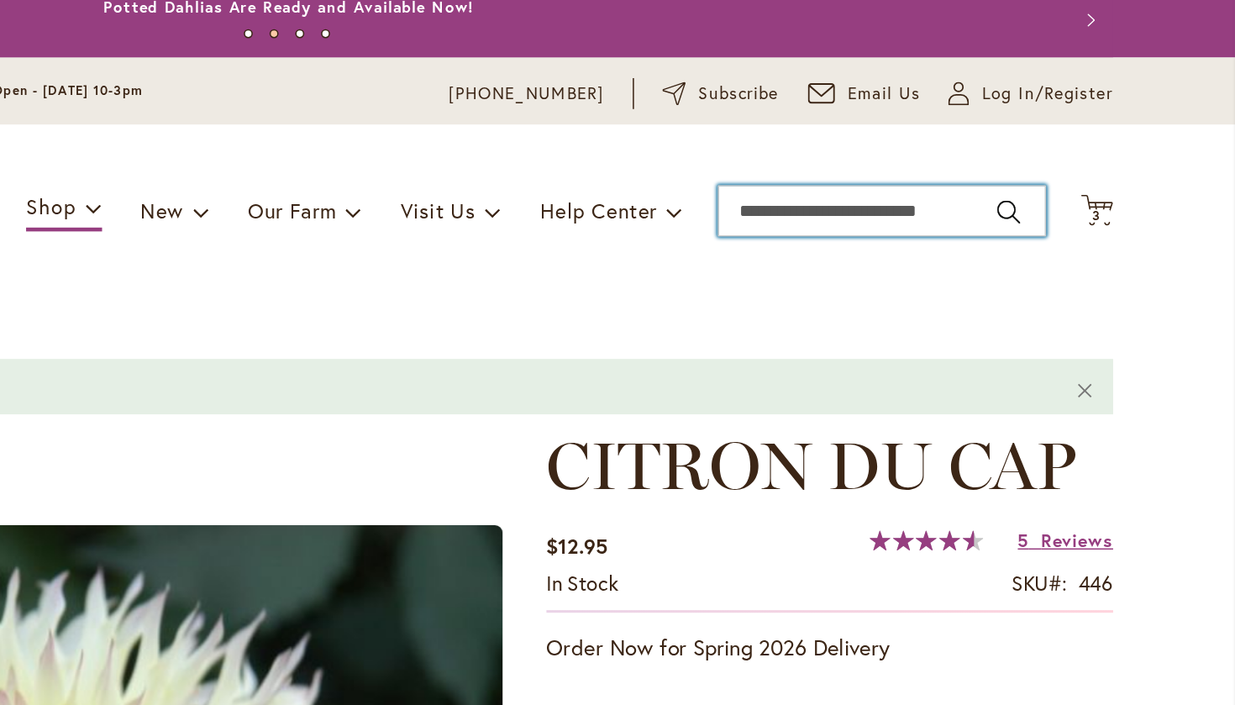
click at [897, 139] on input "Search" at bounding box center [1004, 150] width 214 height 34
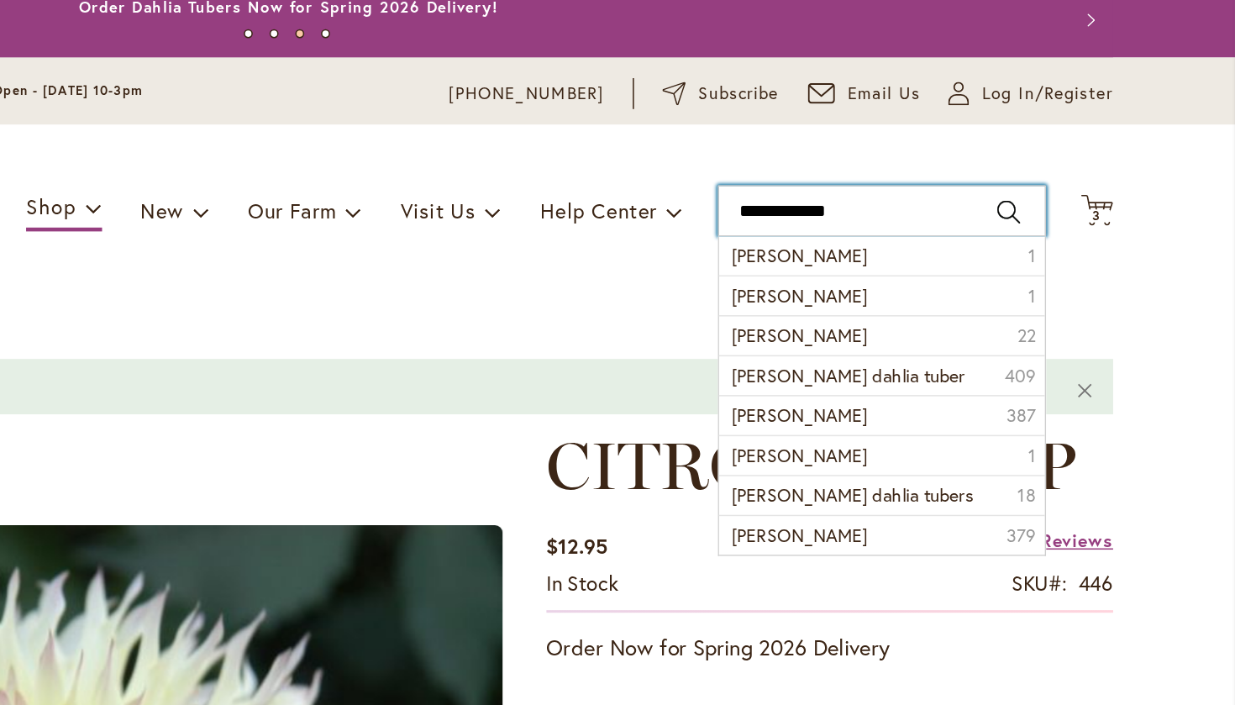
type input "**********"
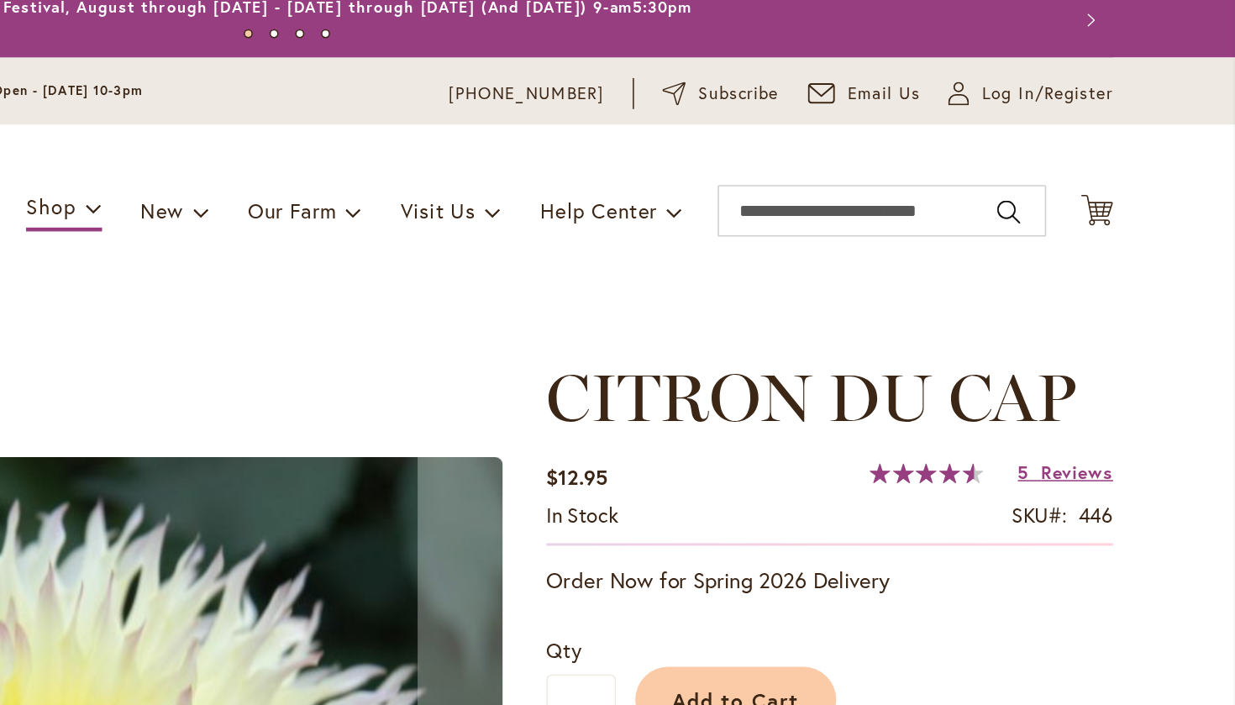
scroll to position [13, 429]
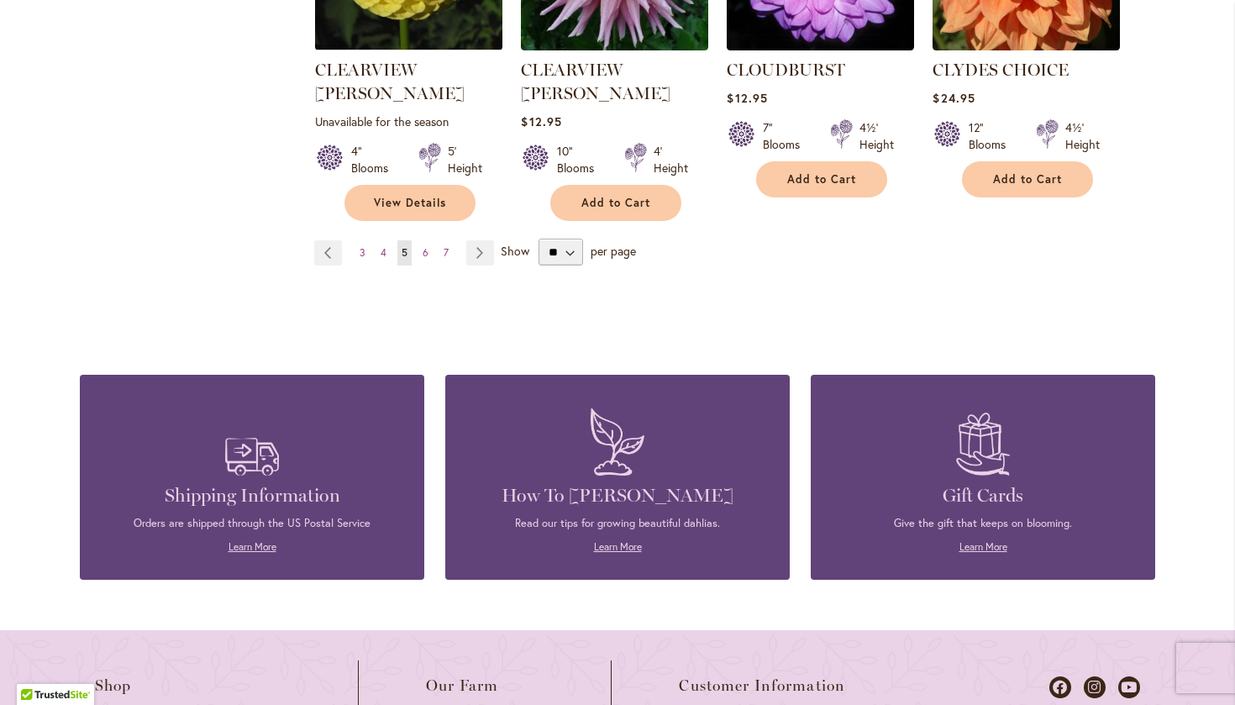
scroll to position [1614, 0]
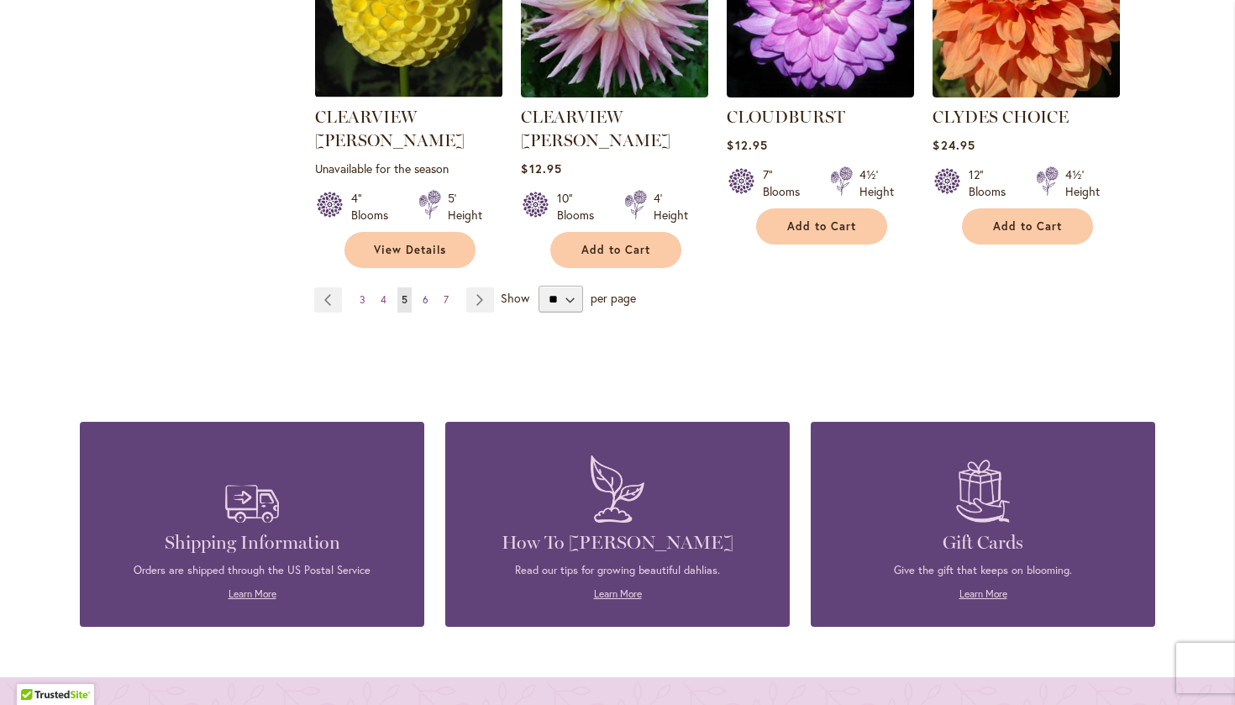
click at [425, 293] on span "6" at bounding box center [426, 299] width 6 height 13
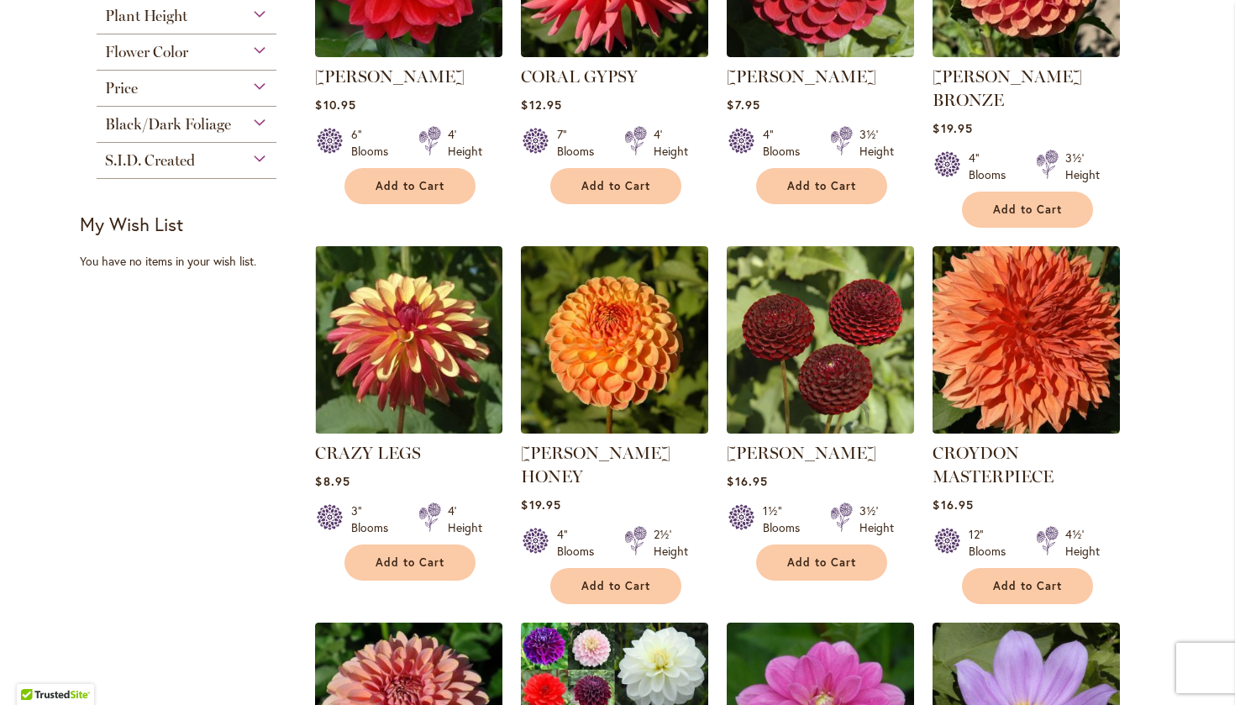
scroll to position [573, 0]
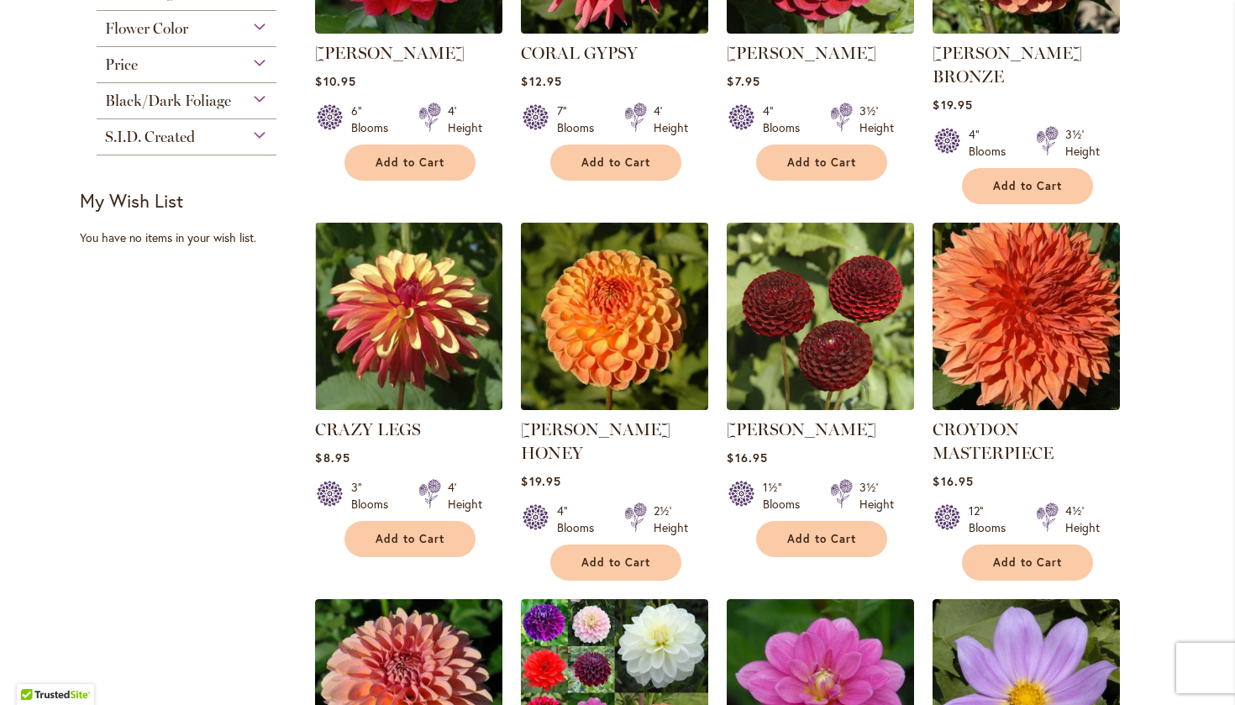
click at [618, 339] on img at bounding box center [615, 316] width 197 height 197
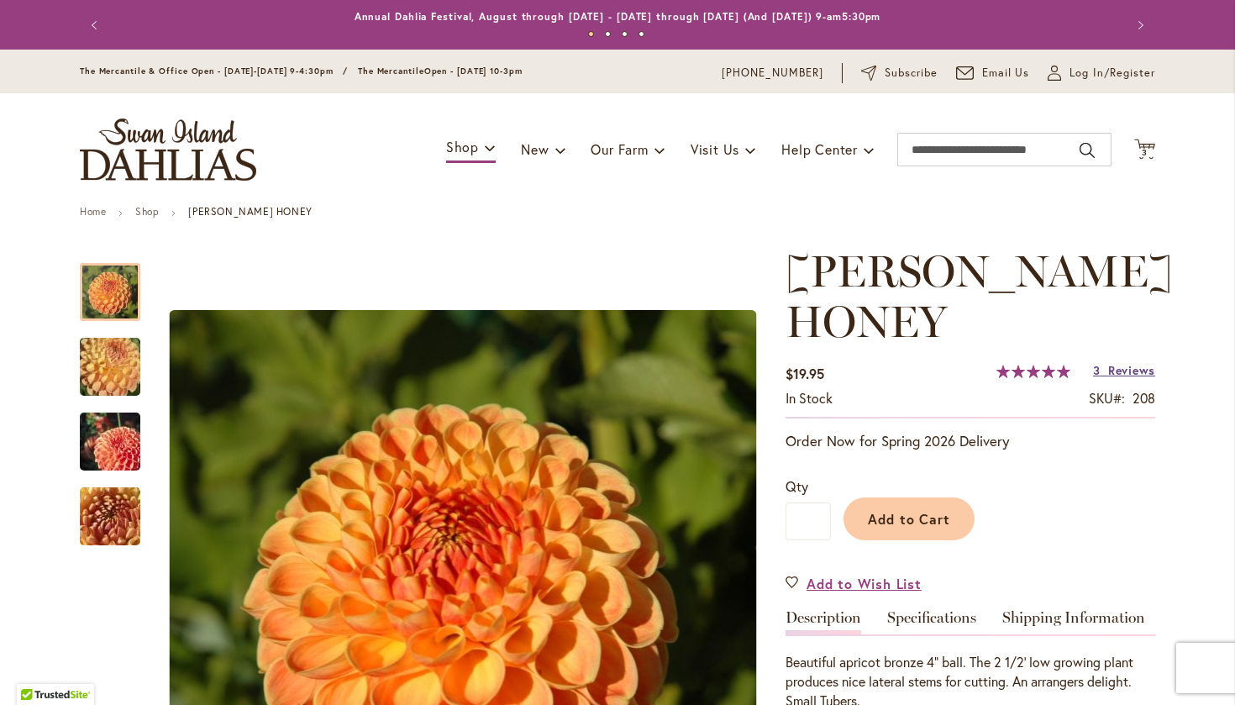
click at [1105, 367] on link "3 Reviews" at bounding box center [1124, 370] width 62 height 16
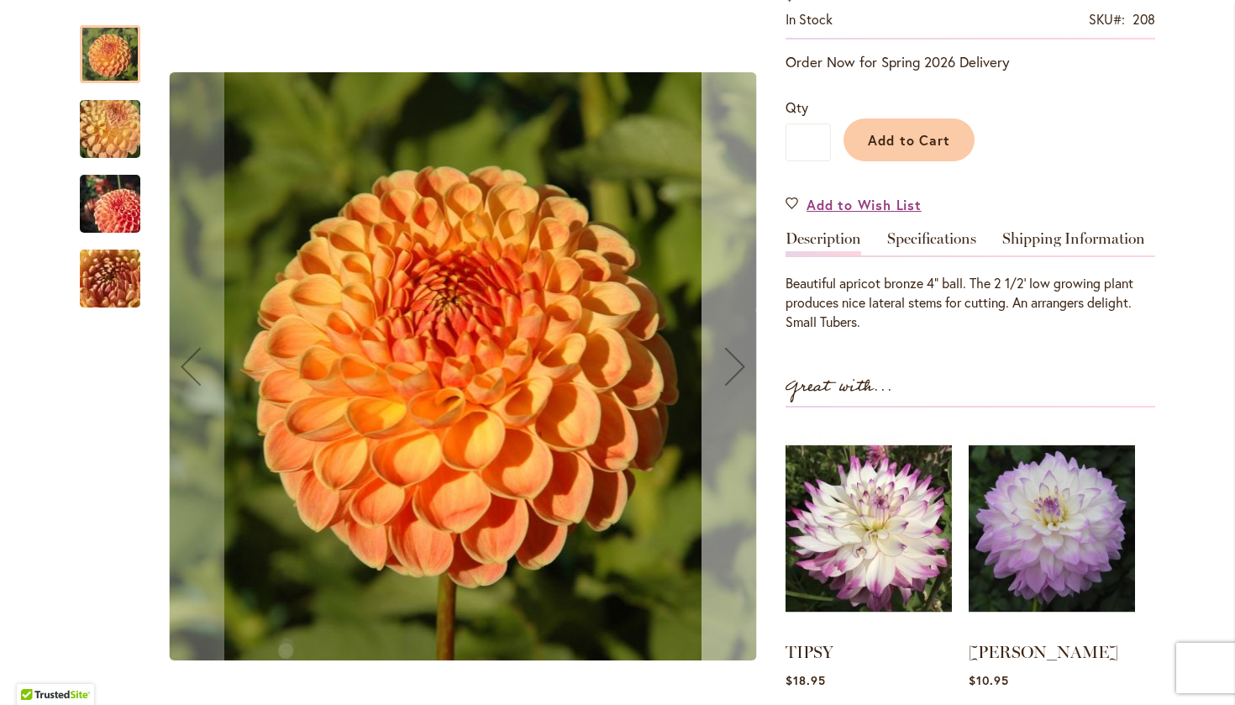
scroll to position [377, 0]
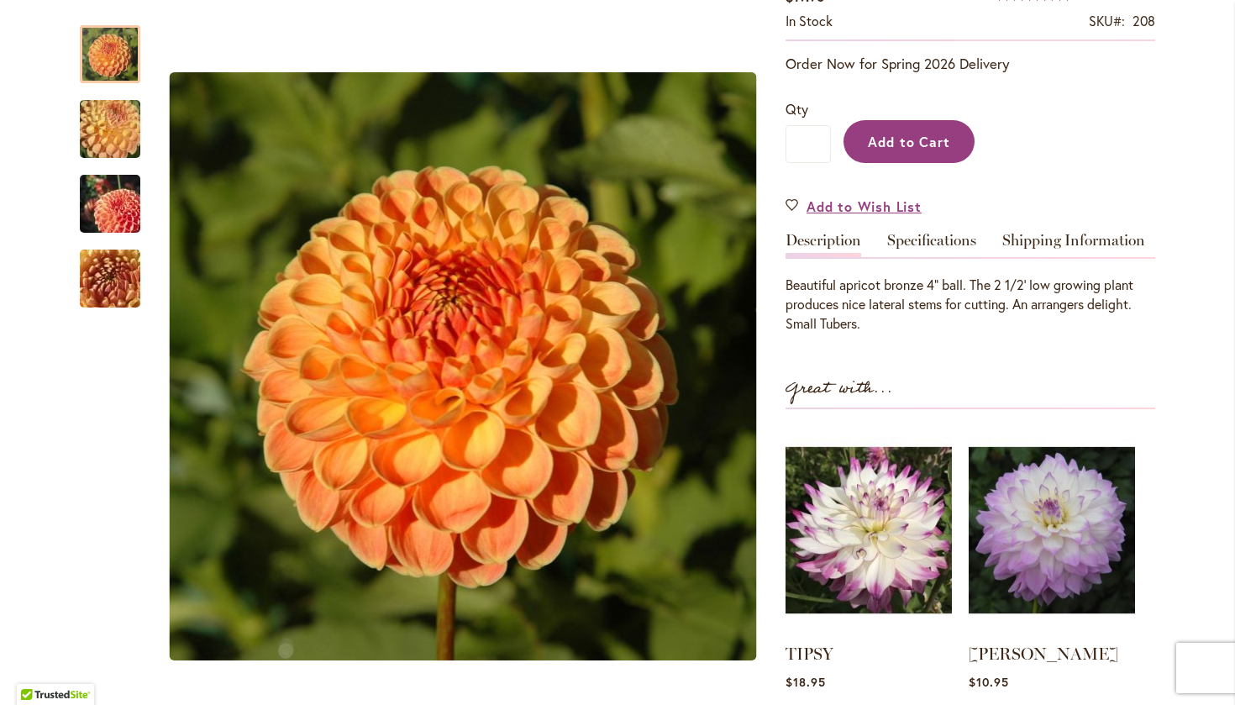
click at [879, 148] on span "Add to Cart" at bounding box center [909, 142] width 83 height 18
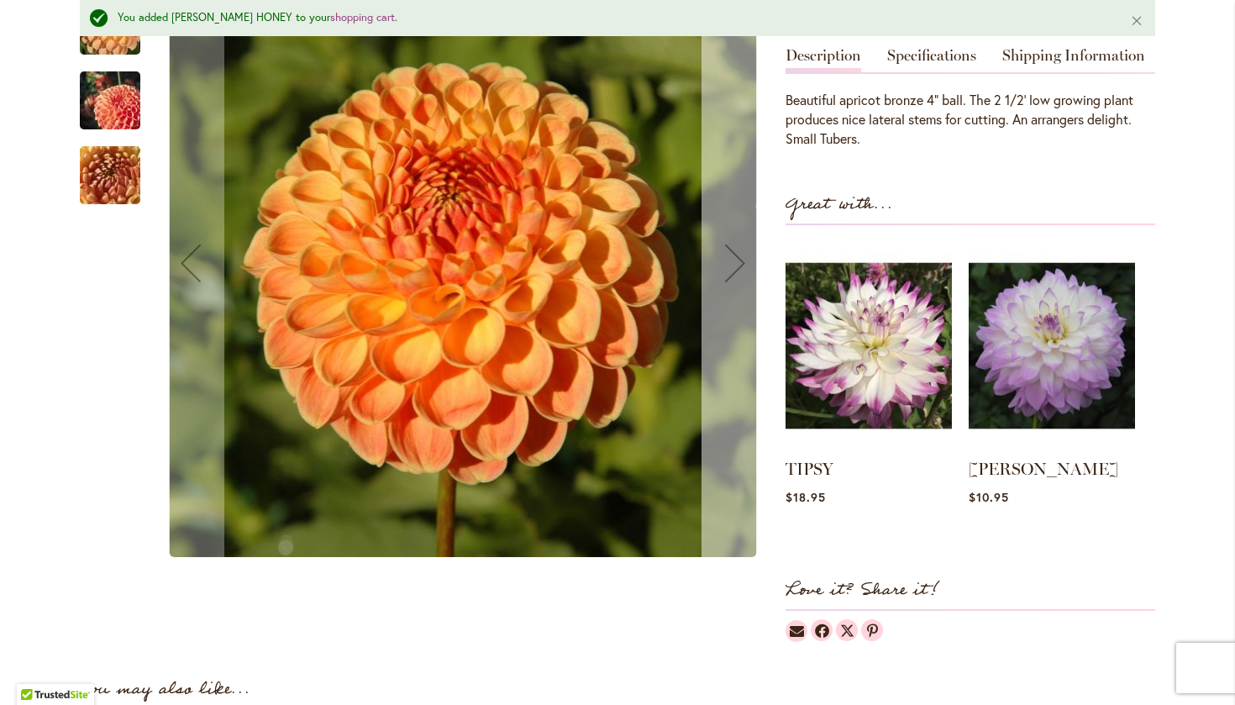
scroll to position [620, 0]
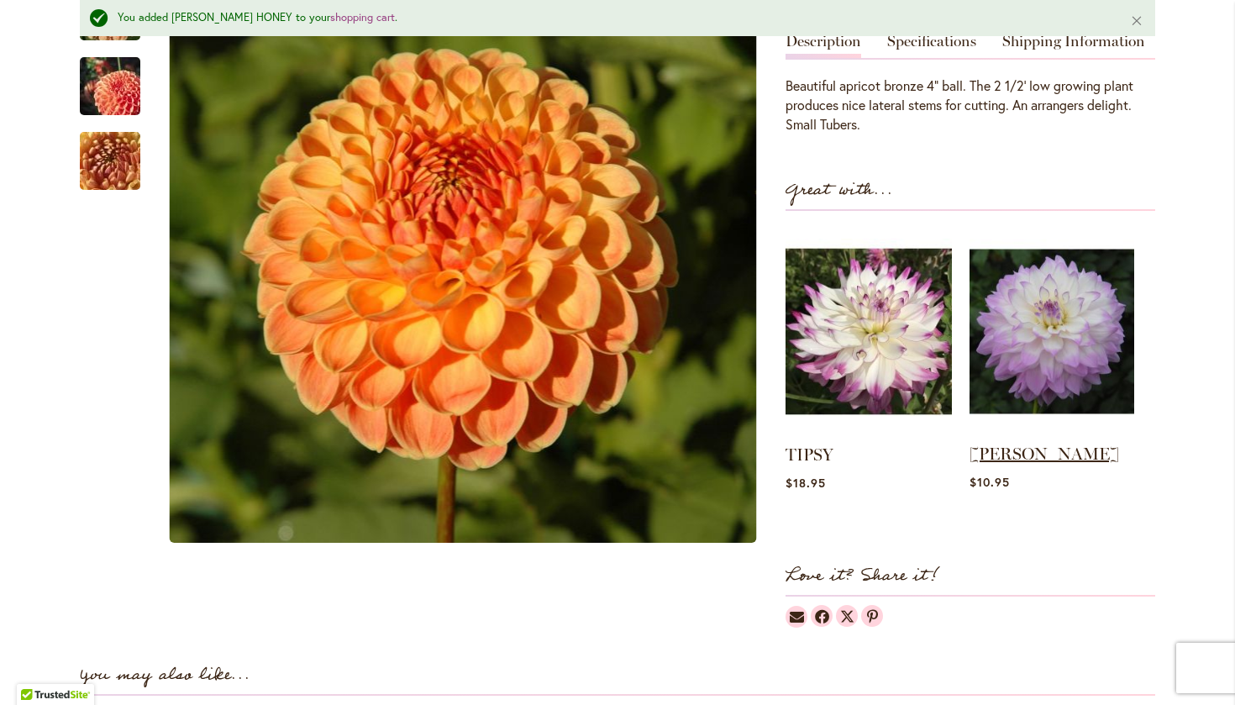
click at [988, 448] on link "[PERSON_NAME]" at bounding box center [1044, 454] width 150 height 20
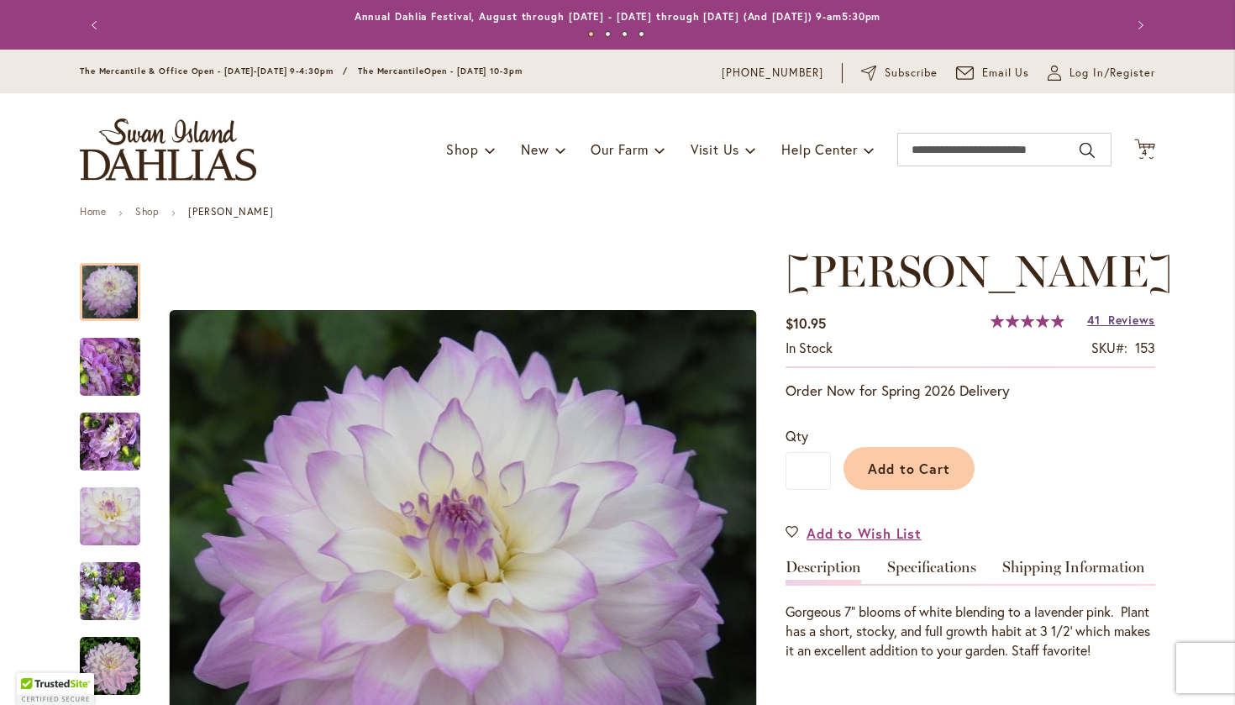
click at [1097, 328] on span "41" at bounding box center [1093, 320] width 13 height 16
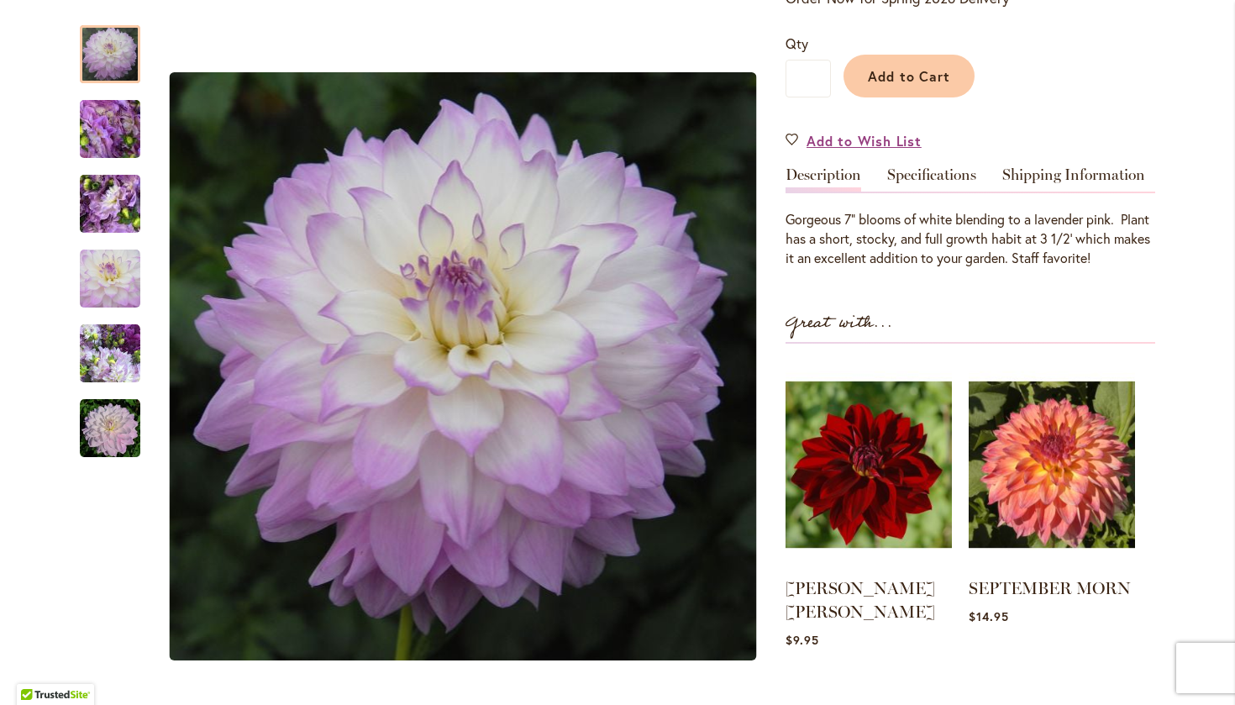
scroll to position [391, 0]
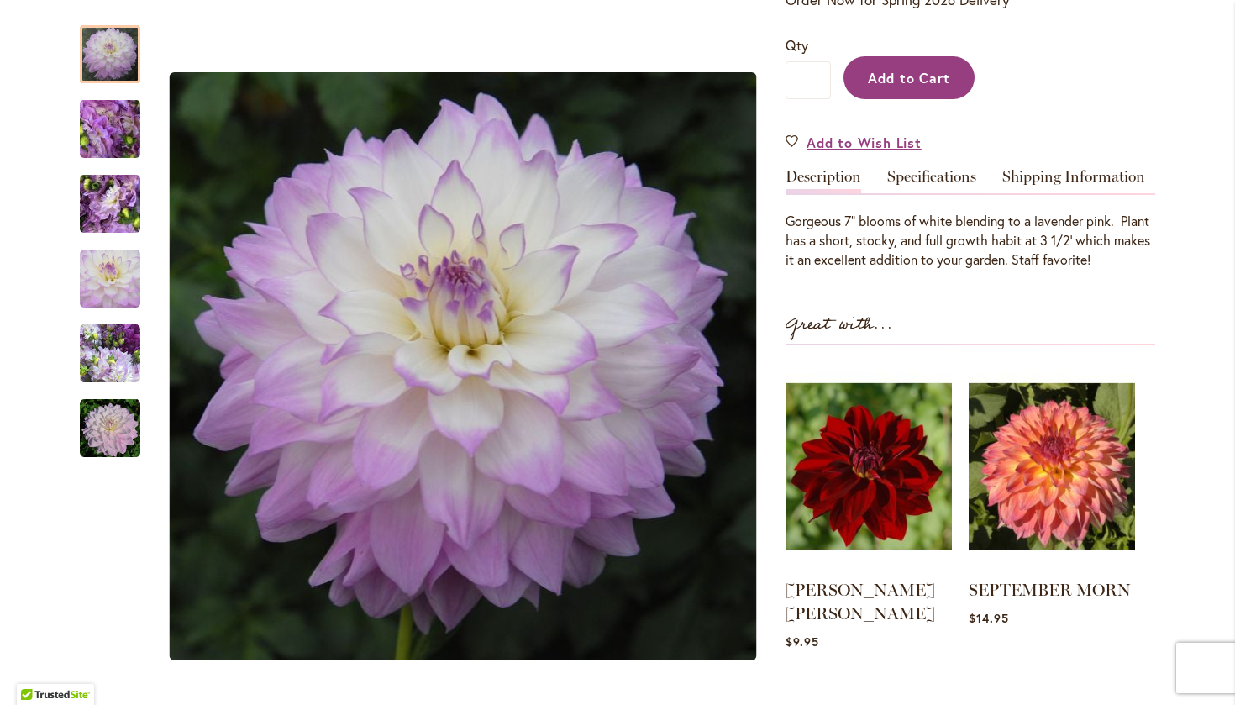
click at [903, 99] on button "Add to Cart" at bounding box center [908, 77] width 131 height 43
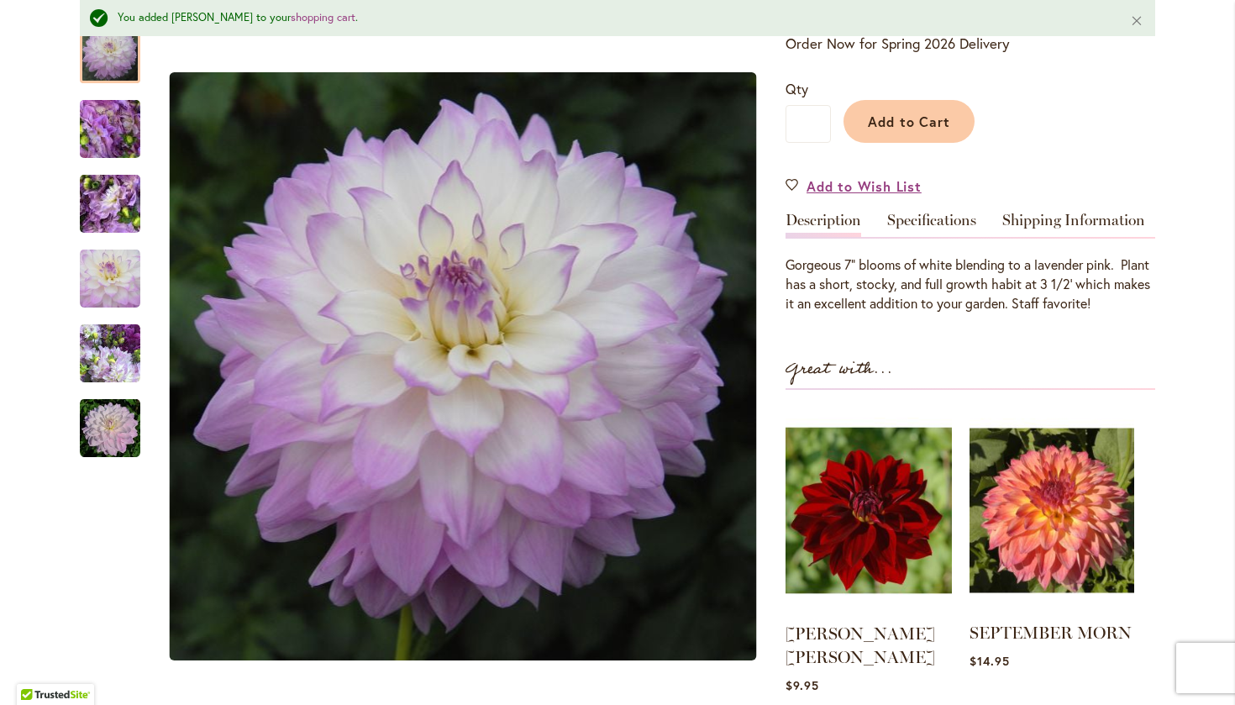
click at [1011, 505] on img at bounding box center [1051, 510] width 165 height 206
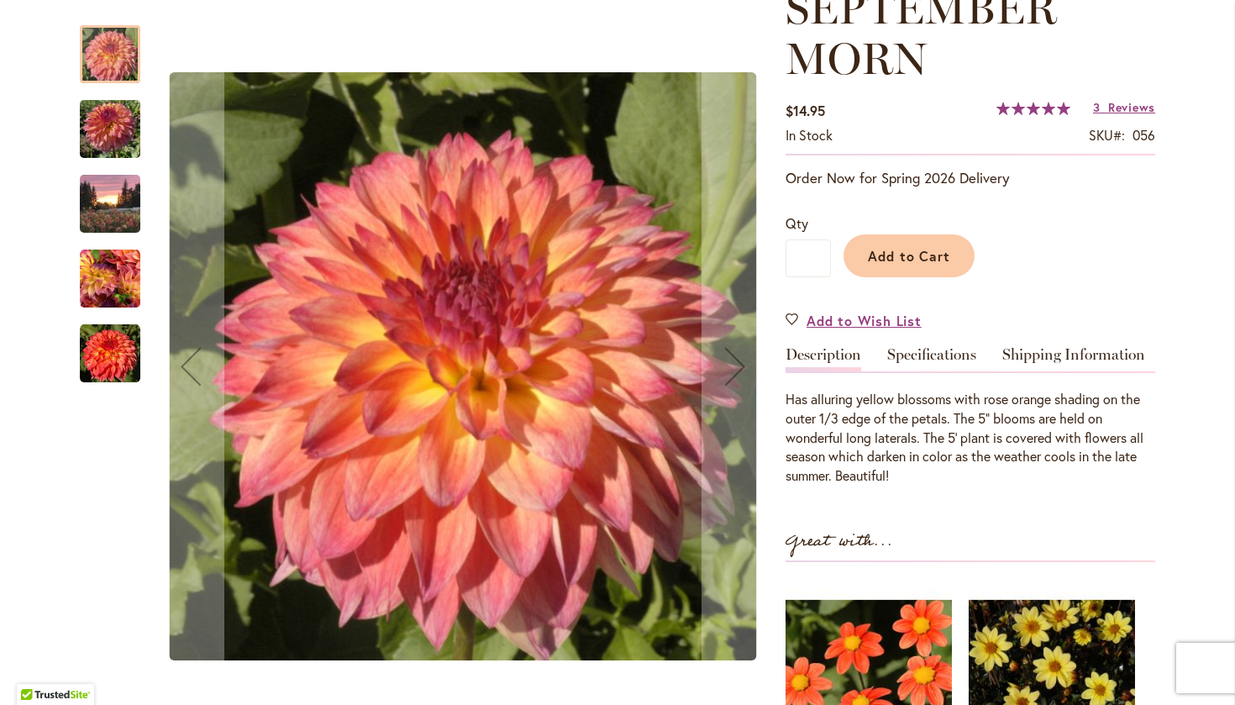
scroll to position [274, 0]
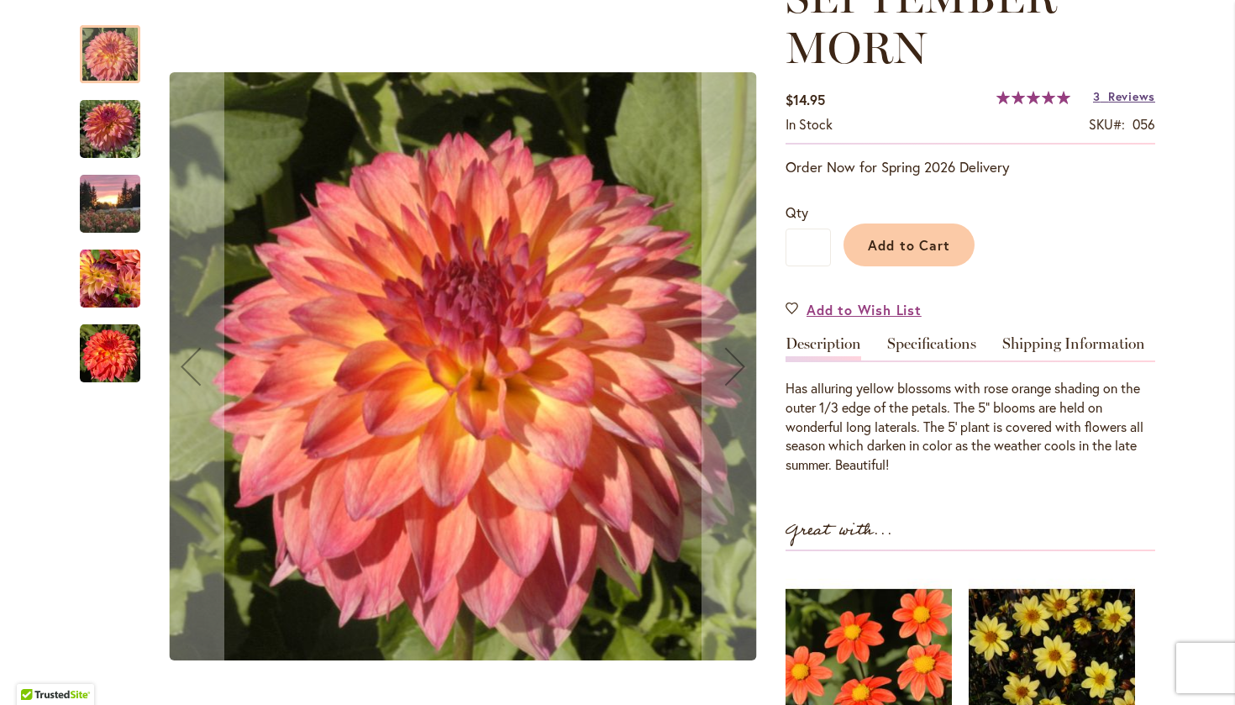
click at [1109, 95] on span "Reviews" at bounding box center [1131, 96] width 47 height 16
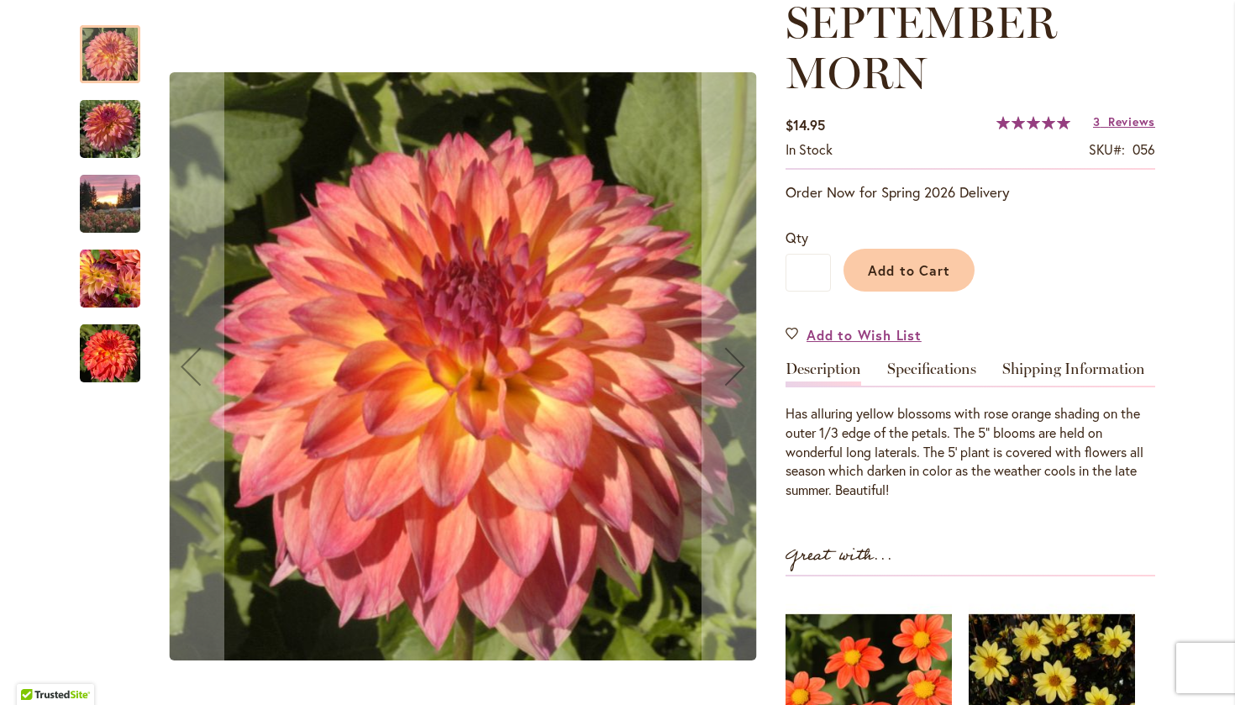
scroll to position [240, 0]
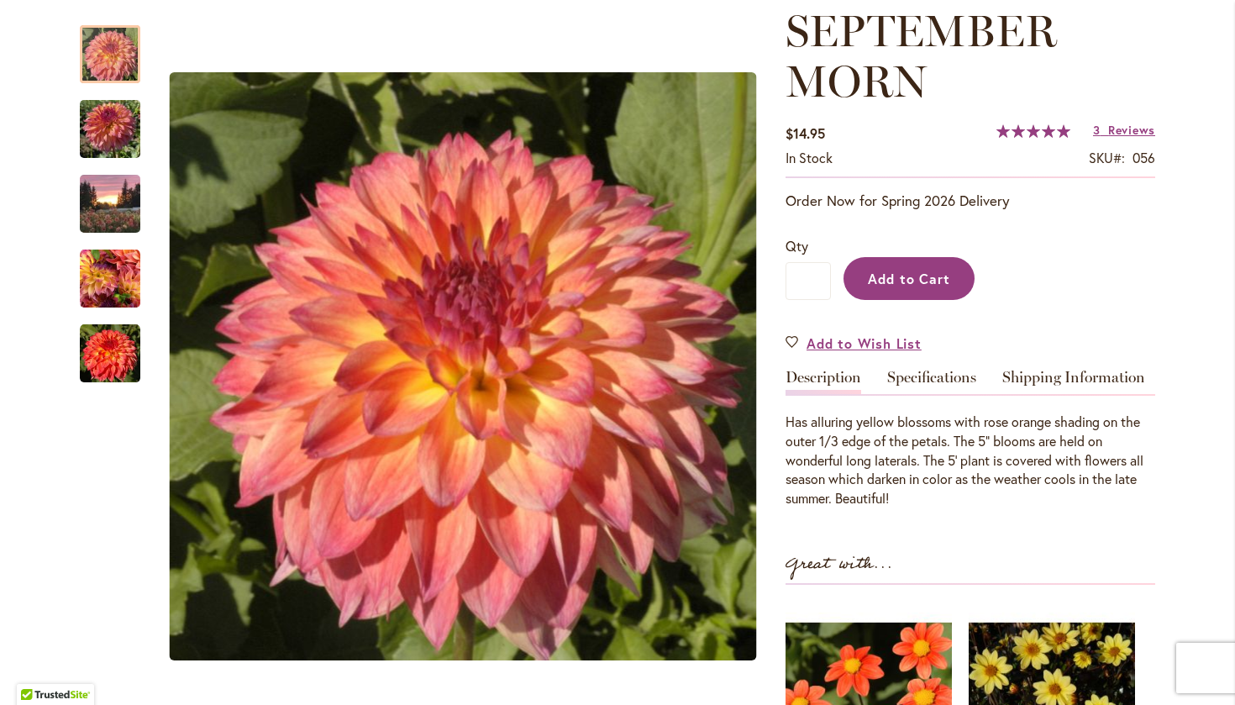
click at [882, 275] on span "Add to Cart" at bounding box center [909, 279] width 83 height 18
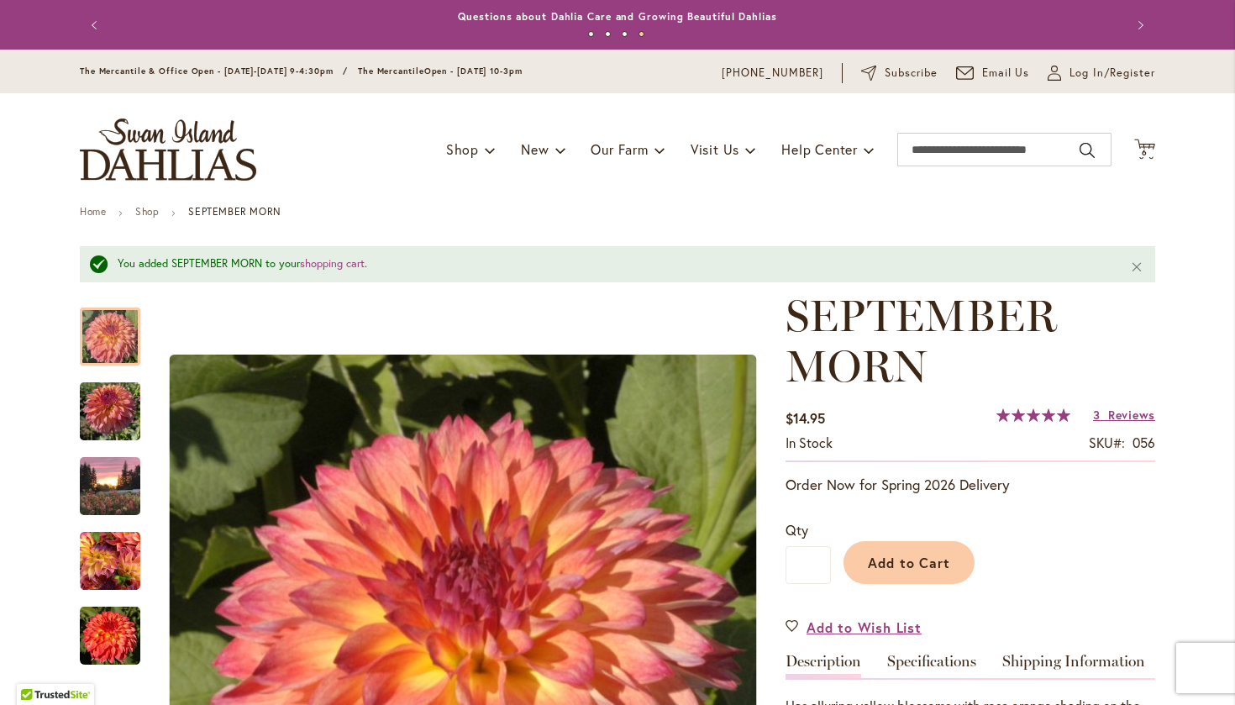
scroll to position [0, 0]
click at [1139, 150] on span "6 6 items" at bounding box center [1145, 153] width 17 height 8
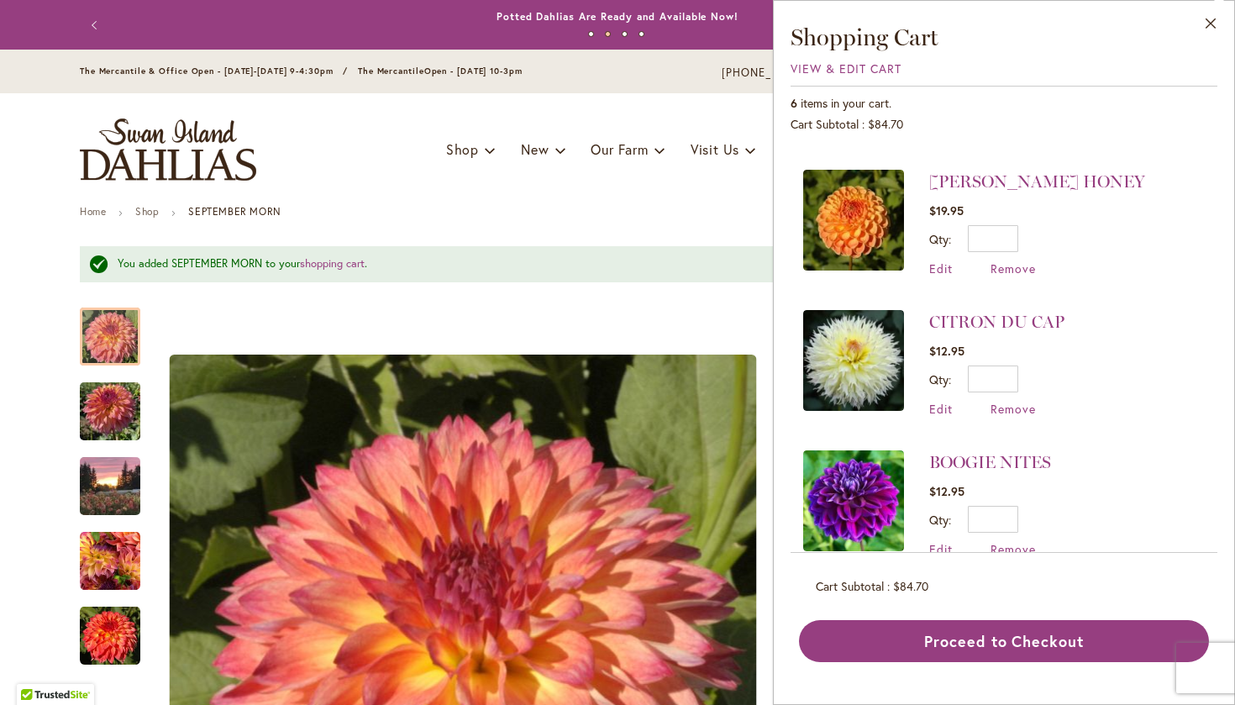
scroll to position [265, 0]
click at [1009, 270] on span "Remove" at bounding box center [1012, 268] width 45 height 16
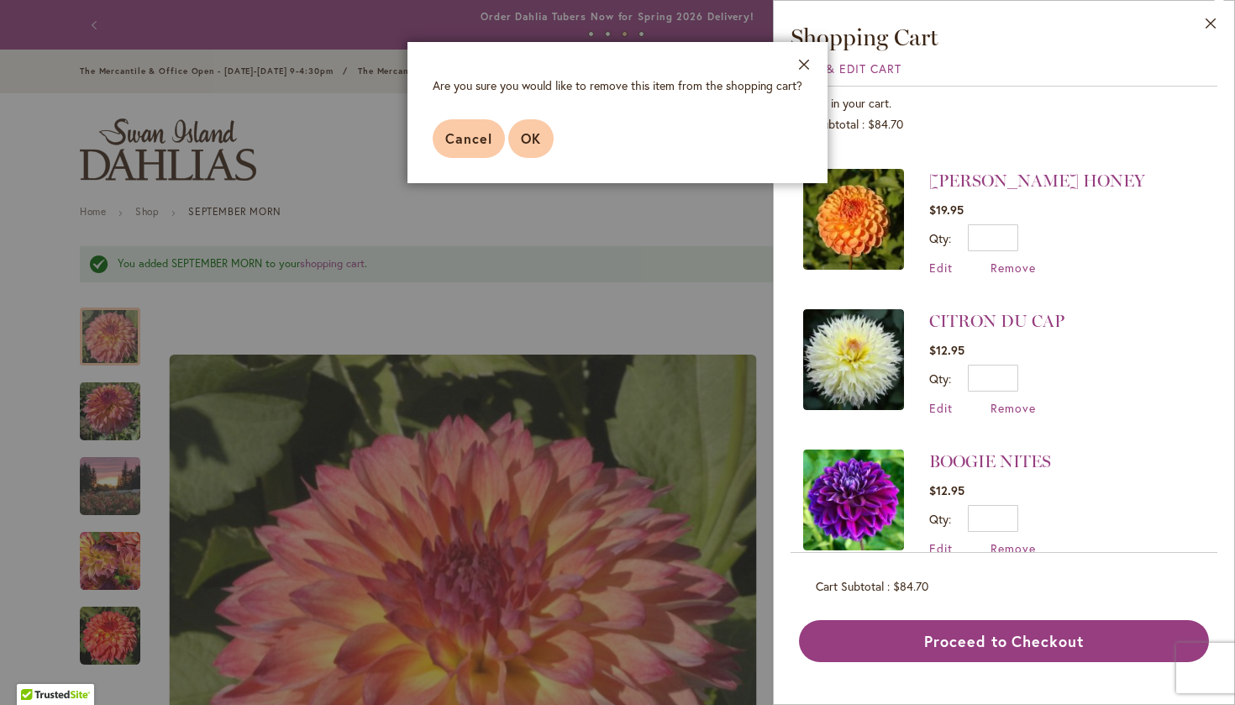
click at [541, 143] on button "OK" at bounding box center [530, 138] width 45 height 39
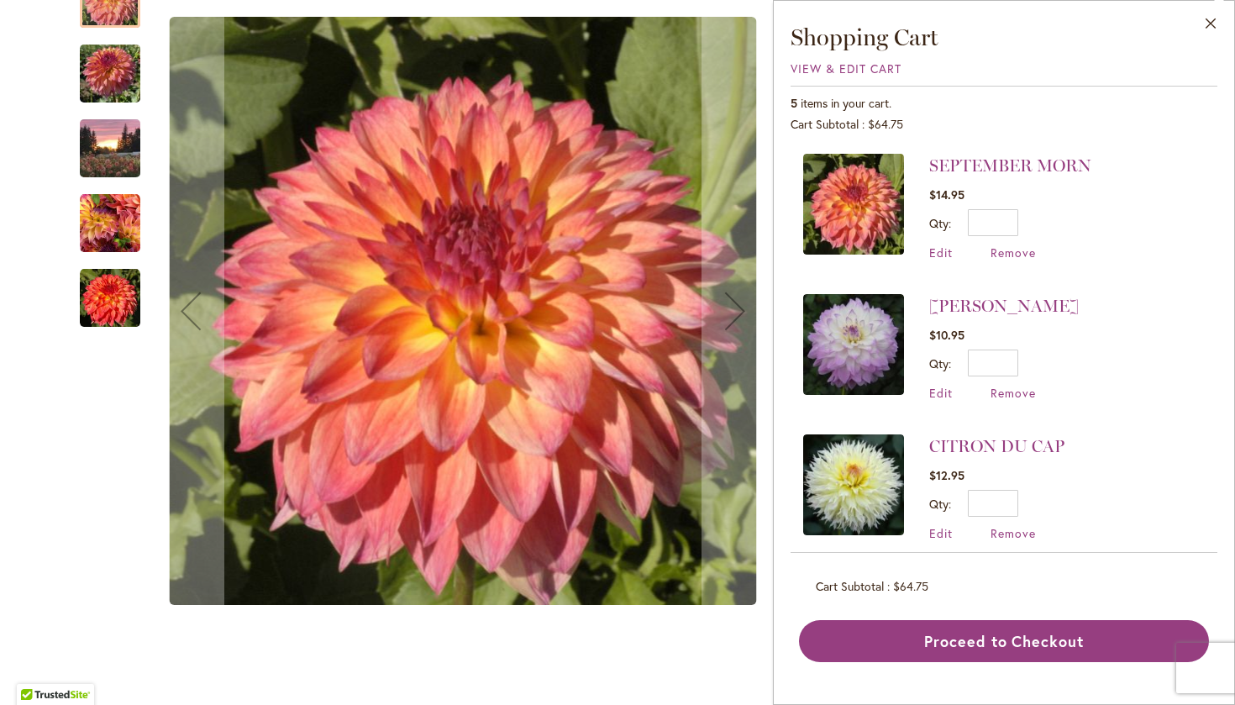
scroll to position [553, 0]
